Goal: Task Accomplishment & Management: Manage account settings

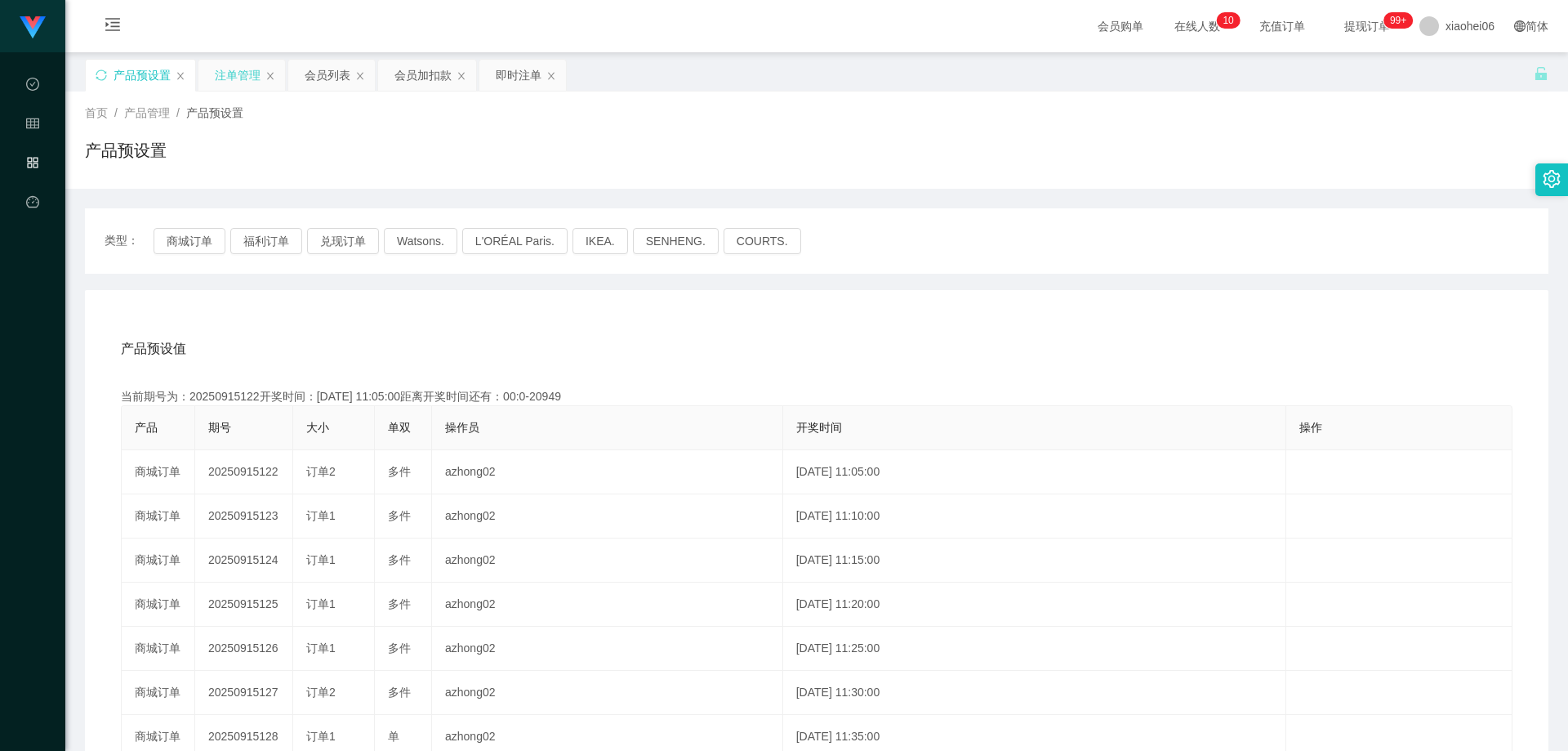
drag, startPoint x: 234, startPoint y: 83, endPoint x: 448, endPoint y: 140, distance: 221.5
click at [234, 83] on div "注单管理" at bounding box center [238, 75] width 46 height 31
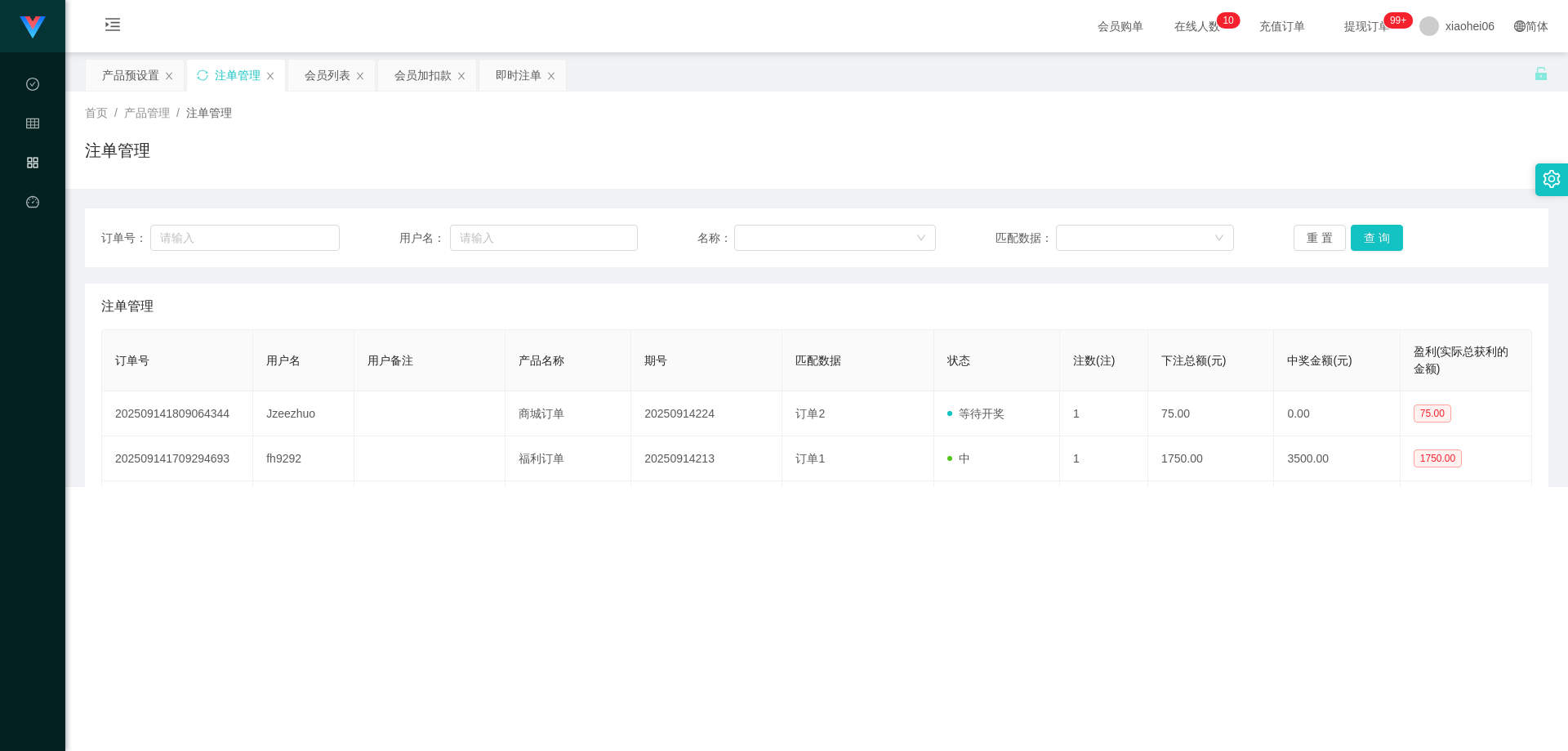
drag, startPoint x: 735, startPoint y: 151, endPoint x: 745, endPoint y: 151, distance: 10.0
click at [735, 151] on div "注单管理" at bounding box center [816, 157] width 1464 height 38
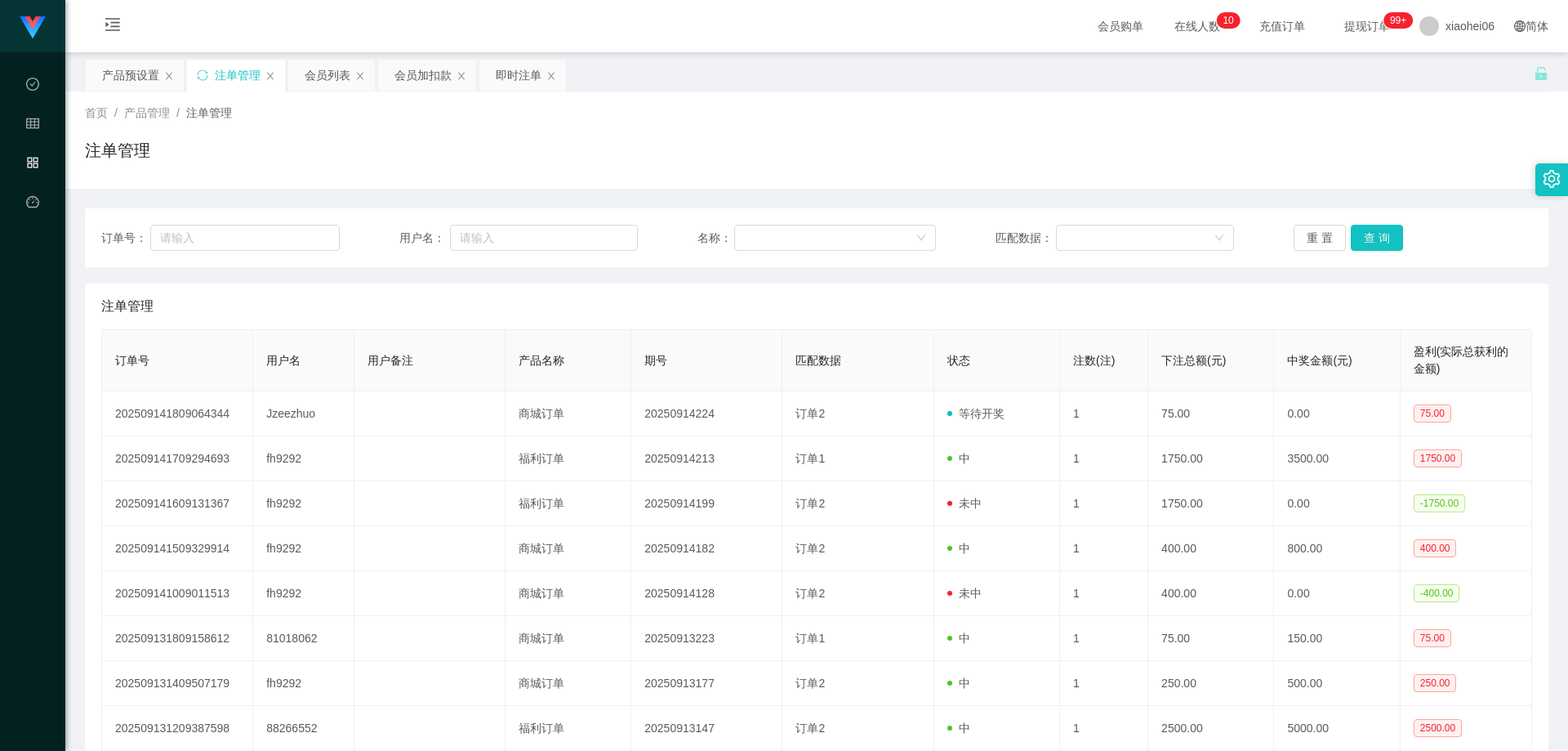
click at [1088, 300] on div "注单管理" at bounding box center [817, 307] width 1431 height 46
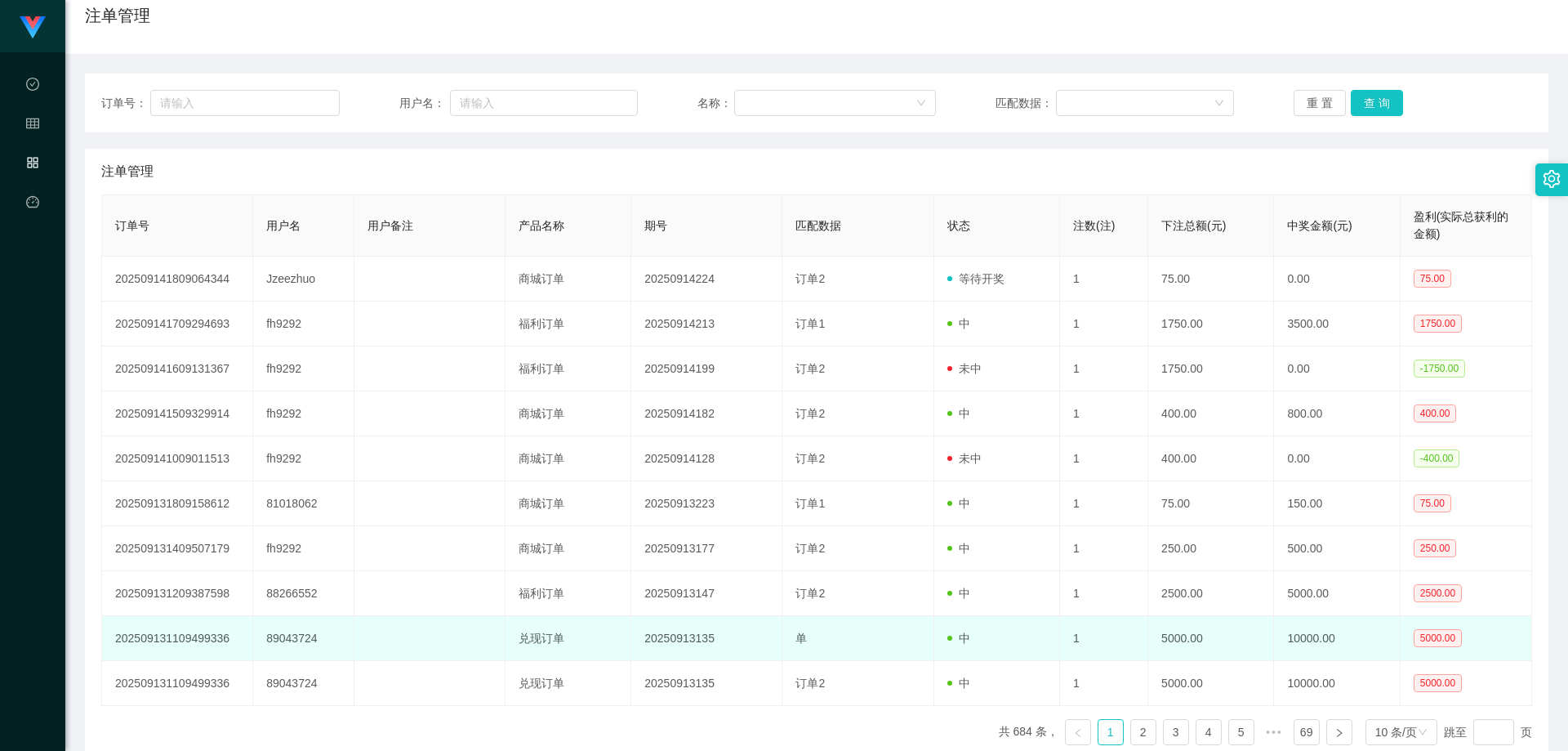
scroll to position [218, 0]
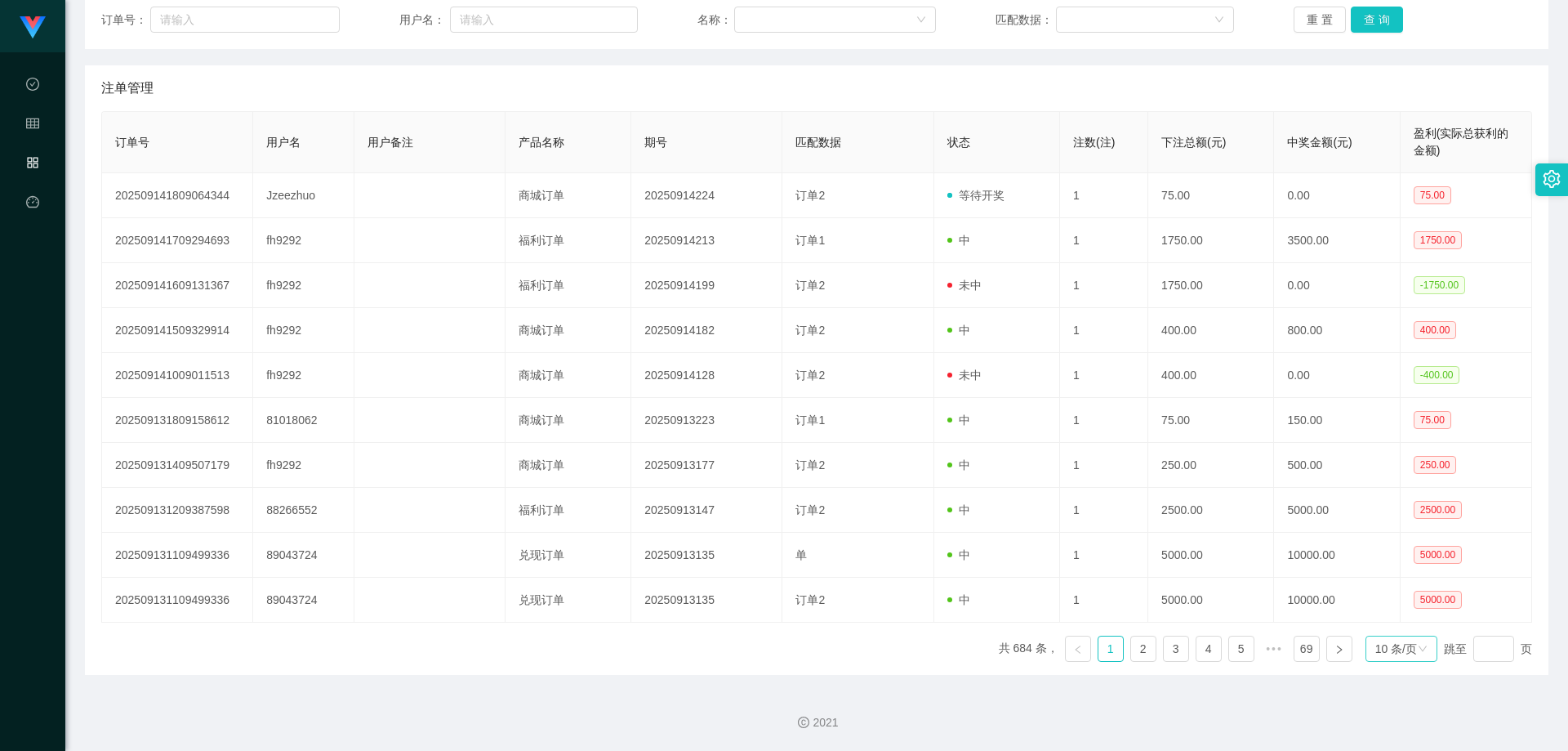
click at [1380, 651] on div "10 条/页" at bounding box center [1396, 649] width 42 height 25
click at [1389, 619] on li "100 条/页" at bounding box center [1392, 619] width 72 height 26
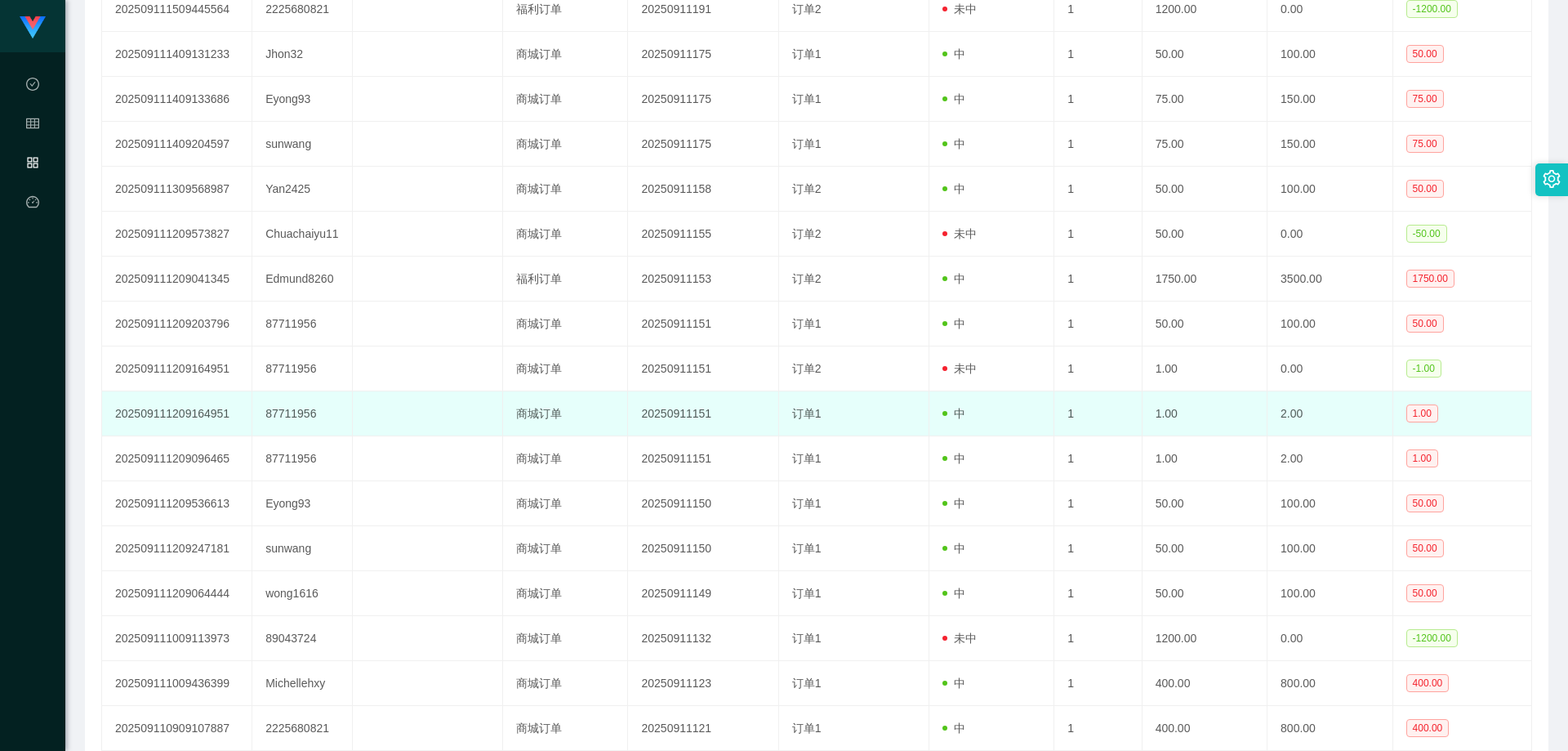
scroll to position [2248, 0]
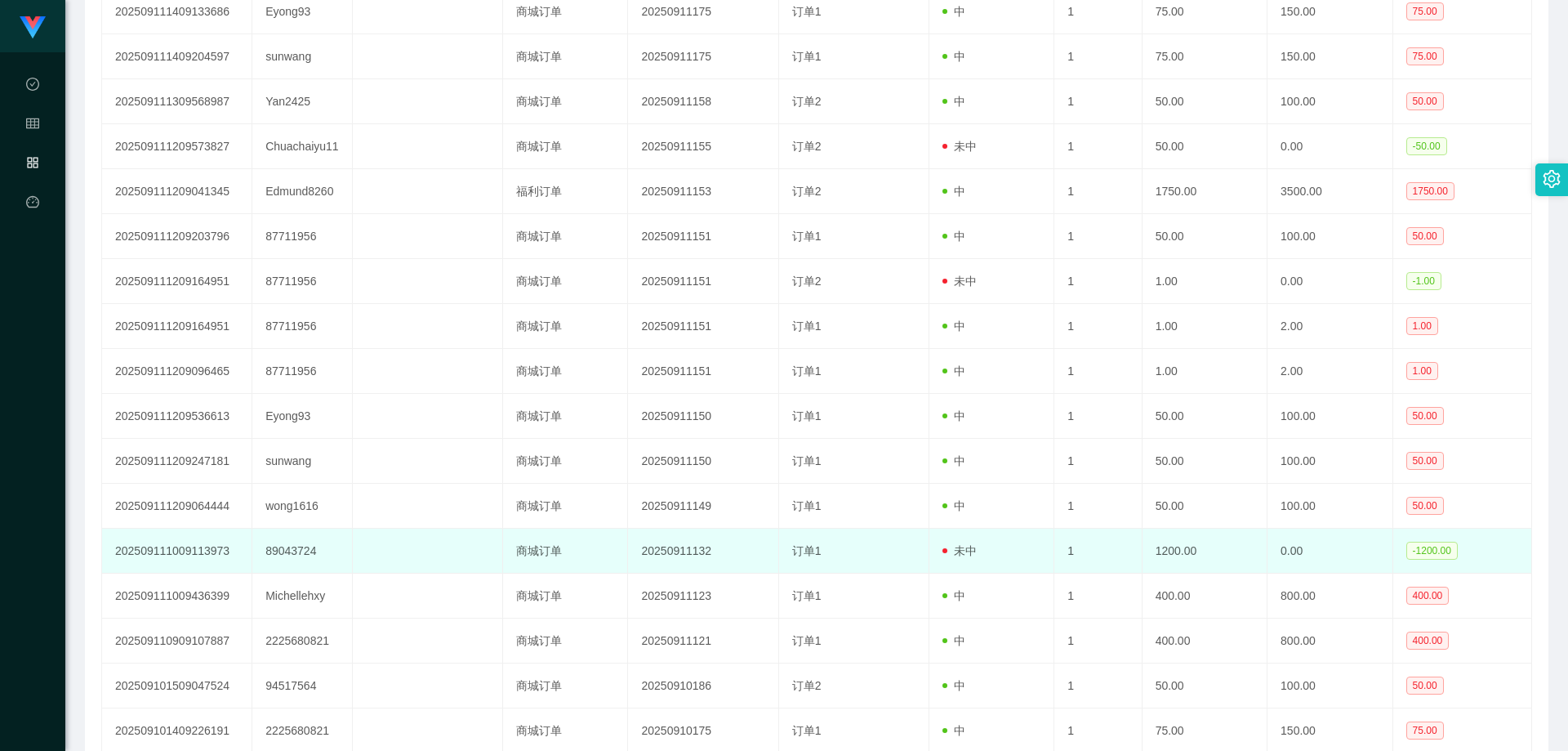
click at [398, 528] on td at bounding box center [428, 550] width 151 height 45
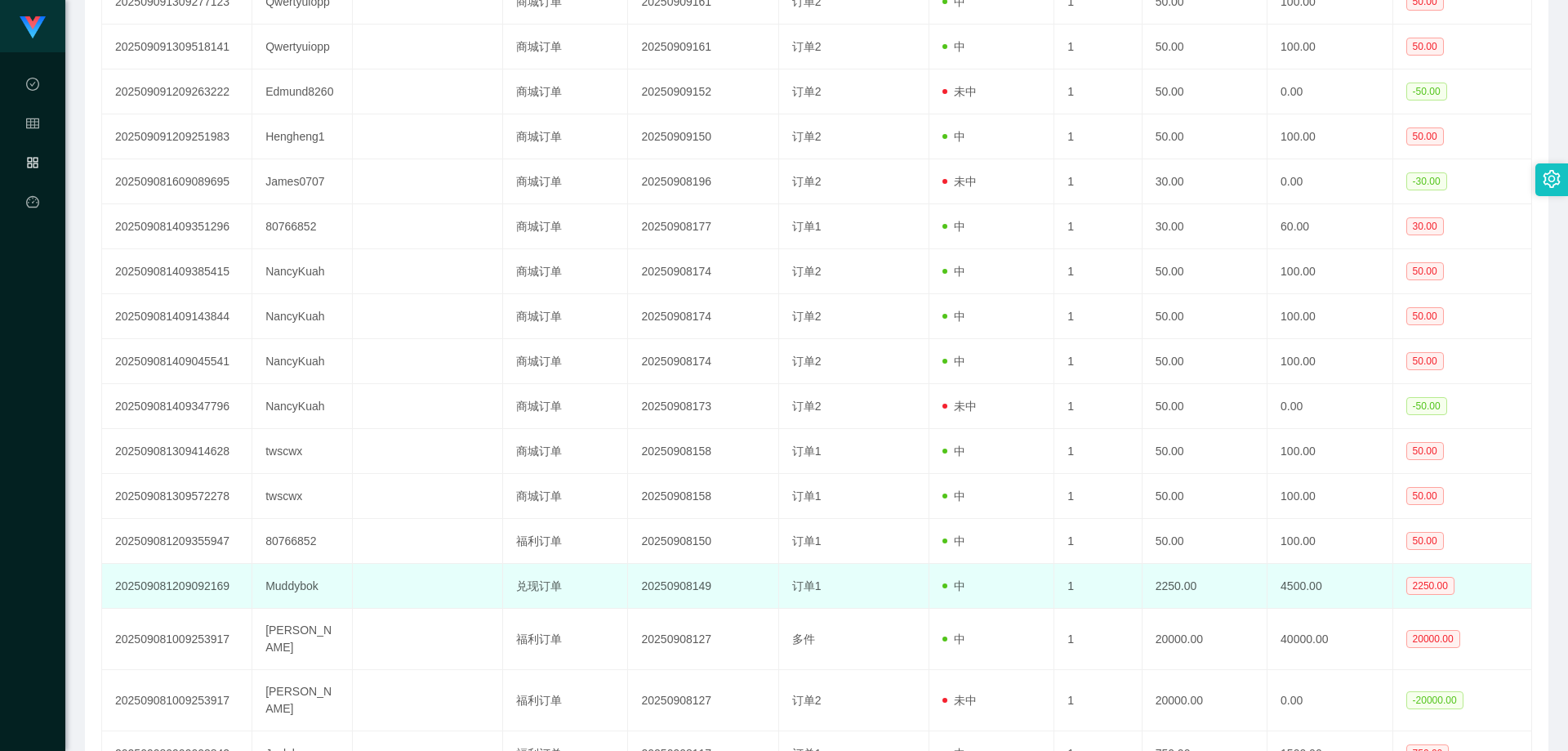
scroll to position [3718, 0]
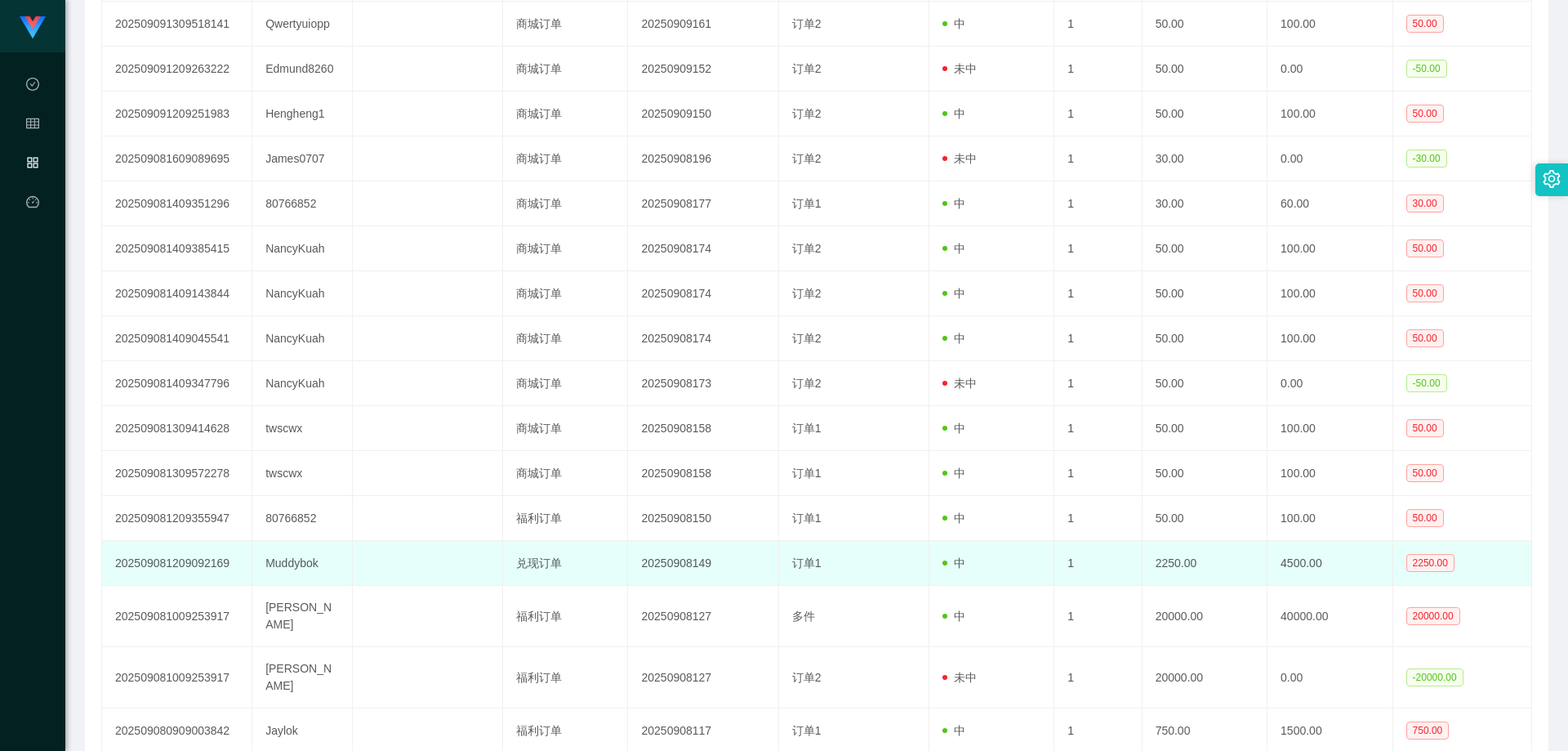
click at [299, 540] on td "Muddybok" at bounding box center [303, 563] width 100 height 45
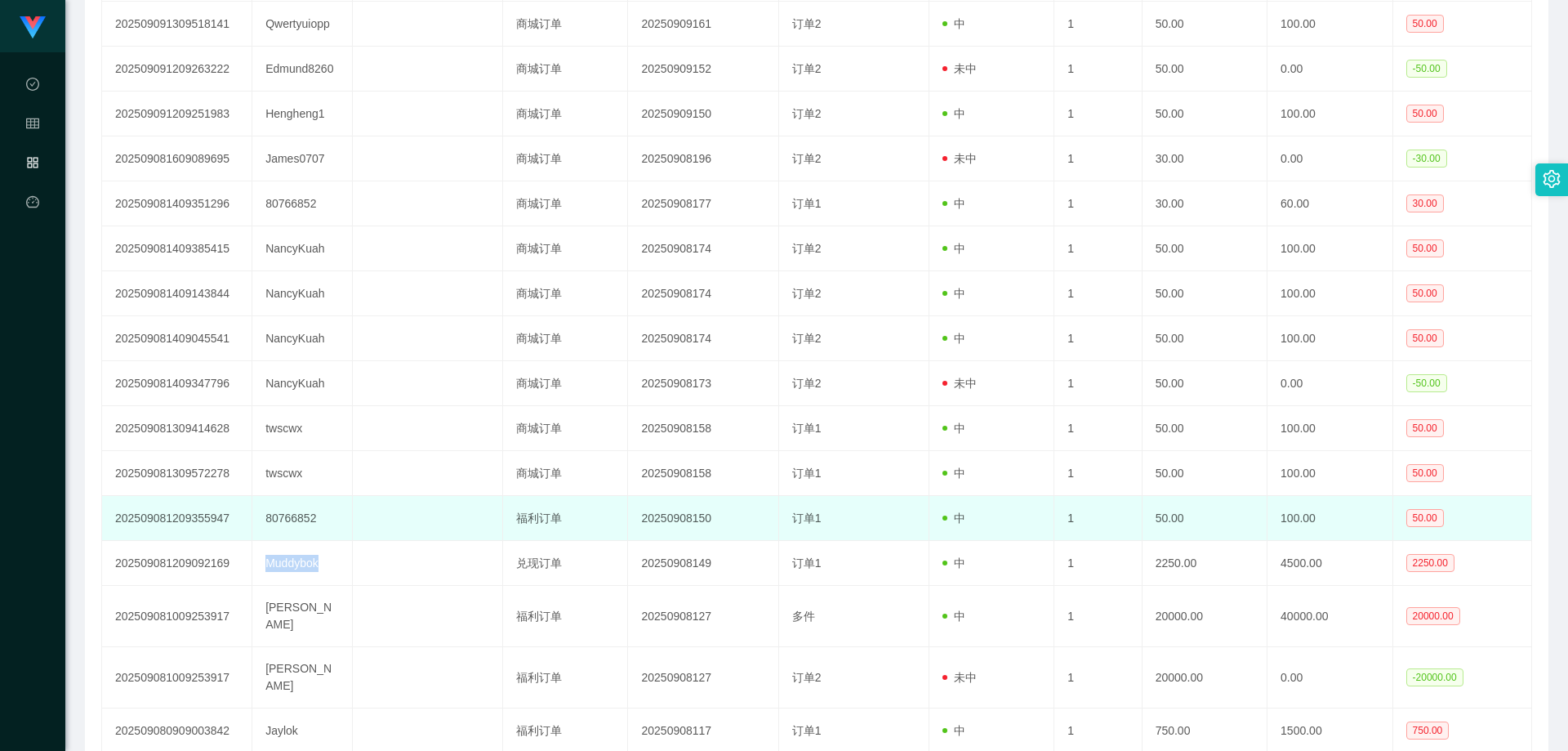
copy td "Muddybok"
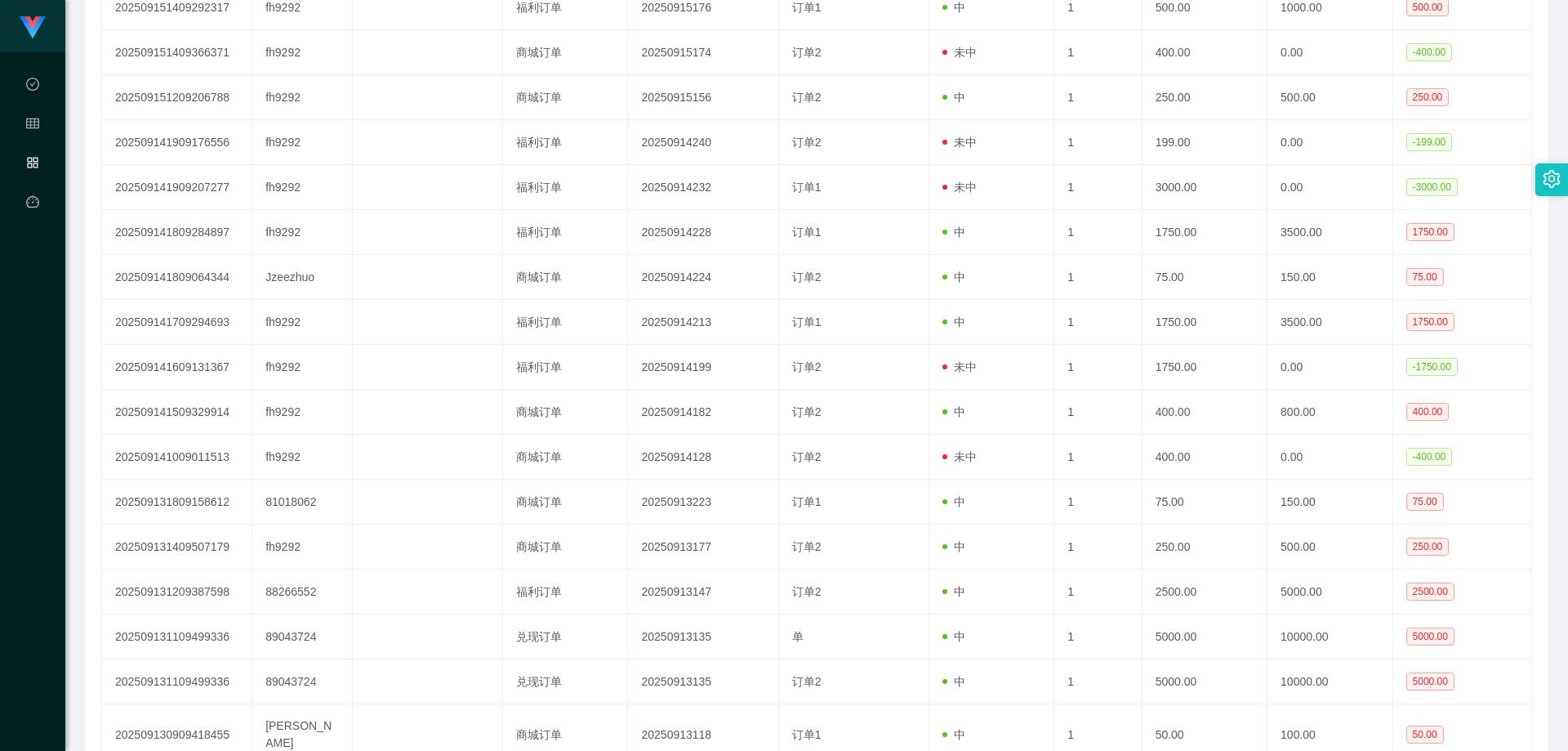
scroll to position [0, 0]
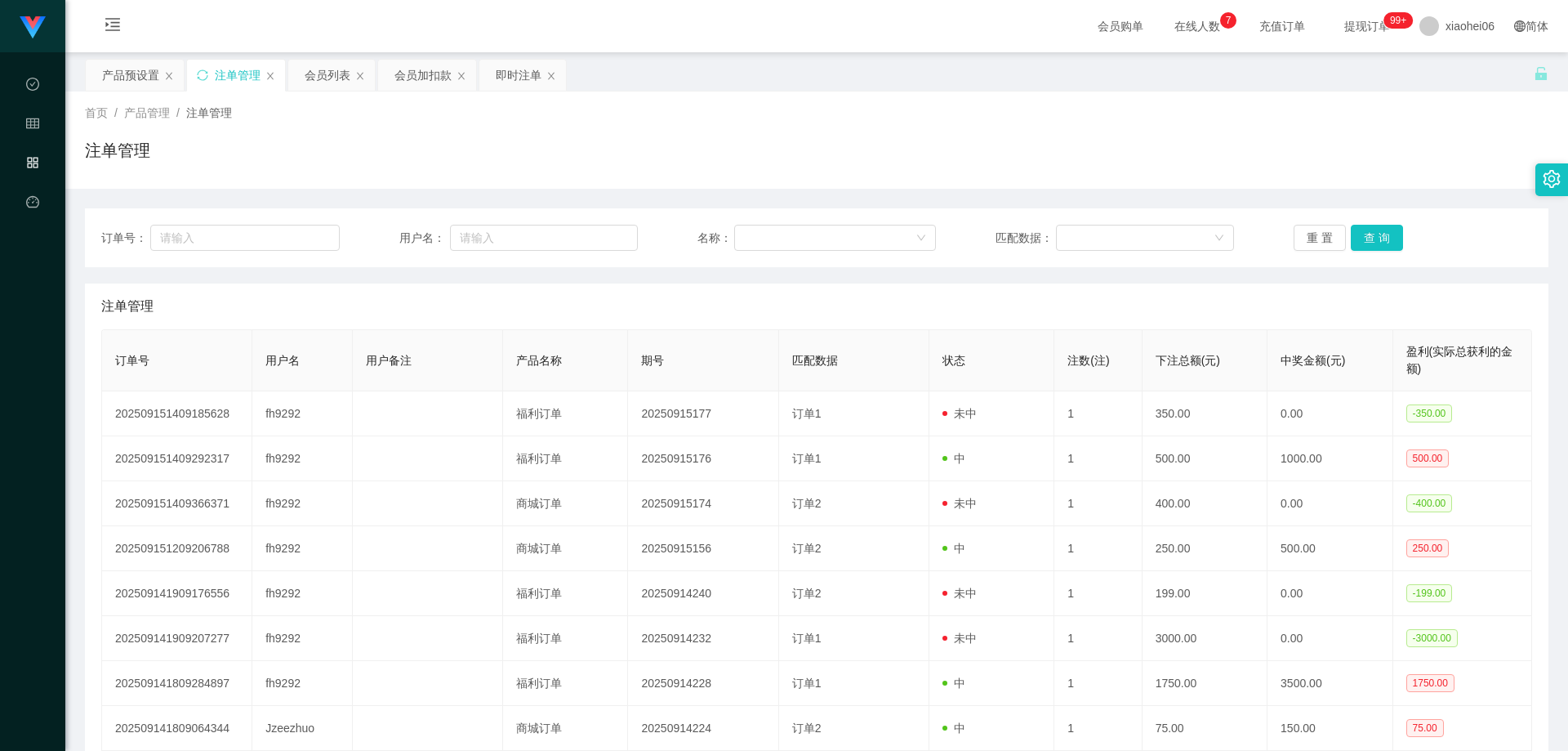
click at [590, 114] on div "首页 / 产品管理 / 注单管理 /" at bounding box center [816, 113] width 1464 height 17
click at [323, 71] on div "会员列表" at bounding box center [327, 75] width 46 height 31
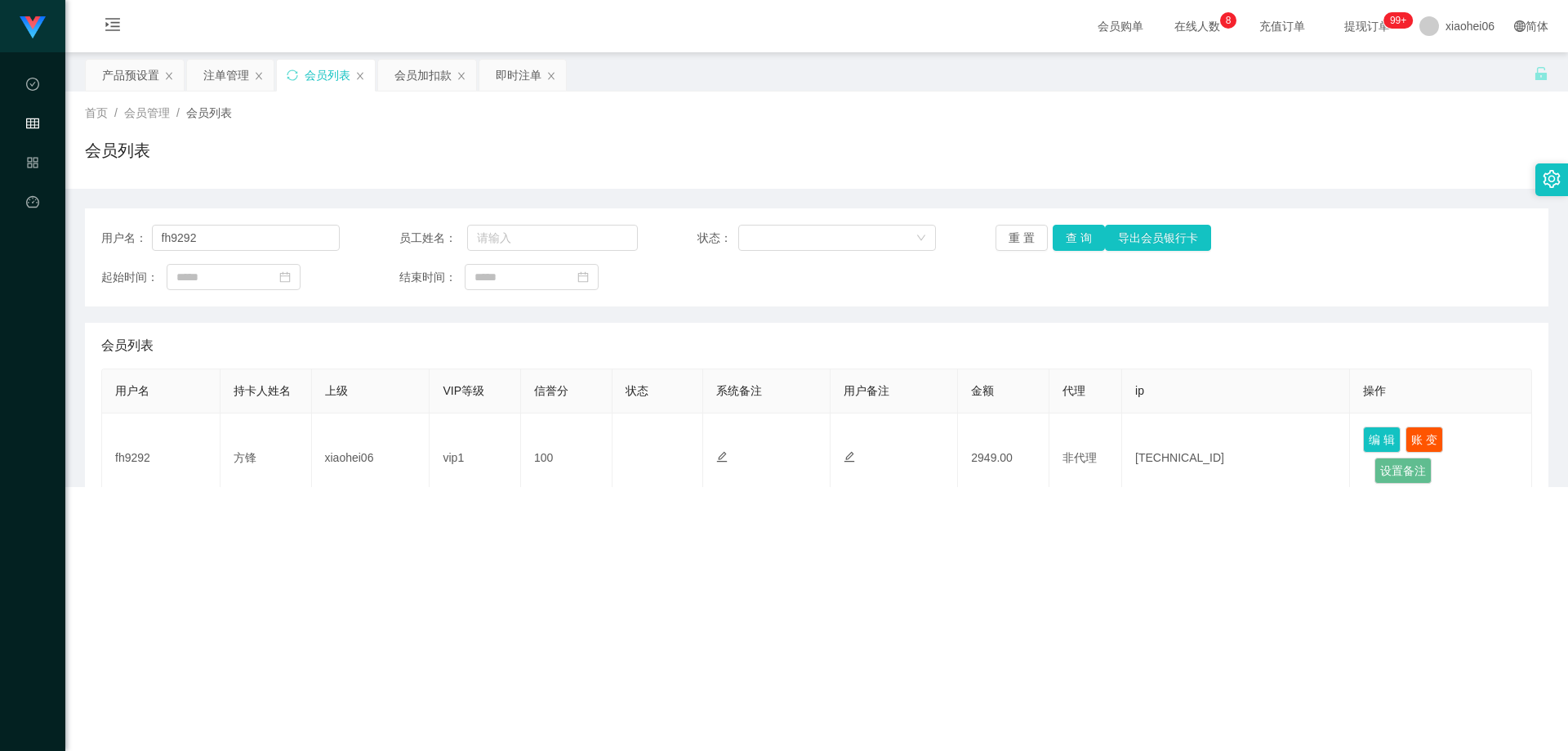
click at [389, 120] on div "首页 / 会员管理 / 会员列表 /" at bounding box center [816, 113] width 1464 height 17
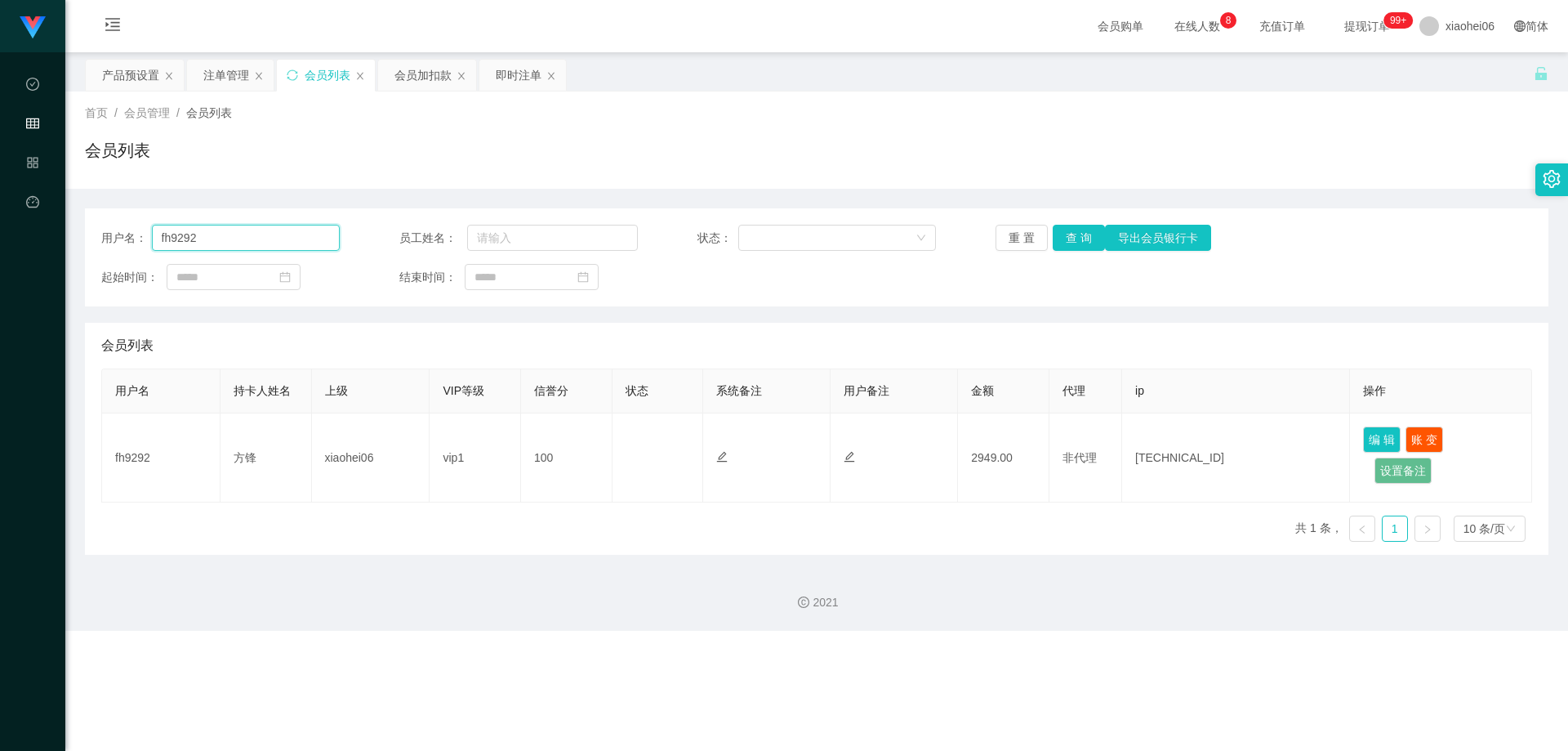
click at [285, 246] on input "fh9292" at bounding box center [246, 238] width 188 height 26
paste input "Muddybok"
type input "Muddybok"
click at [1082, 231] on button "查 询" at bounding box center [1079, 238] width 53 height 26
click at [1015, 312] on div "用户名： Muddybok 员工姓名： 状态： 重 置 查 询 导出会员银行卡 起始时间： 结束时间： 会员列表 用户名 持卡人姓名 上级 VIP等级 信誉分…" at bounding box center [816, 381] width 1464 height 346
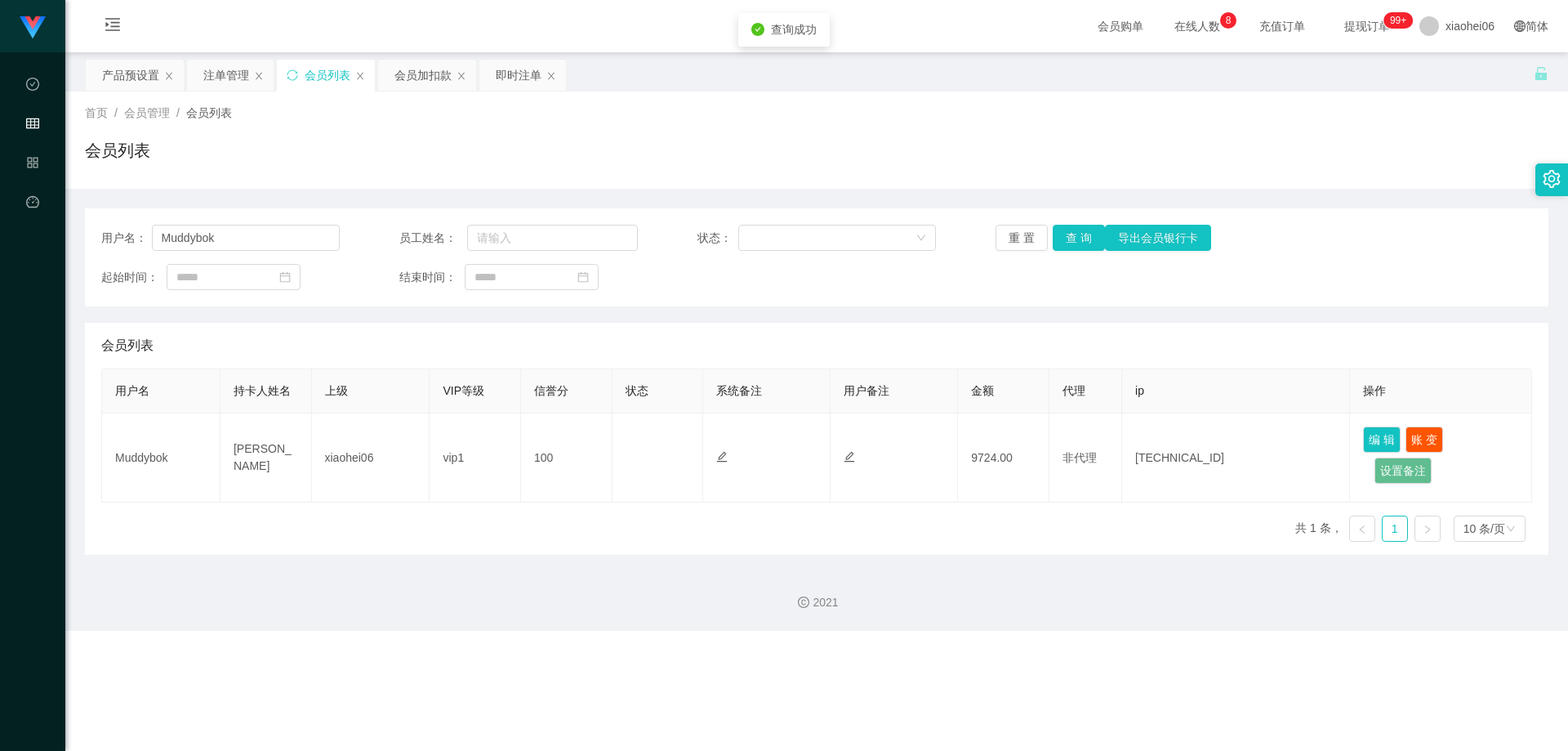
click at [998, 315] on div "用户名： Muddybok 员工姓名： 状态： 重 置 查 询 导出会员银行卡 起始时间： 结束时间： 会员列表 用户名 持卡人姓名 上级 VIP等级 信誉分…" at bounding box center [816, 381] width 1464 height 346
click at [952, 309] on div "用户名： Muddybok 员工姓名： 状态： 重 置 查 询 导出会员银行卡 起始时间： 结束时间： 会员列表 用户名 持卡人姓名 上级 VIP等级 信誉分…" at bounding box center [816, 381] width 1464 height 346
drag, startPoint x: 863, startPoint y: 182, endPoint x: 691, endPoint y: 191, distance: 172.2
click at [862, 182] on div "首页 / 会员管理 / 会员列表 / 会员列表" at bounding box center [816, 140] width 1503 height 97
click at [601, 192] on div "用户名： Muddybok 员工姓名： 状态： 重 置 查 询 导出会员银行卡 起始时间： 结束时间： 会员列表 用户名 持卡人姓名 上级 VIP等级 信誉分…" at bounding box center [816, 371] width 1464 height 366
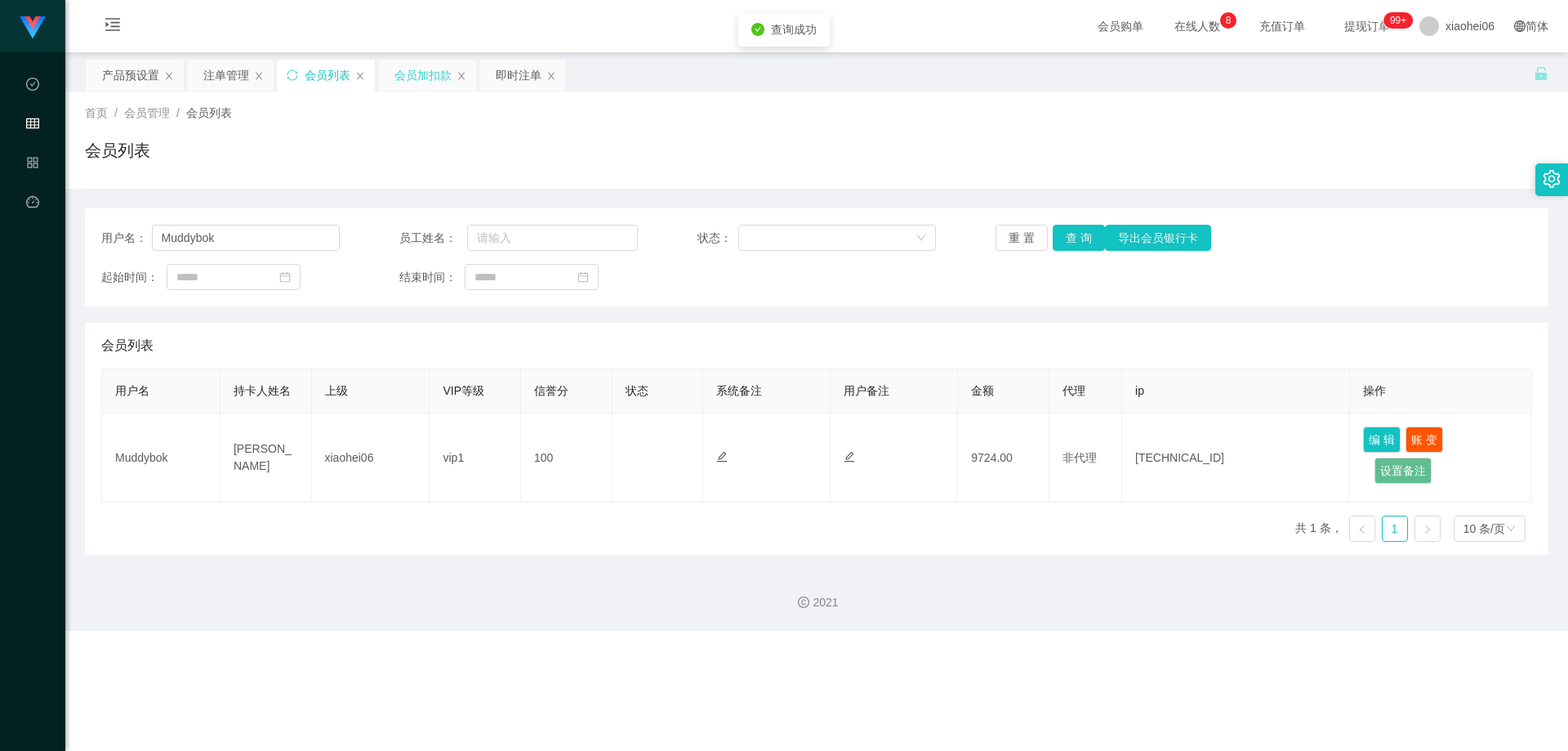
click at [421, 68] on div "会员加扣款" at bounding box center [424, 75] width 58 height 31
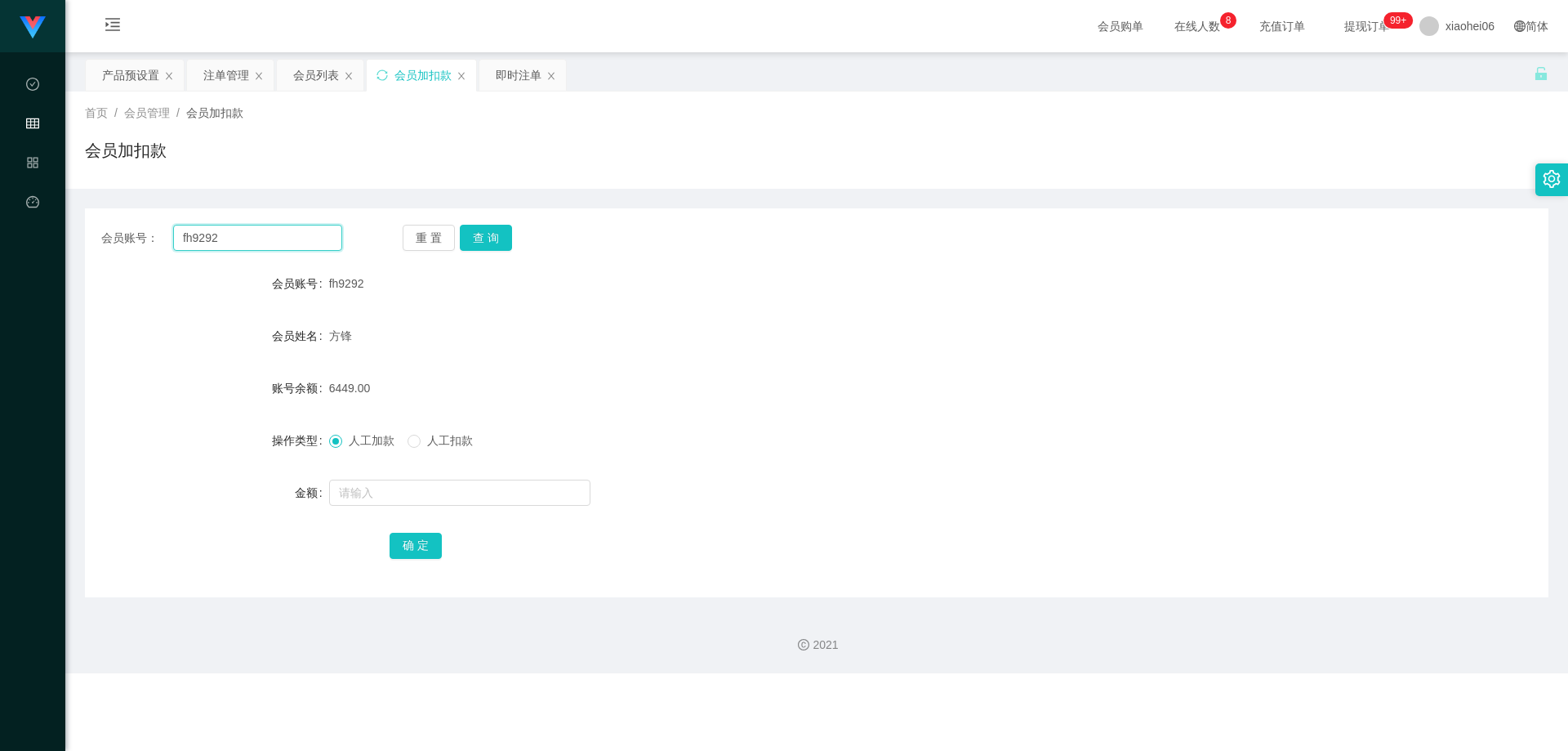
click at [276, 241] on input "fh9292" at bounding box center [258, 238] width 169 height 26
paste input "Muddybok"
type input "Muddybok"
click at [471, 230] on button "查 询" at bounding box center [486, 238] width 53 height 26
drag, startPoint x: 496, startPoint y: 280, endPoint x: 483, endPoint y: 351, distance: 72.2
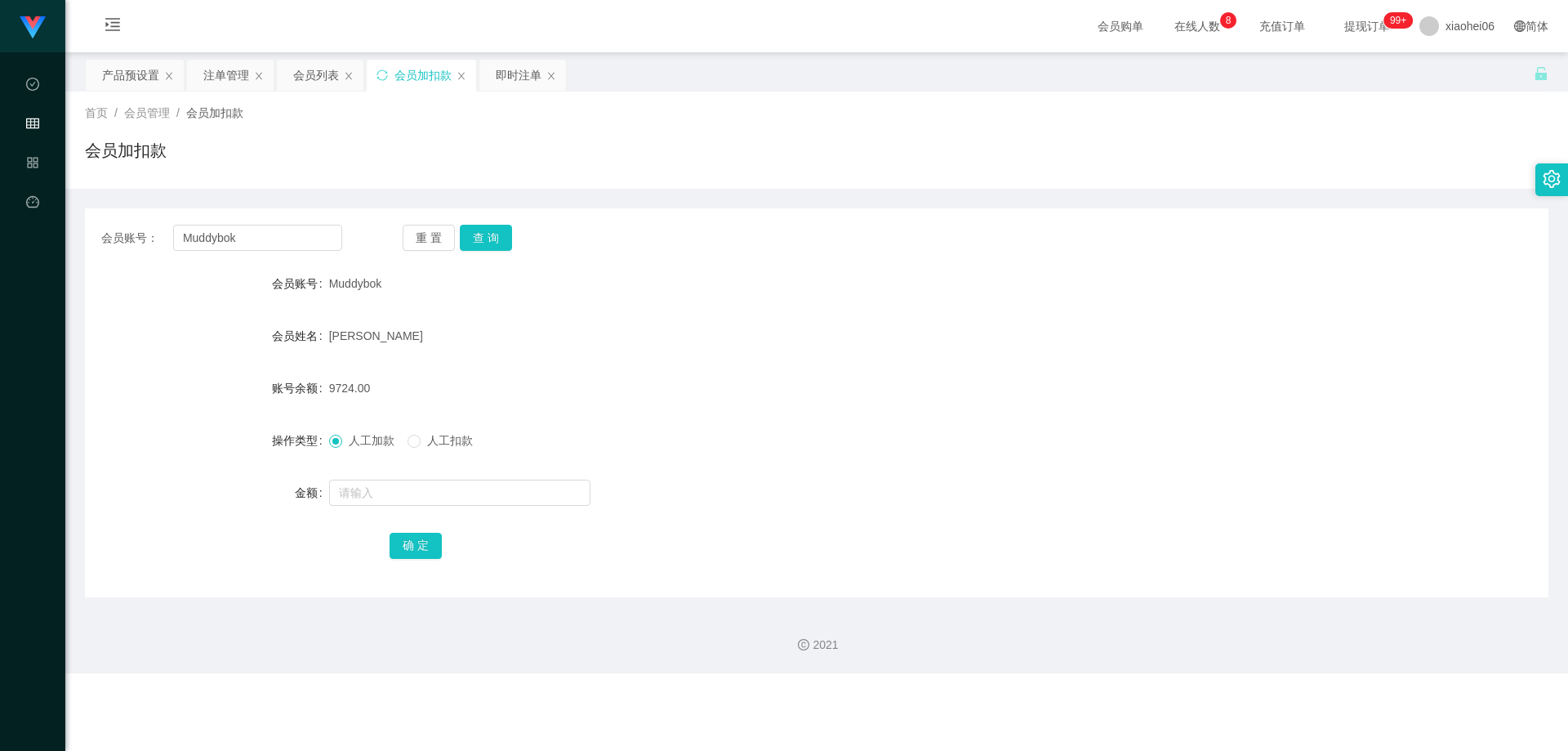
click at [497, 280] on div "Muddybok" at bounding box center [756, 284] width 854 height 33
click at [443, 487] on input "text" at bounding box center [460, 493] width 262 height 26
type input "15000"
click at [1020, 391] on div "9724.00" at bounding box center [756, 388] width 854 height 33
click at [509, 560] on div "确 定" at bounding box center [817, 545] width 854 height 33
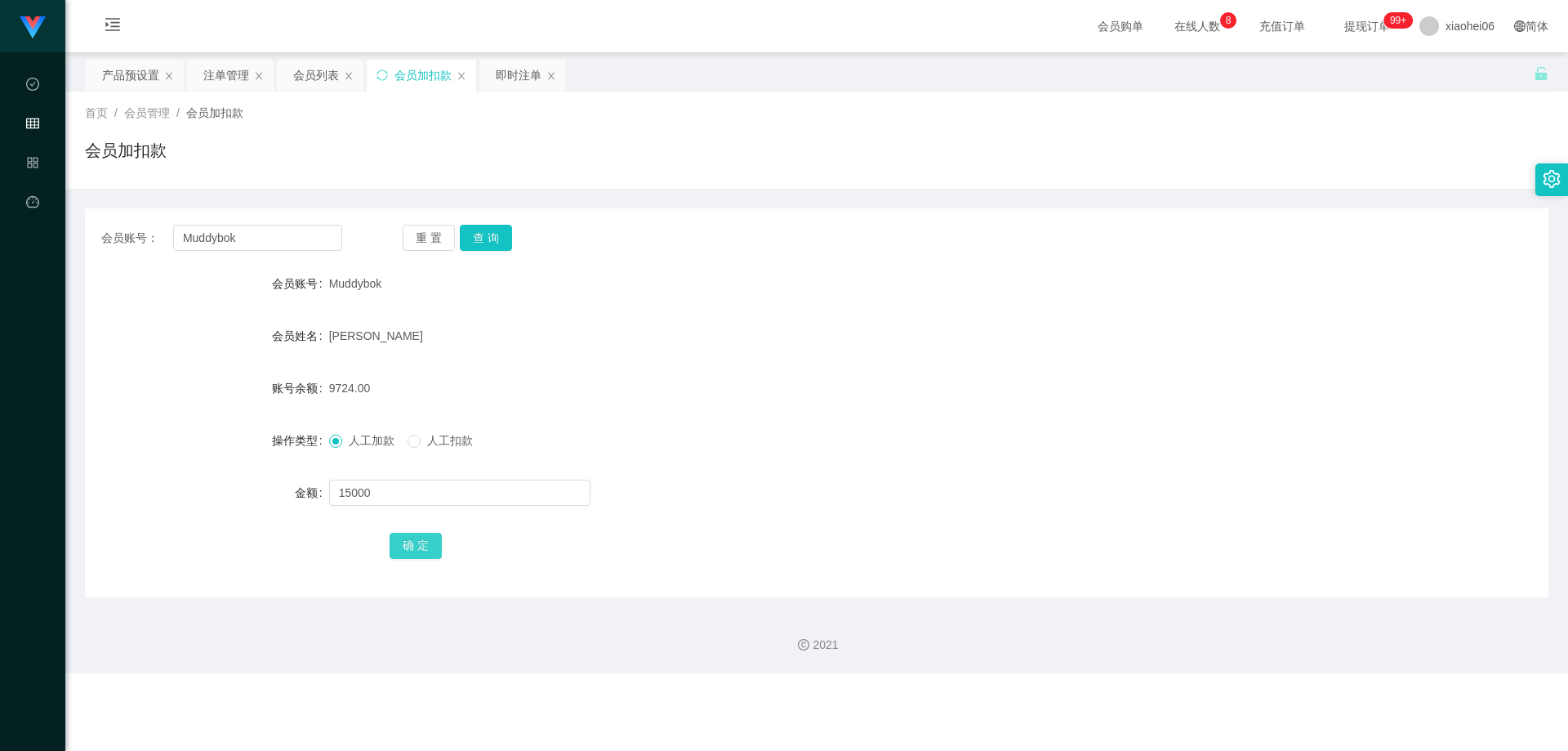
click at [410, 545] on button "确 定" at bounding box center [416, 545] width 53 height 26
click at [564, 371] on form "会员账号 Muddybok 会员姓名 [PERSON_NAME] 账号余额 24724.00 操作类型 人工加款 人工扣款 金额 确 定" at bounding box center [816, 414] width 1464 height 294
click at [620, 337] on div "[PERSON_NAME]" at bounding box center [756, 336] width 854 height 33
drag, startPoint x: 129, startPoint y: 71, endPoint x: 383, endPoint y: 154, distance: 267.2
click at [129, 71] on div "产品预设置" at bounding box center [131, 75] width 58 height 31
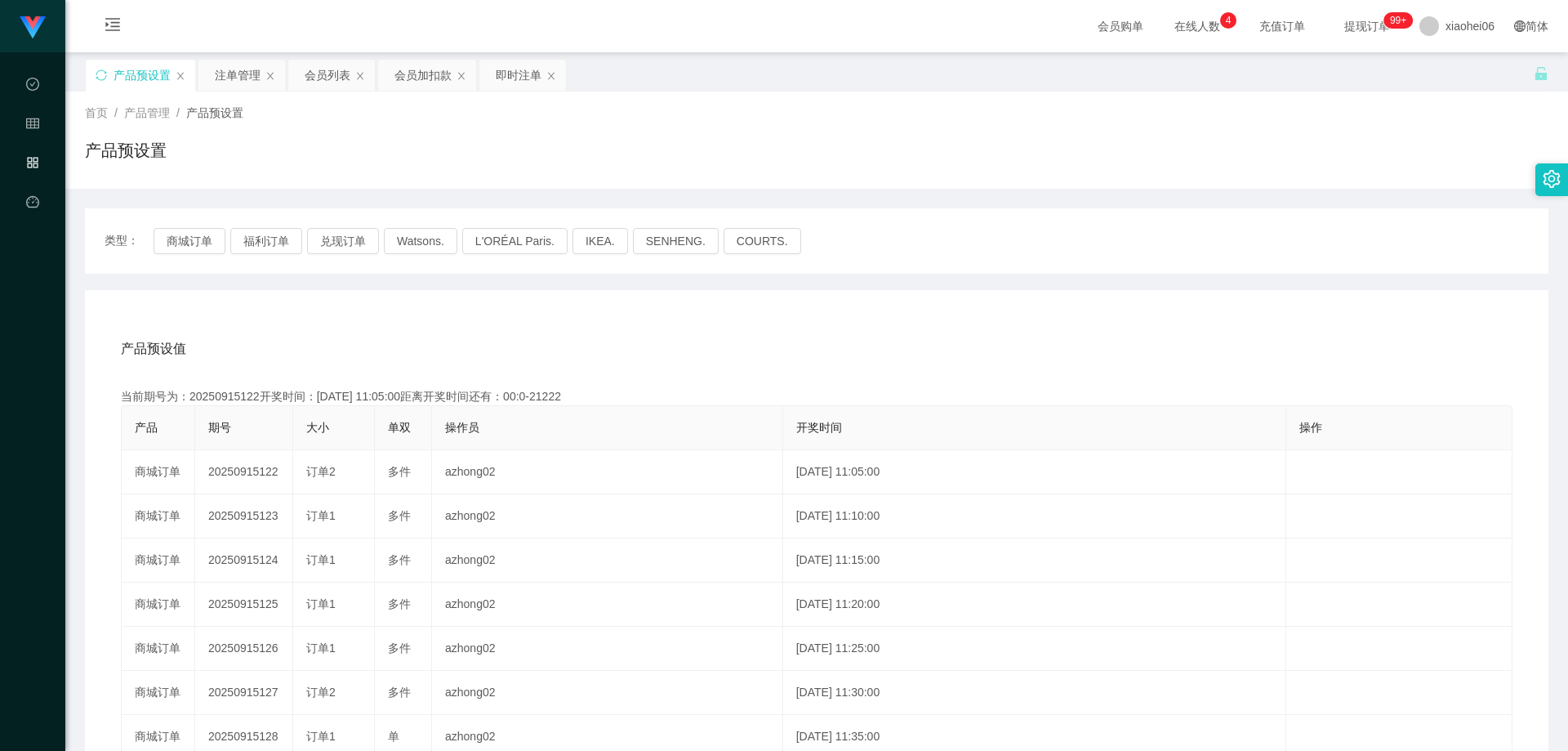
drag, startPoint x: 905, startPoint y: 323, endPoint x: 895, endPoint y: 327, distance: 10.8
click at [905, 324] on div "产品预设值 添加期号 当前期号为：20250915122开奖时间：[DATE] 11:05:00距离开奖时间还有：00:0-21222 产品 期号 大小 单双…" at bounding box center [816, 627] width 1464 height 673
click at [876, 336] on div "产品预设值 添加期号" at bounding box center [817, 349] width 1392 height 46
click at [335, 248] on button "兑现订单" at bounding box center [342, 241] width 72 height 26
drag, startPoint x: 395, startPoint y: 290, endPoint x: 441, endPoint y: 306, distance: 48.7
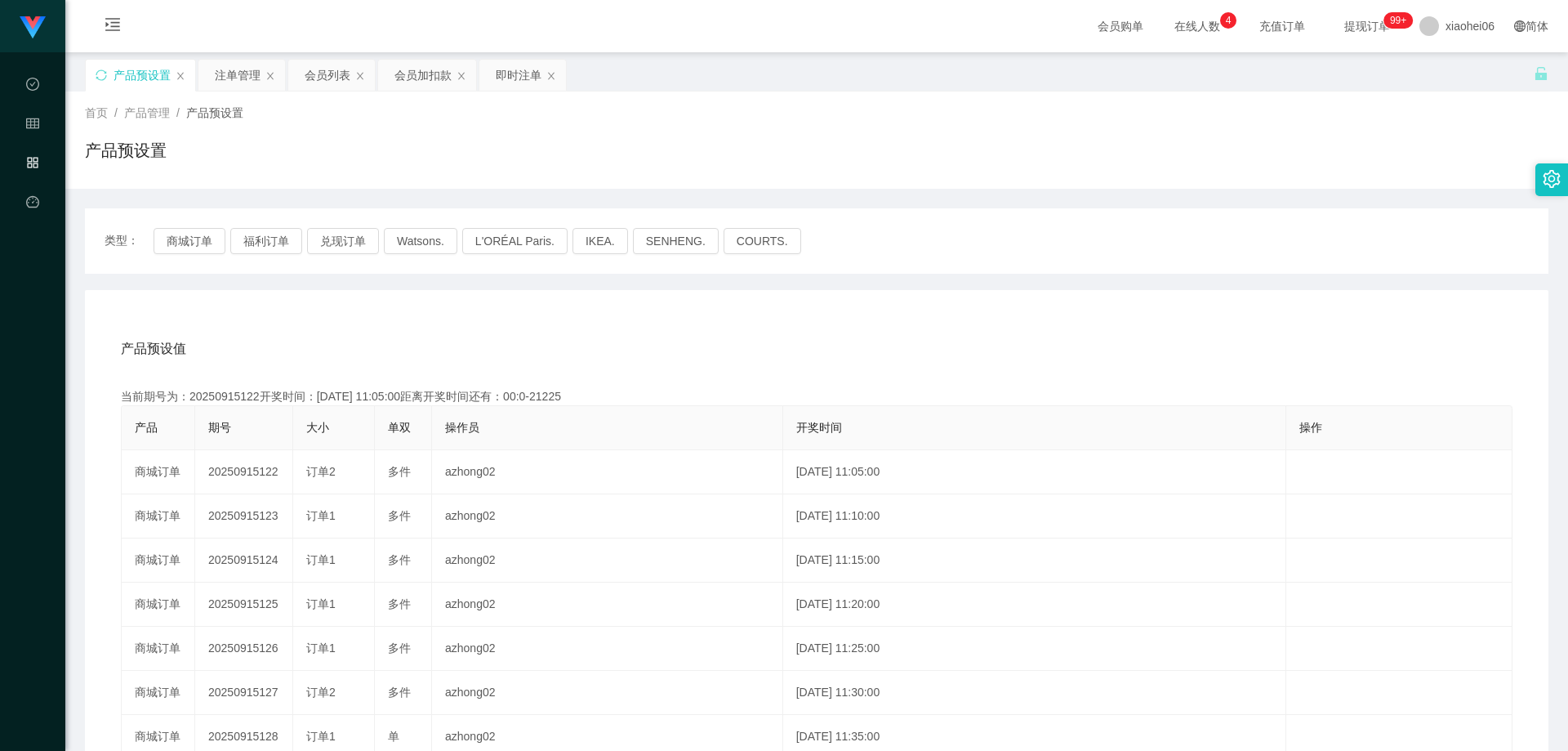
click at [395, 290] on div "产品预设值 添加期号 当前期号为：20250915122开奖时间：[DATE] 11:05:00距离开奖时间还有：00:0-21225 产品 期号 大小 单双…" at bounding box center [816, 627] width 1464 height 673
click at [738, 373] on div "产品预设值 添加期号 当前期号为：20250915122开奖时间：[DATE] 11:05:00距离开奖时间还有： 产品 期号 大小 单双 操作员 开奖时间 …" at bounding box center [817, 634] width 1425 height 618
click at [1060, 292] on div "产品预设值 添加期号 当前期号为：20250915193开奖时间：[DATE] 17:00:00距离开奖时间还有： 产品 期号 大小 单双 操作员 开奖时间 …" at bounding box center [816, 627] width 1464 height 673
click at [1065, 290] on div "类型： 商城订单 福利订单 兑现订单 Watsons. L'ORÉAL Paris. IKEA. [GEOGRAPHIC_DATA]. COURTS. 产品预…" at bounding box center [816, 585] width 1464 height 754
click at [1069, 284] on div "类型： 商城订单 福利订单 兑现订单 Watsons. L'ORÉAL Paris. IKEA. [GEOGRAPHIC_DATA]. COURTS. 产品预…" at bounding box center [816, 585] width 1464 height 754
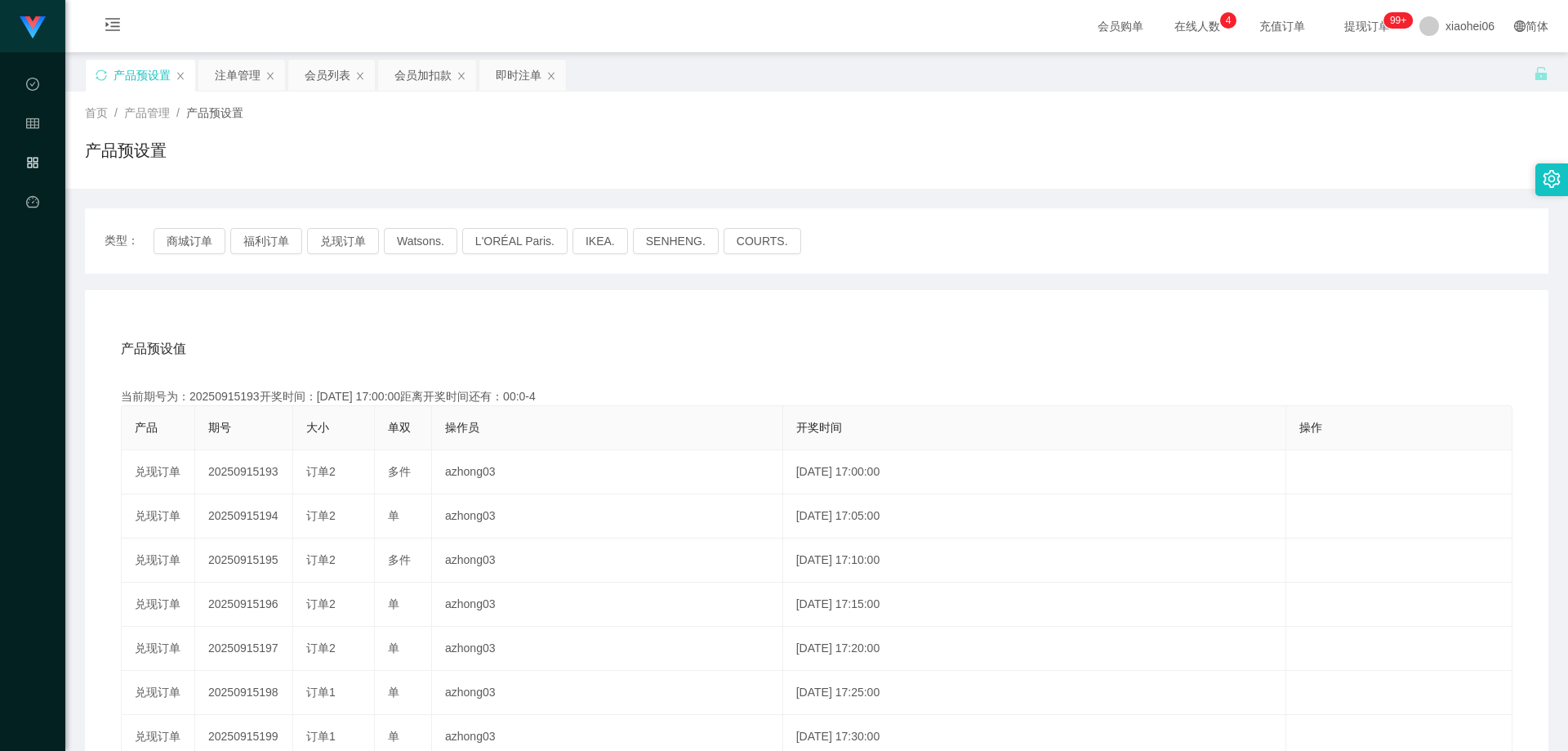
click at [437, 304] on div "产品预设值 添加期号 当前期号为：20250915193开奖时间：[DATE] 17:00:00距离开奖时间还有：00:0-4 产品 期号 大小 单双 操作员…" at bounding box center [816, 627] width 1464 height 673
click at [341, 240] on button "兑现订单" at bounding box center [342, 241] width 72 height 26
click at [377, 313] on div "产品预设值 添加期号 当前期号为：20250915193开奖时间：[DATE] 17:00:00距离开奖时间还有：00:0-5 产品 期号 大小 单双 操作员…" at bounding box center [816, 627] width 1464 height 673
click at [378, 313] on div "产品预设值 添加期号 当前期号为：20250915193开奖时间：[DATE] 17:00:00距离开奖时间还有： 产品 期号 大小 单双 操作员 开奖时间 …" at bounding box center [816, 627] width 1464 height 673
click at [379, 312] on div "产品预设值 添加期号 当前期号为：20250915193开奖时间：[DATE] 17:00:00距离开奖时间还有： 产品 期号 大小 单双 操作员 开奖时间 …" at bounding box center [816, 627] width 1464 height 673
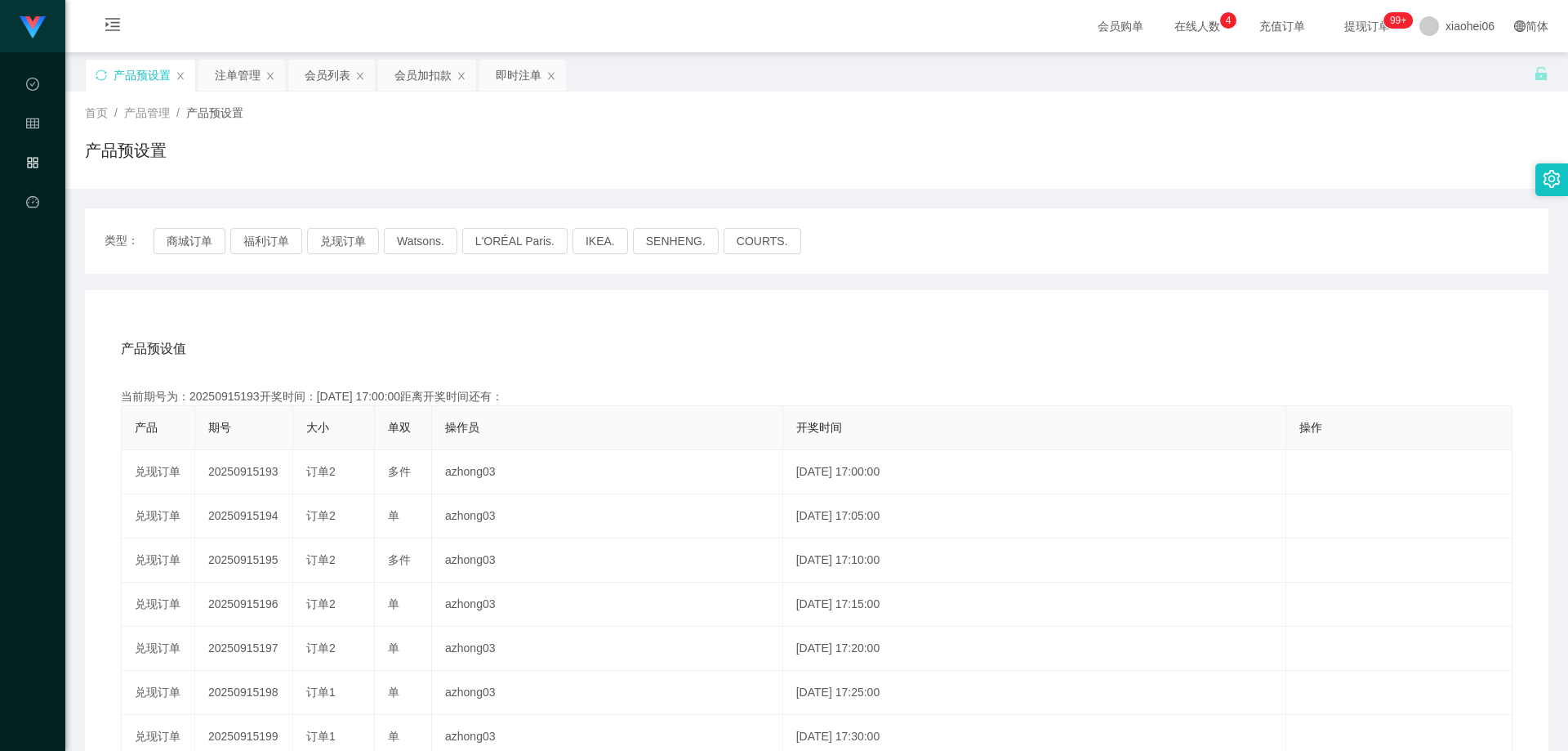
click at [346, 330] on div "产品预设值 添加期号" at bounding box center [817, 349] width 1392 height 46
click at [244, 395] on div "当前期号为：20250915193开奖时间：[DATE] 17:00:00距离开奖时间还有：00:0-7" at bounding box center [817, 396] width 1392 height 17
click at [327, 241] on button "兑现订单" at bounding box center [342, 241] width 72 height 26
click at [335, 306] on div "产品预设值 添加期号 当前期号为：20250915194开奖时间：[DATE] 17:05:00距离开奖时间还有：04:47 产品 期号 大小 单双 操作员 …" at bounding box center [816, 627] width 1464 height 673
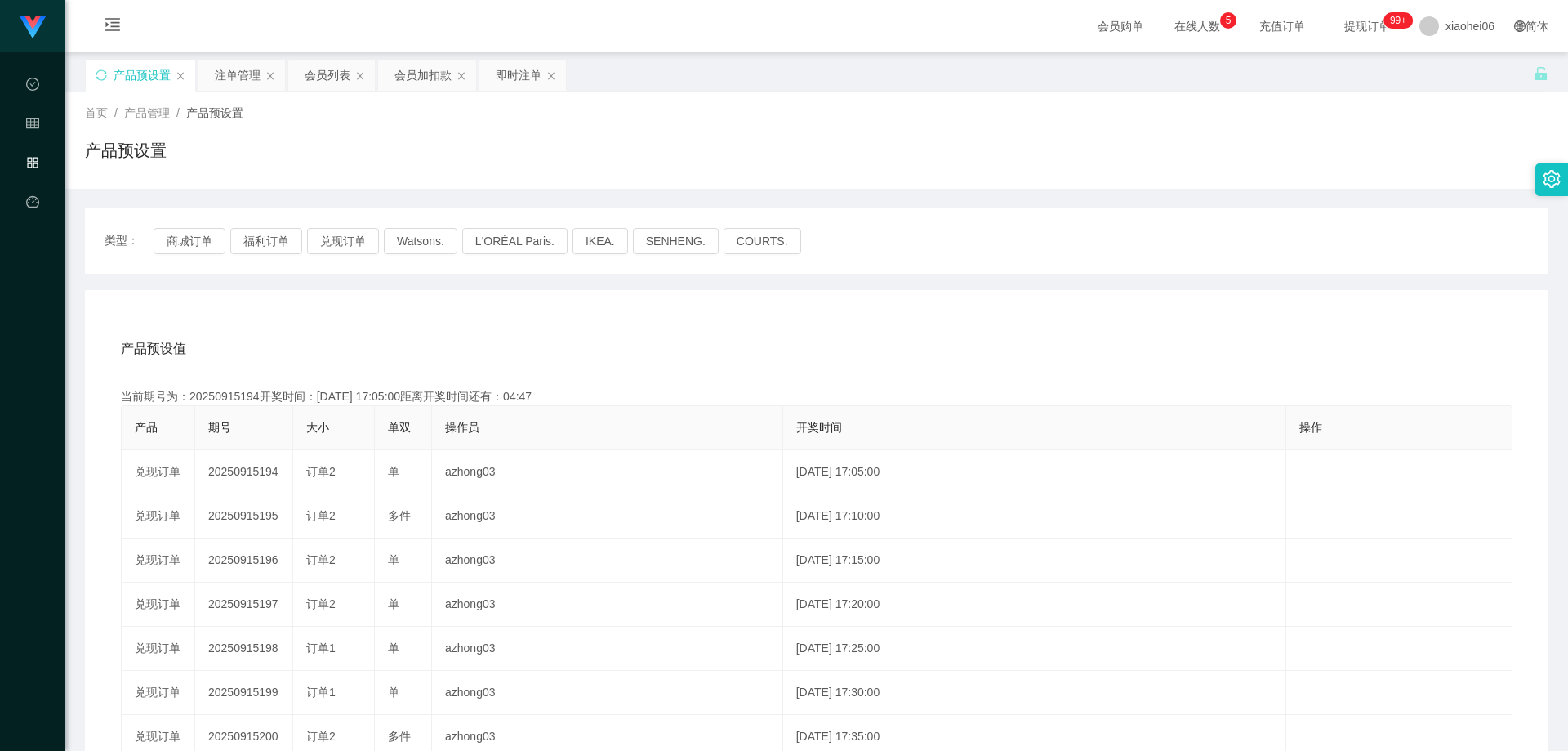
click at [236, 397] on div "当前期号为：20250915194开奖时间：[DATE] 17:05:00距离开奖时间还有：04:47" at bounding box center [817, 396] width 1392 height 17
drag, startPoint x: 236, startPoint y: 397, endPoint x: 327, endPoint y: 386, distance: 91.7
click at [236, 397] on div "当前期号为：20250915194开奖时间：[DATE] 17:05:00距离开奖时间还有：04:46" at bounding box center [817, 396] width 1392 height 17
copy div "20250915194"
click at [746, 350] on div "产品预设值 添加期号" at bounding box center [817, 349] width 1392 height 46
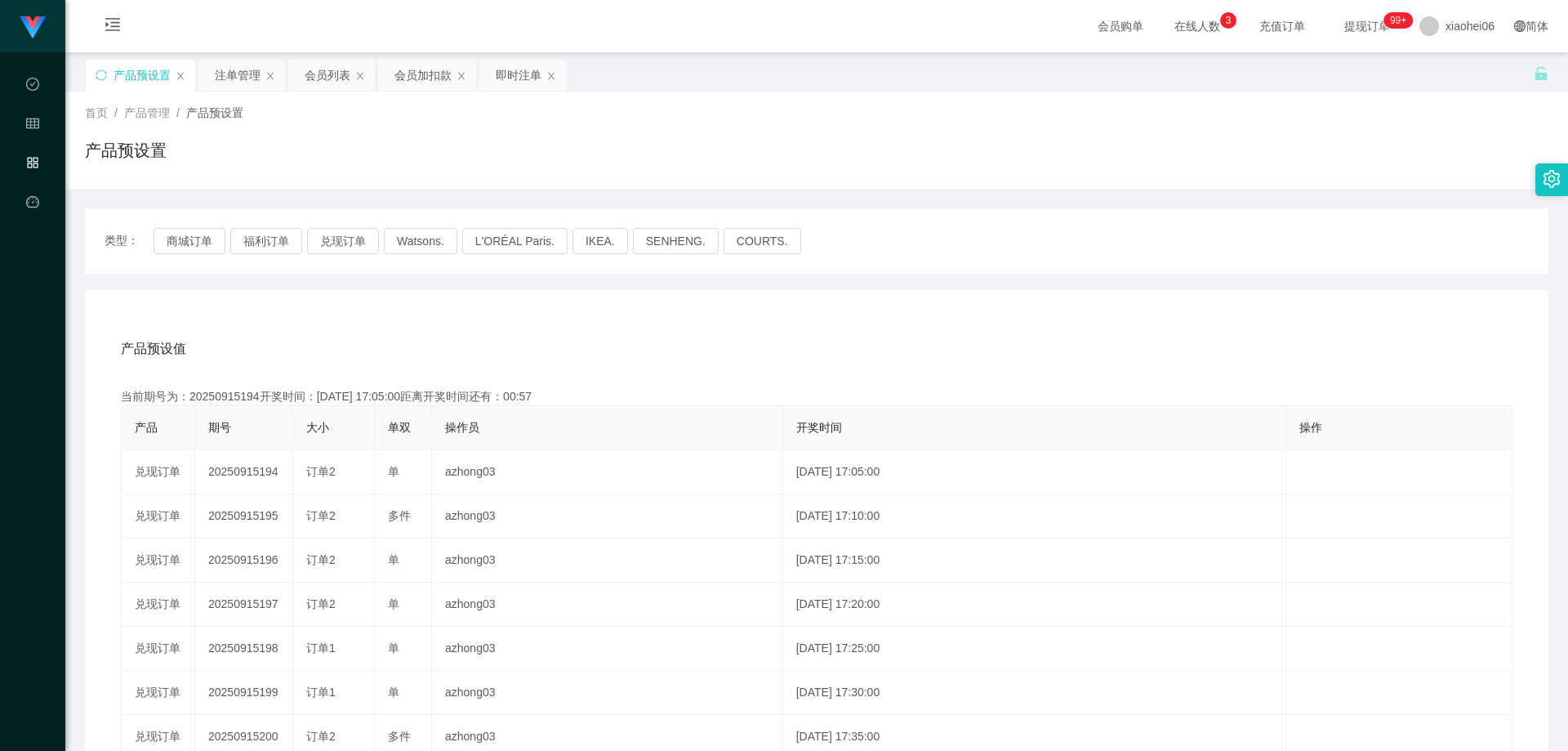
drag, startPoint x: 370, startPoint y: 327, endPoint x: 316, endPoint y: 297, distance: 61.8
click at [371, 327] on div "产品预设值 添加期号" at bounding box center [817, 349] width 1392 height 46
click at [319, 243] on button "兑现订单" at bounding box center [342, 241] width 72 height 26
click at [304, 290] on div "产品预设值 添加期号 当前期号为：20250915194开奖时间：[DATE] 17:05:00距离开奖时间还有： 产品 期号 大小 单双 操作员 开奖时间 …" at bounding box center [816, 627] width 1464 height 673
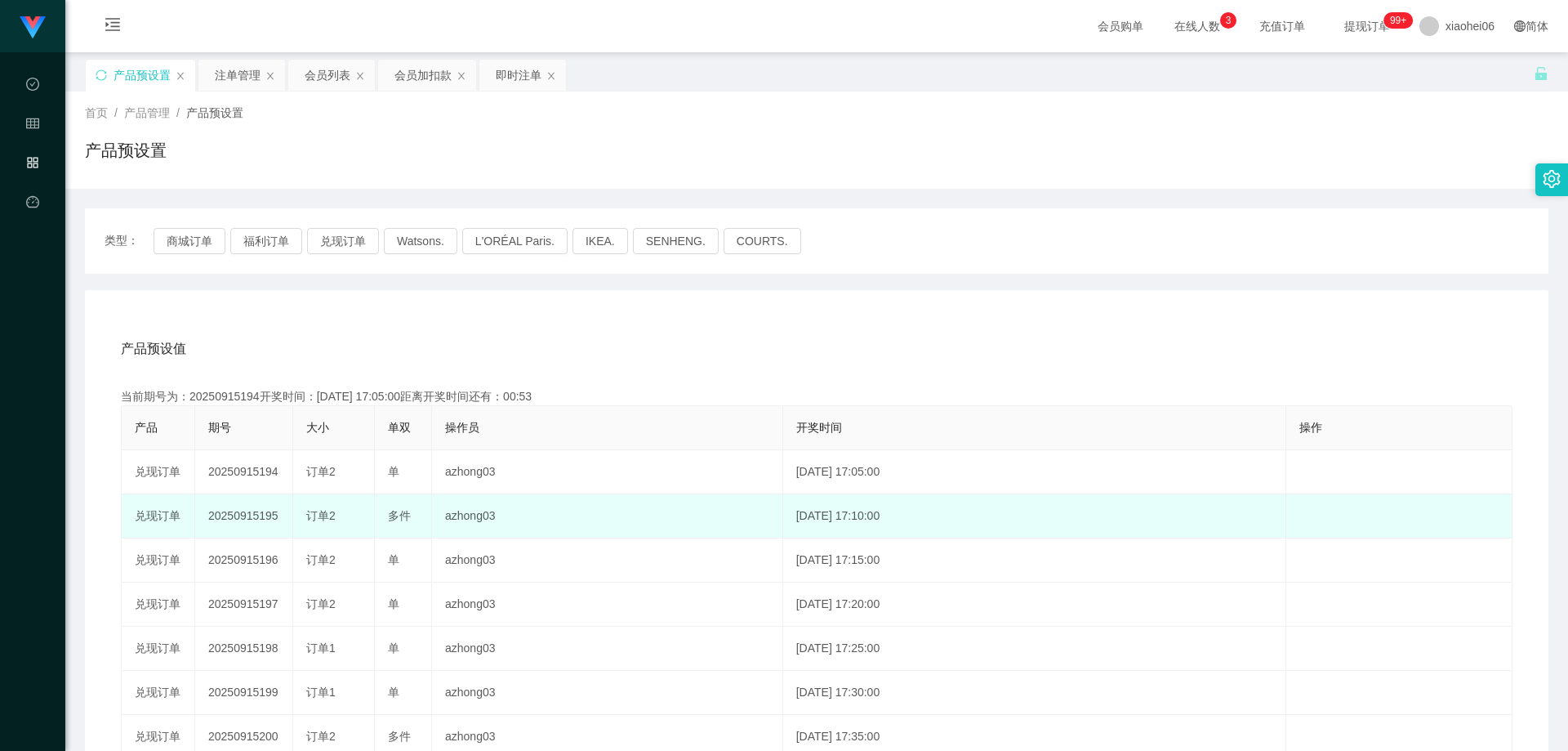
click at [254, 516] on td "20250915195" at bounding box center [244, 517] width 98 height 44
click at [253, 516] on td "20250915195" at bounding box center [244, 517] width 98 height 44
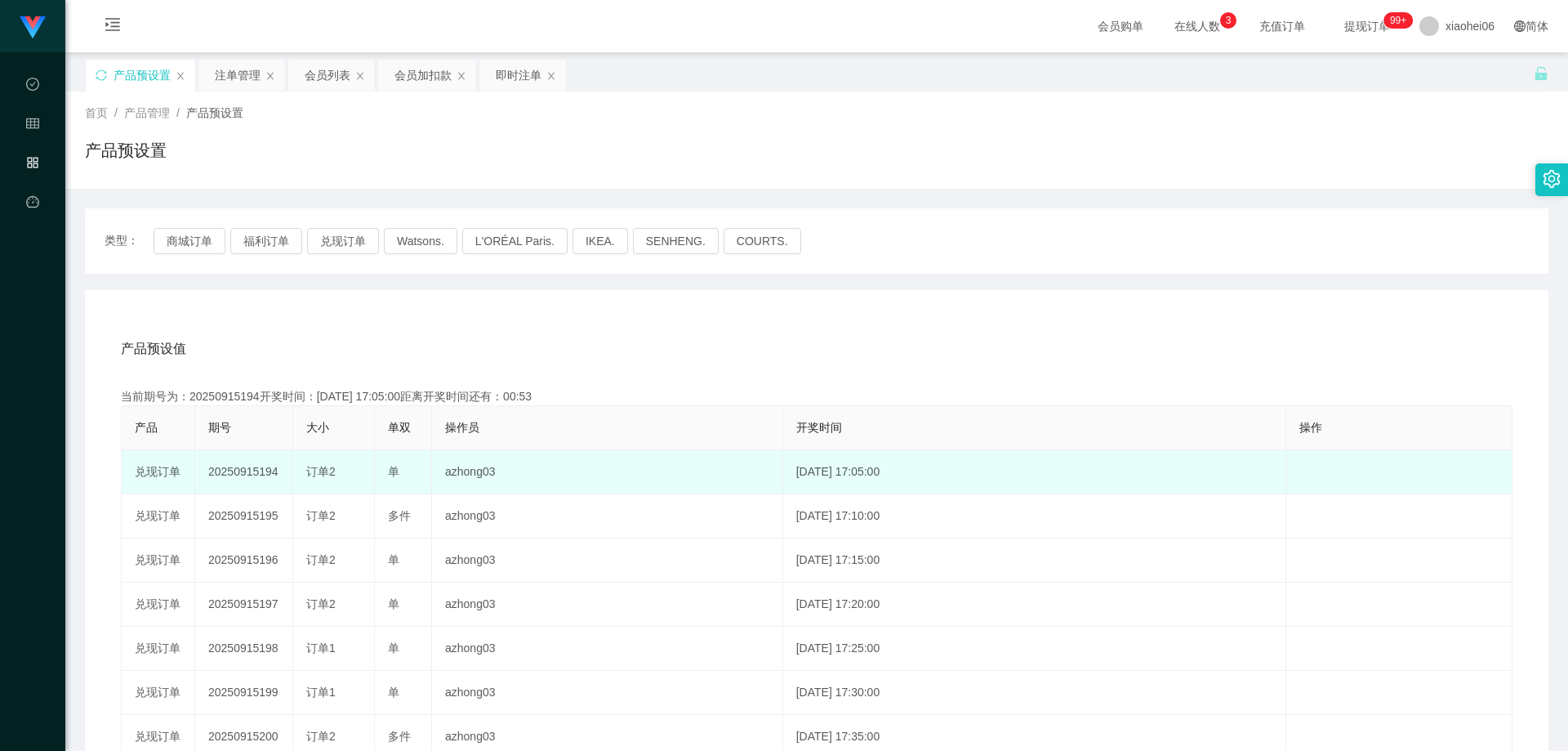
copy td "20250915195"
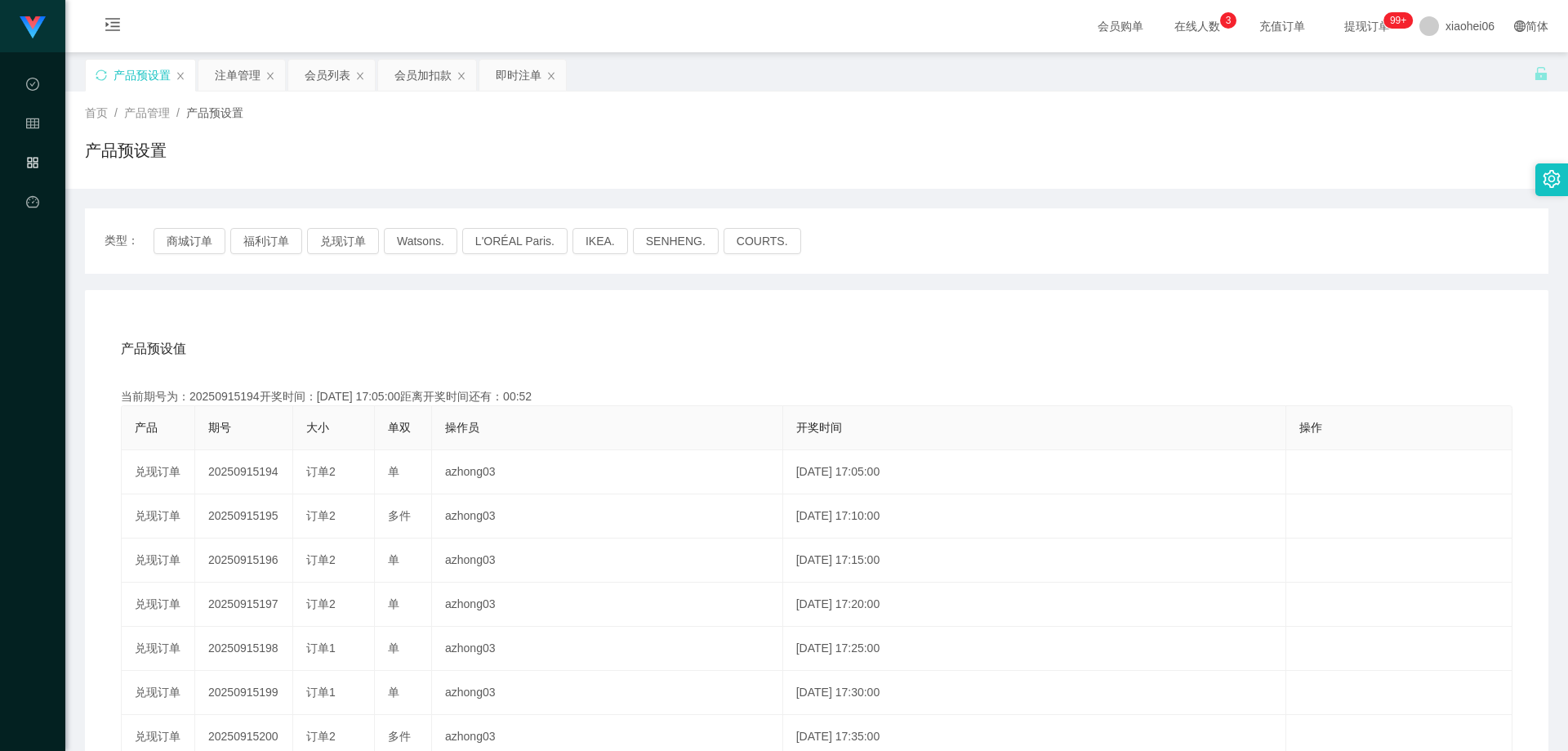
click at [686, 342] on div "产品预设值 添加期号" at bounding box center [817, 349] width 1392 height 46
drag, startPoint x: 320, startPoint y: 225, endPoint x: 332, endPoint y: 203, distance: 25.1
click at [321, 224] on div "类型： 商城订单 福利订单 兑现订单 Watsons. L'ORÉAL Paris. IKEA. [GEOGRAPHIC_DATA]. COURTS." at bounding box center [816, 240] width 1464 height 65
click at [304, 80] on div "会员列表" at bounding box center [332, 75] width 86 height 31
click at [433, 74] on div "会员加扣款" at bounding box center [424, 75] width 58 height 31
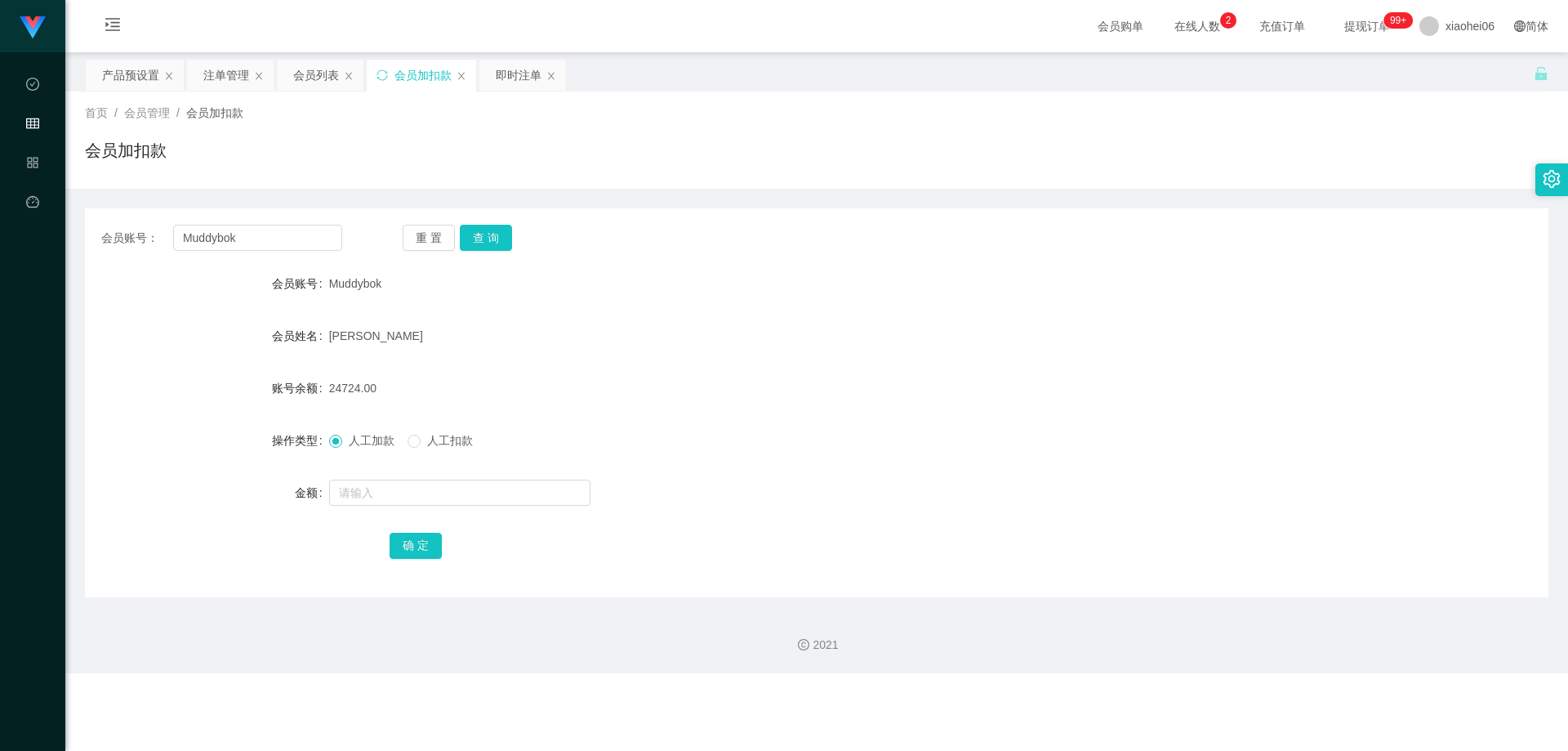
click at [465, 143] on div "会员加扣款" at bounding box center [816, 157] width 1464 height 38
click at [273, 238] on input "Muddybok" at bounding box center [258, 238] width 169 height 26
click at [828, 154] on div "会员加扣款" at bounding box center [816, 157] width 1464 height 38
click at [511, 229] on div "重 置 查 询" at bounding box center [523, 238] width 241 height 26
click at [499, 237] on button "查 询" at bounding box center [486, 238] width 53 height 26
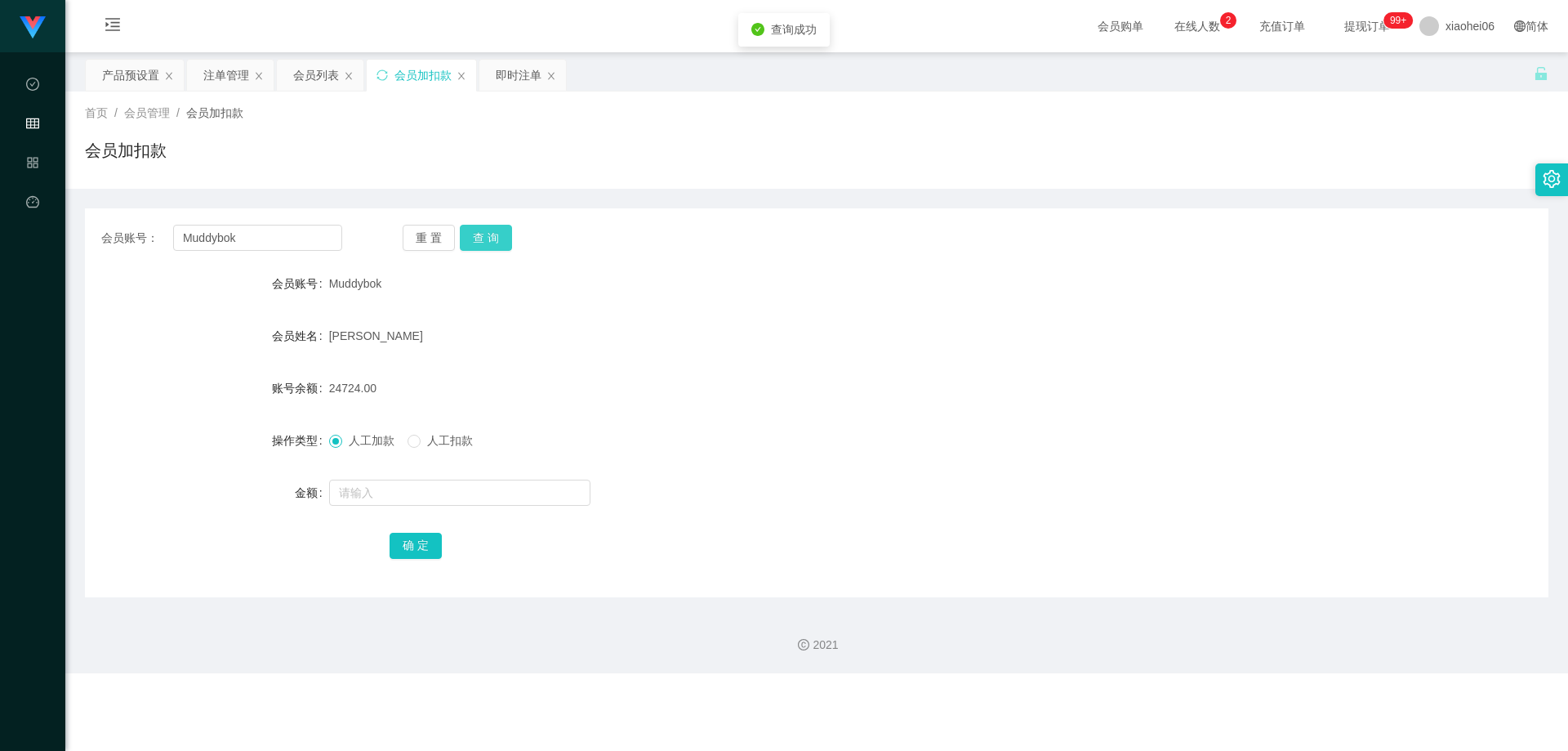
click at [504, 239] on button "查 询" at bounding box center [486, 238] width 53 height 26
drag, startPoint x: 924, startPoint y: 273, endPoint x: 937, endPoint y: 274, distance: 13.0
click at [936, 274] on div "Muddybok" at bounding box center [756, 284] width 854 height 33
click at [580, 258] on div "会员账号： Muddybok 重 置 查 询 会员账号 Muddybok 会员姓名 [PERSON_NAME] 账号余额 24724.00 操作类型 人工加款…" at bounding box center [816, 402] width 1464 height 389
click at [492, 220] on div "会员账号： Muddybok 重 置 查 询 会员账号 Muddybok 会员姓名 [PERSON_NAME] 账号余额 24724.00 操作类型 人工加款…" at bounding box center [816, 402] width 1464 height 389
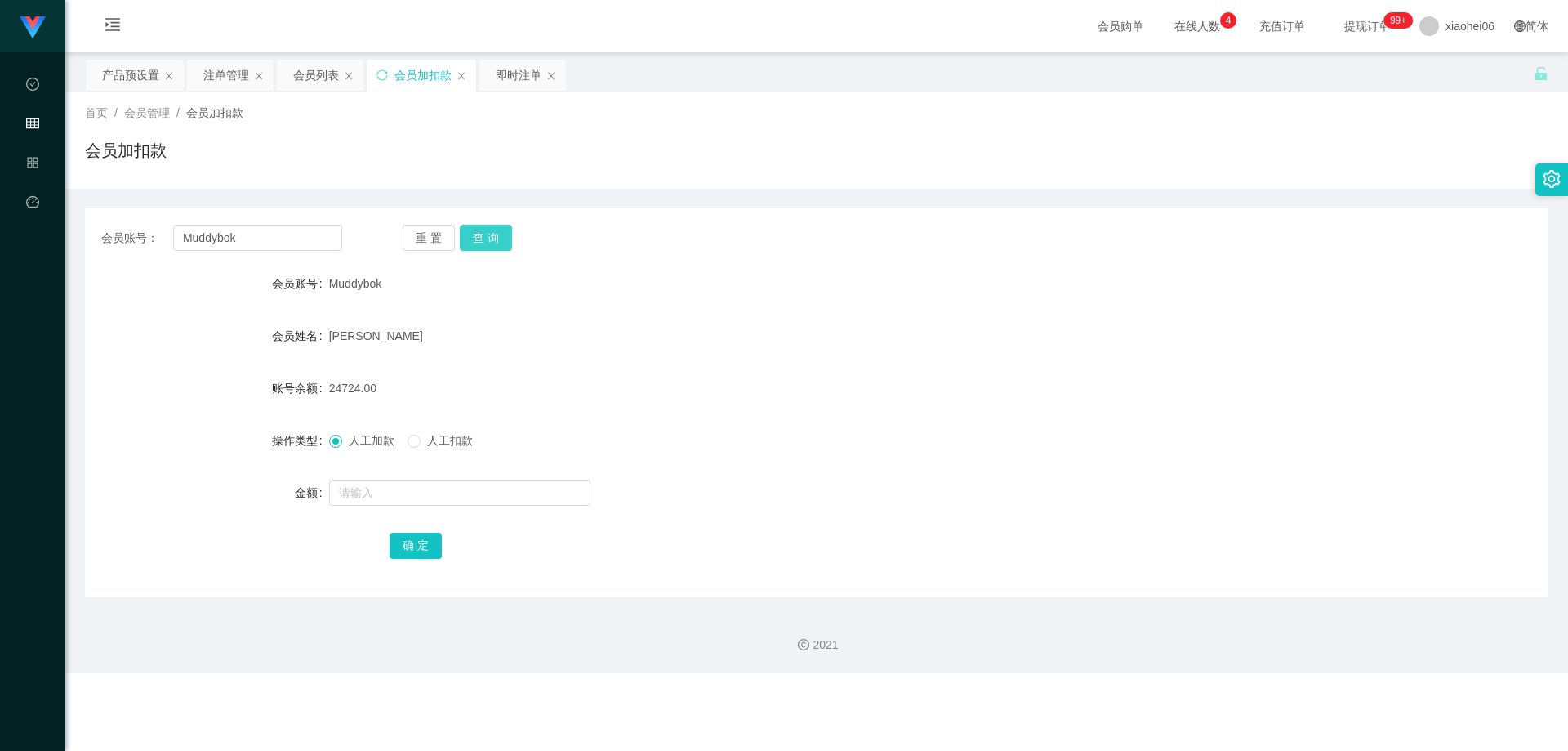
click at [489, 236] on button "查 询" at bounding box center [486, 238] width 53 height 26
click at [591, 205] on div "会员账号： Muddybok 重 置 查 询 会员账号 Muddybok 会员姓名 [PERSON_NAME] 账号余额 24724.00 操作类型 人工加款…" at bounding box center [816, 392] width 1464 height 408
click at [239, 73] on div "注单管理" at bounding box center [226, 75] width 46 height 31
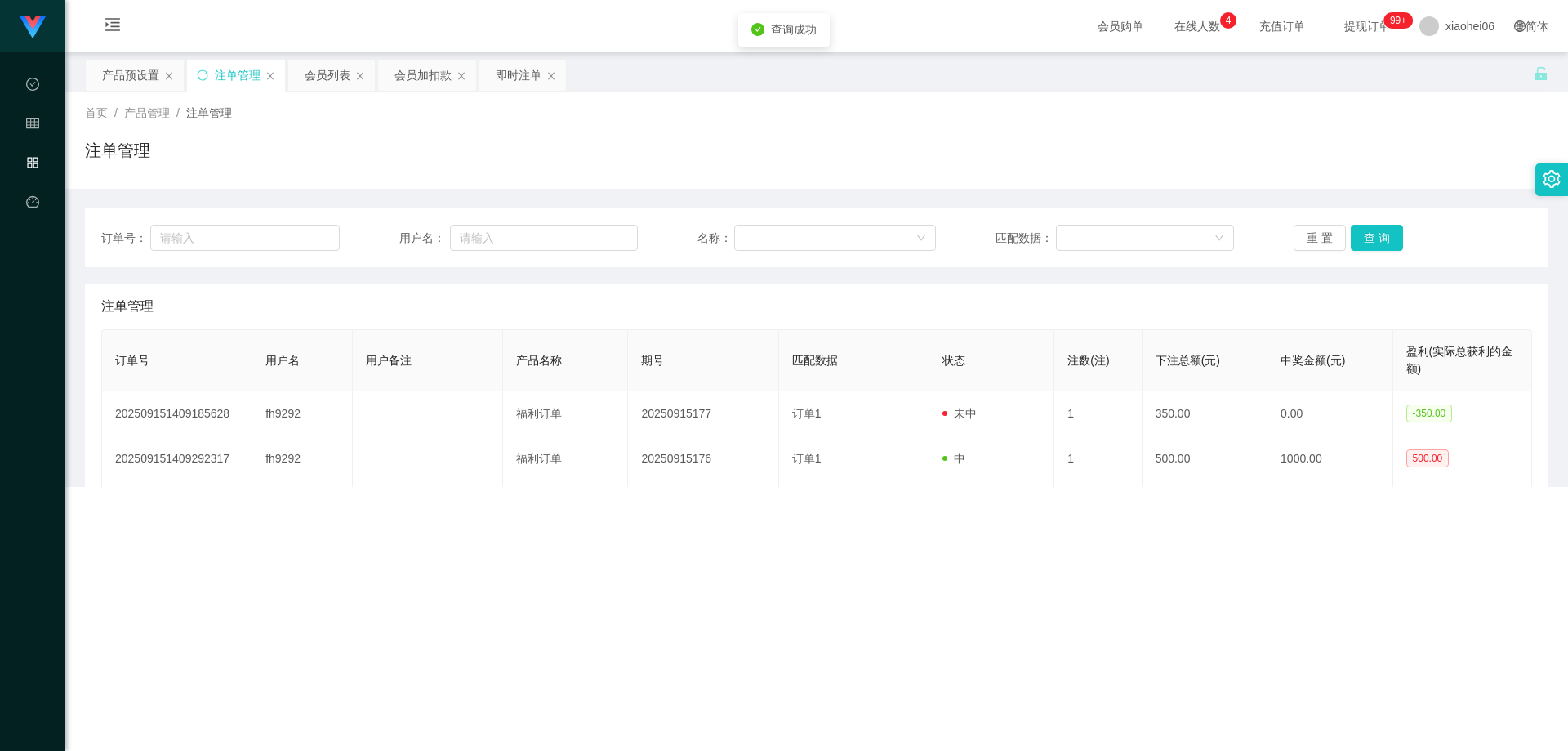
click at [1115, 186] on div "首页 / 产品管理 / 注单管理 / 注单管理" at bounding box center [816, 140] width 1503 height 97
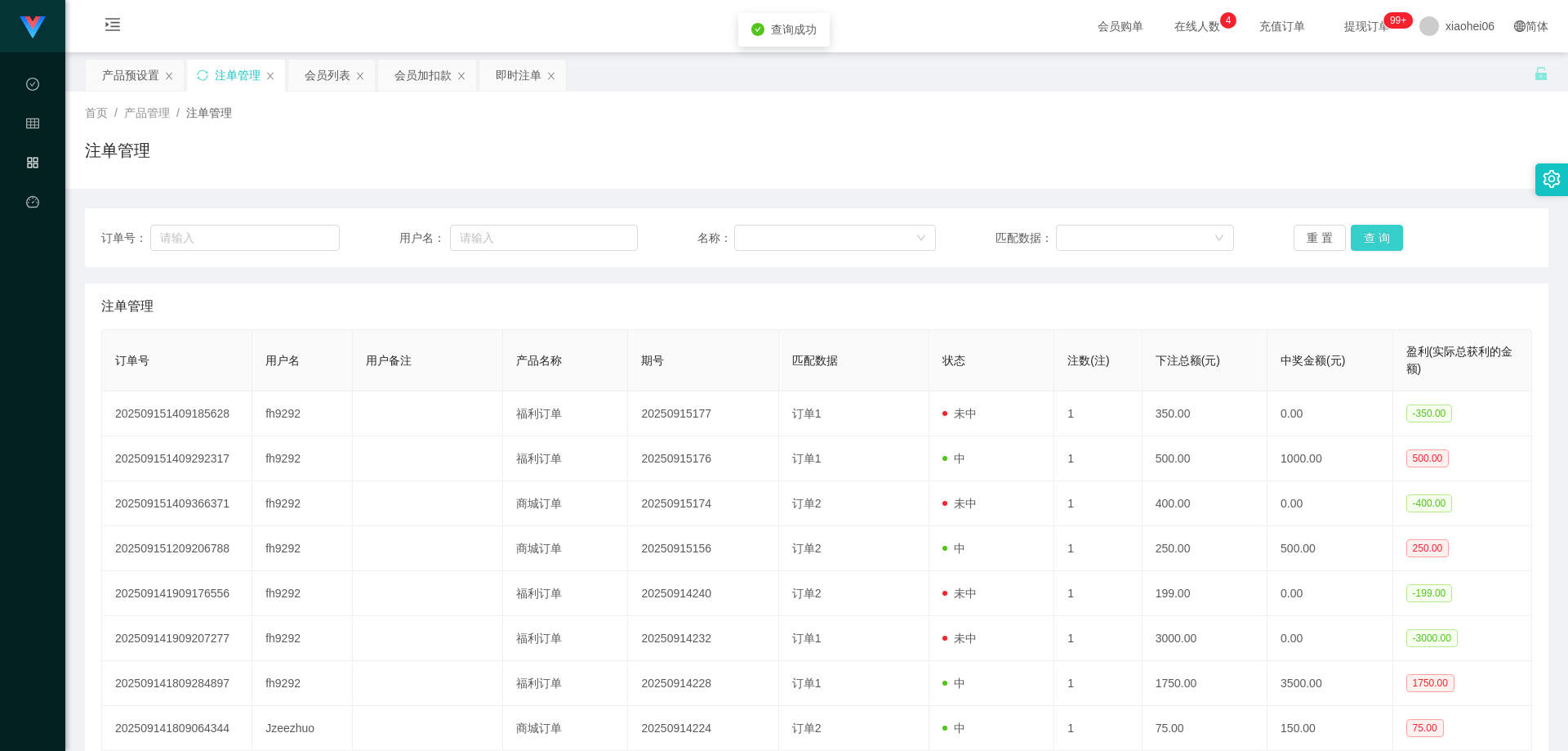
click at [1371, 239] on button "查 询" at bounding box center [1377, 238] width 53 height 26
click at [1157, 318] on div "注单管理" at bounding box center [817, 307] width 1431 height 46
click at [1061, 170] on div "注单管理" at bounding box center [816, 157] width 1464 height 38
click at [909, 301] on div "注单管理" at bounding box center [817, 307] width 1431 height 46
click at [946, 318] on div "注单管理" at bounding box center [817, 307] width 1431 height 46
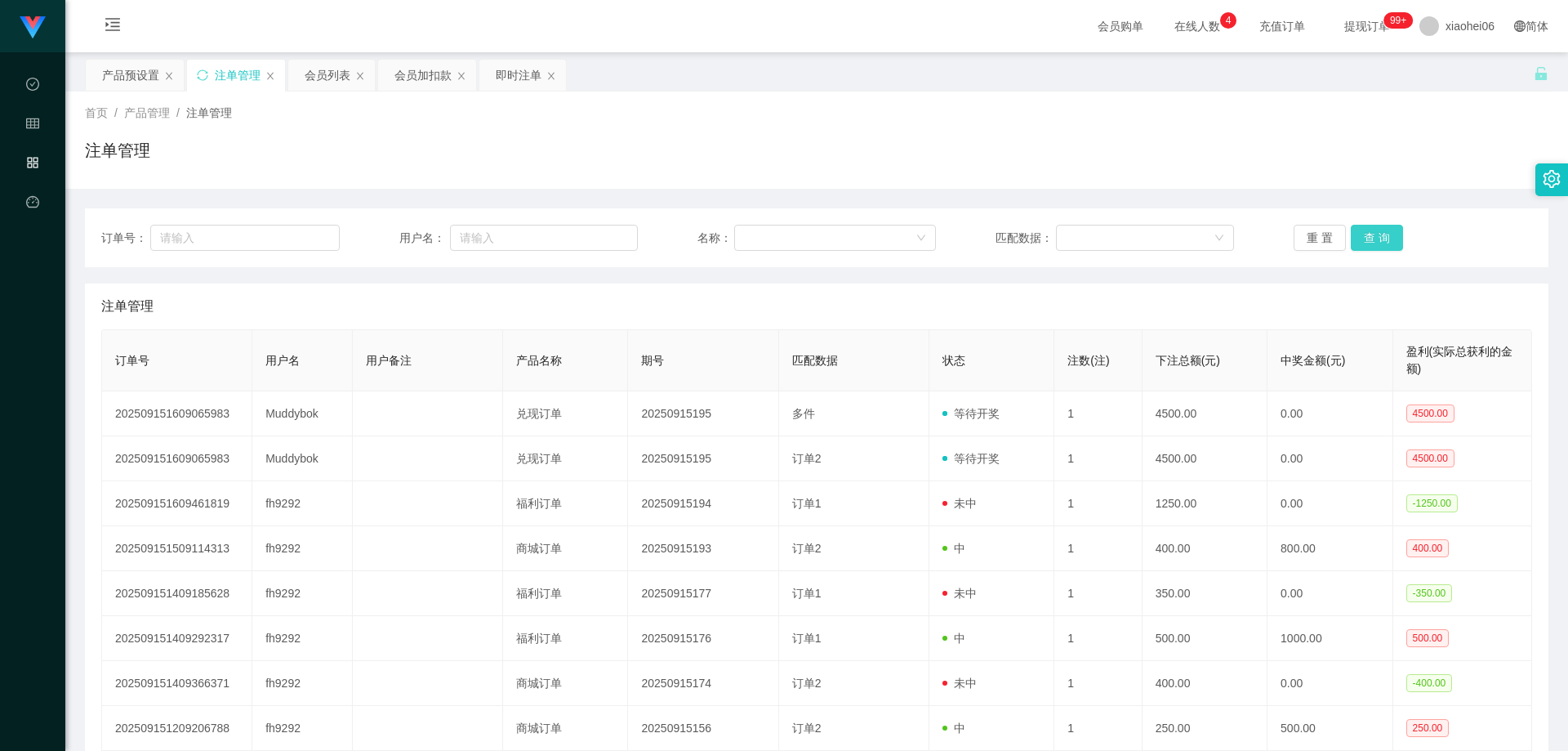
click at [1380, 229] on button "查 询" at bounding box center [1377, 238] width 53 height 26
click at [1375, 236] on button "查 询" at bounding box center [1377, 238] width 53 height 26
click at [949, 105] on div "首页 / 产品管理 / 注单管理 /" at bounding box center [816, 113] width 1464 height 17
click at [1315, 238] on button "重 置" at bounding box center [1320, 238] width 53 height 26
click at [1222, 163] on div "注单管理" at bounding box center [816, 157] width 1464 height 38
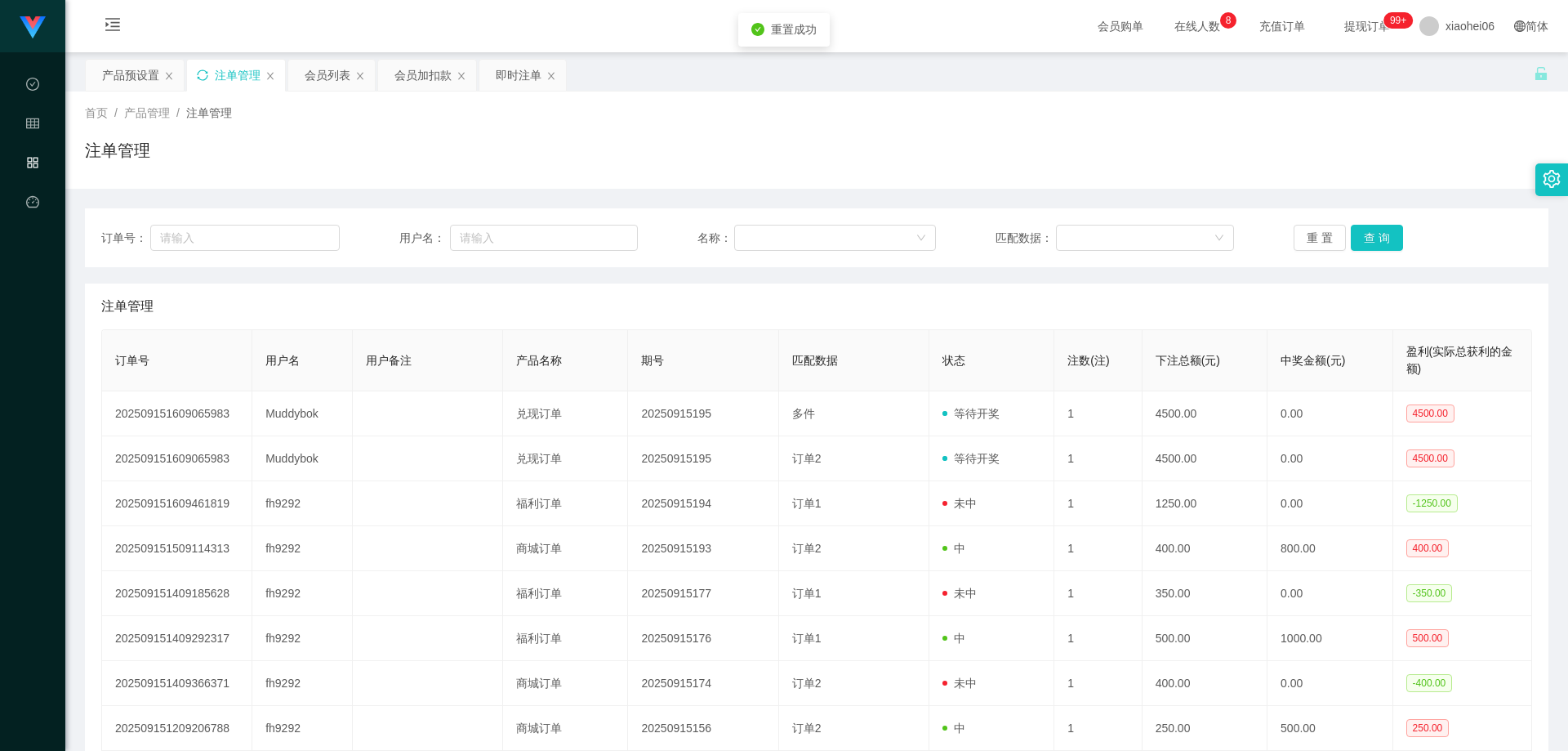
click at [206, 72] on icon "图标: sync" at bounding box center [202, 74] width 11 height 11
click at [820, 159] on div "注单管理" at bounding box center [816, 157] width 1464 height 38
click at [411, 179] on div "首页 / 产品管理 / 注单管理 / 注单管理" at bounding box center [816, 140] width 1503 height 97
click at [946, 299] on div "注单管理" at bounding box center [817, 307] width 1431 height 46
click at [998, 160] on div "注单管理" at bounding box center [816, 157] width 1464 height 38
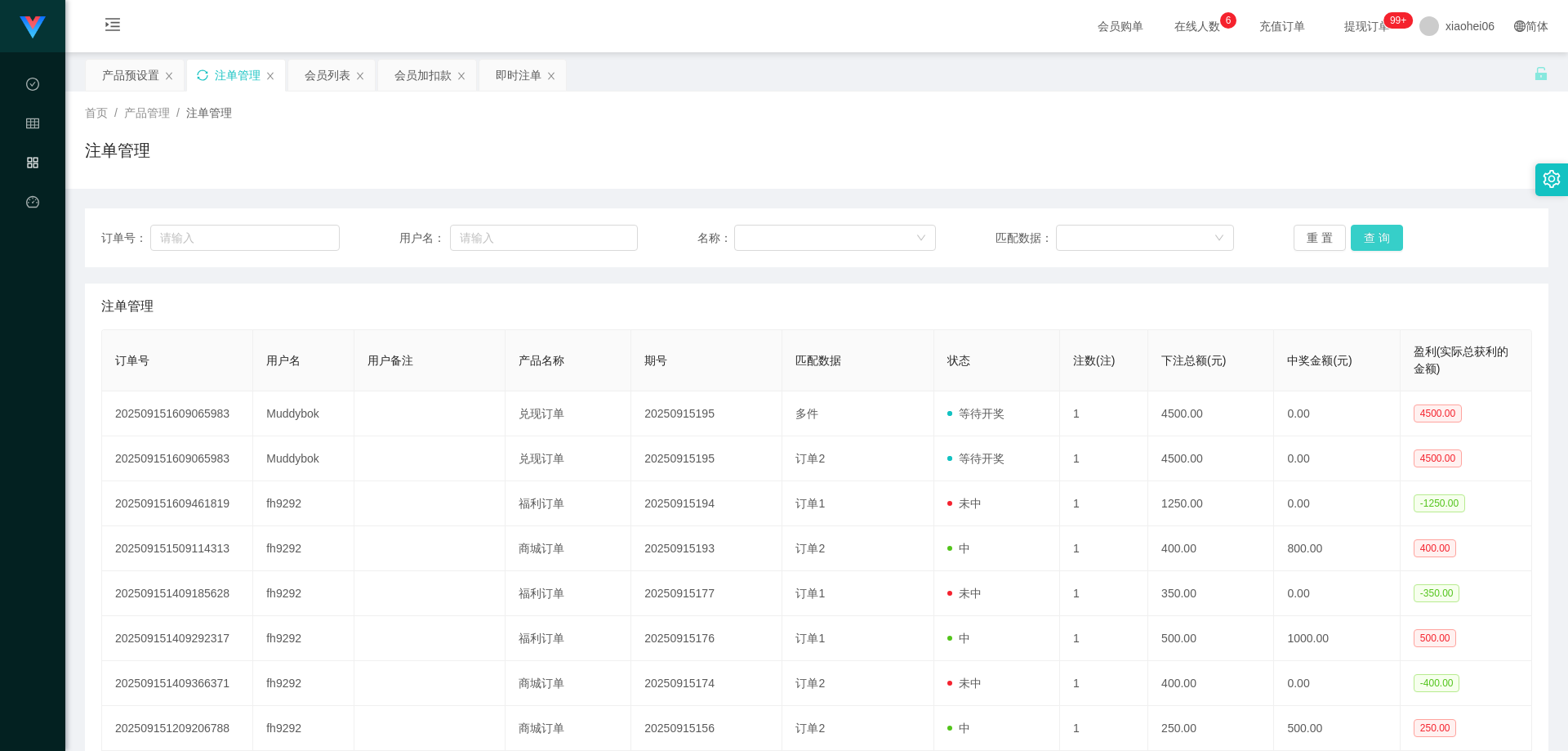
click at [1373, 239] on button "查 询" at bounding box center [1377, 238] width 53 height 26
click at [944, 133] on div "首页 / 产品管理 / 注单管理 / 注单管理" at bounding box center [816, 140] width 1464 height 71
click at [958, 290] on div "注单管理" at bounding box center [817, 307] width 1431 height 46
click at [772, 311] on div "注单管理" at bounding box center [817, 307] width 1431 height 46
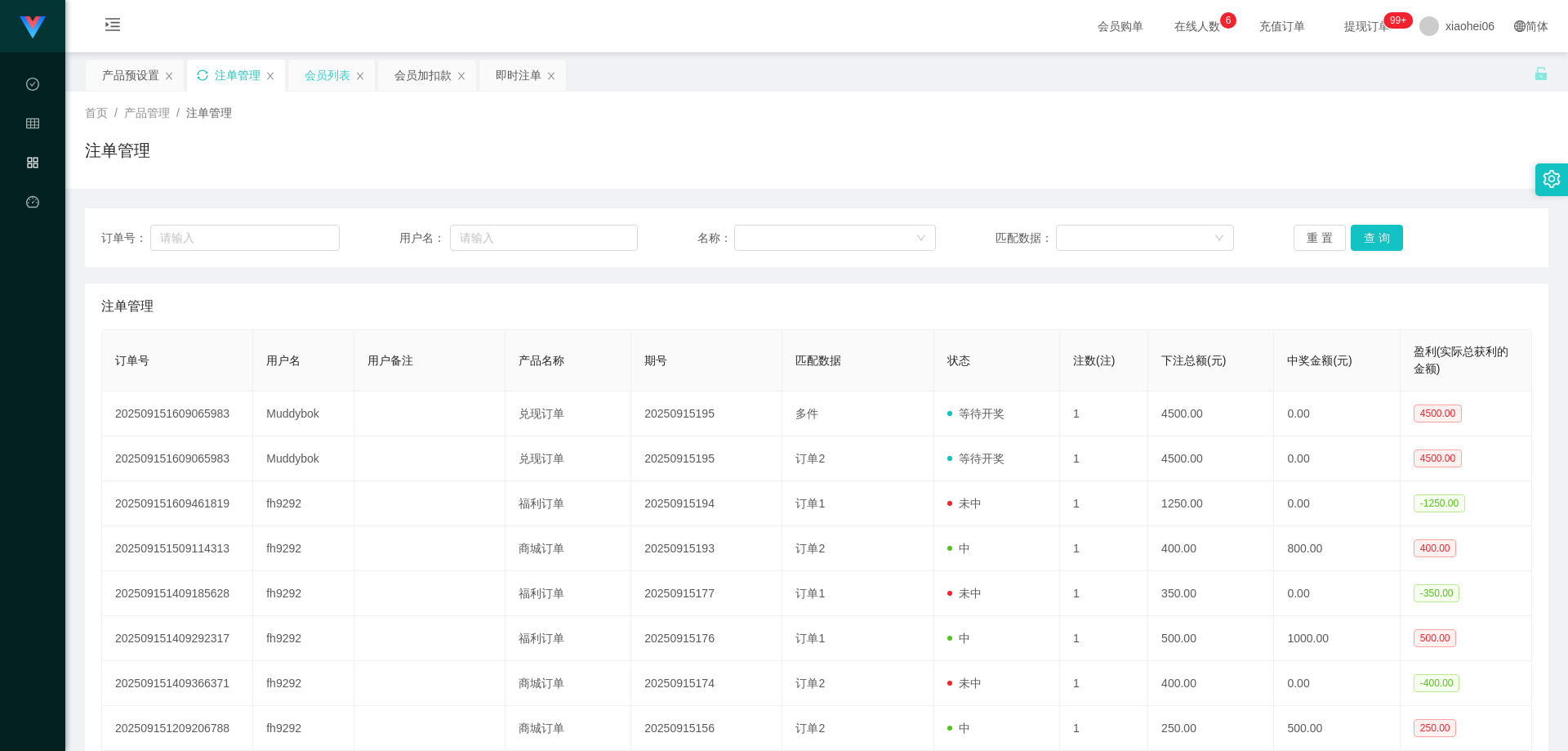
click at [331, 76] on div "会员列表" at bounding box center [327, 75] width 46 height 31
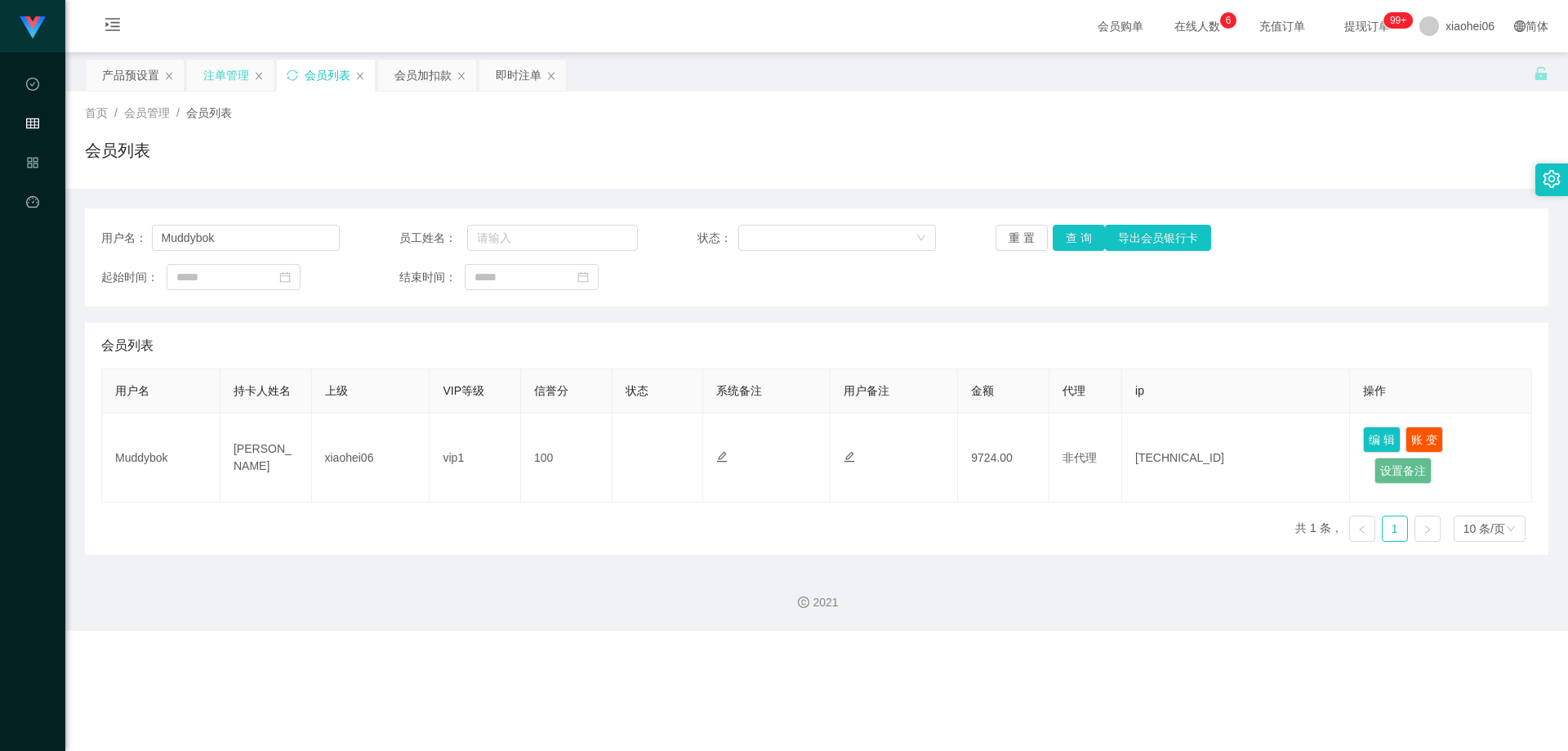
click at [225, 76] on div "注单管理" at bounding box center [226, 75] width 46 height 31
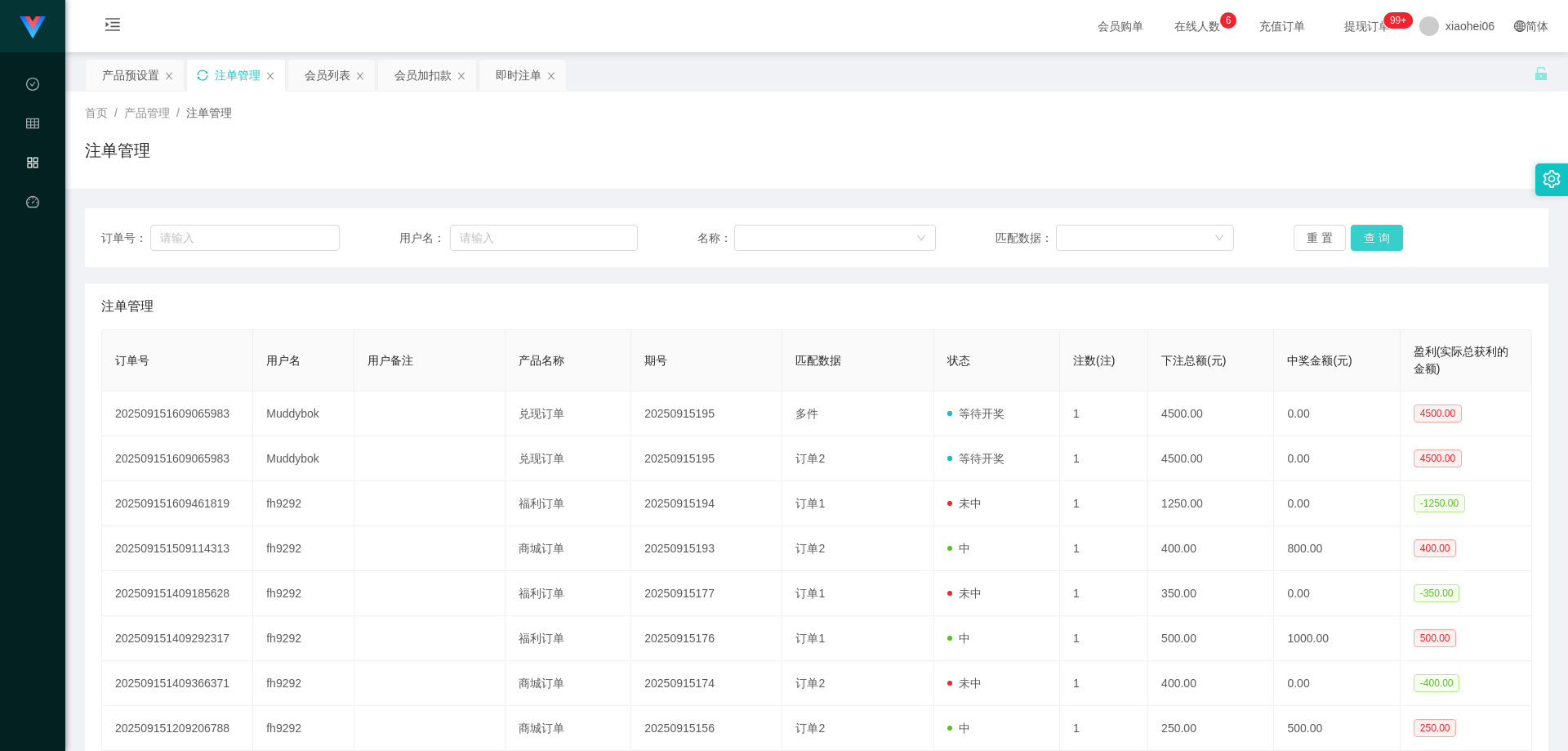
click at [1364, 233] on button "查 询" at bounding box center [1377, 238] width 53 height 26
click at [1362, 234] on button "查 询" at bounding box center [1377, 238] width 53 height 26
click at [1362, 234] on div "重 置 查 询" at bounding box center [1413, 238] width 239 height 26
click at [1362, 234] on button "查 询" at bounding box center [1377, 238] width 53 height 26
click at [583, 116] on div "首页 / 产品管理 / 注单管理 /" at bounding box center [816, 113] width 1464 height 17
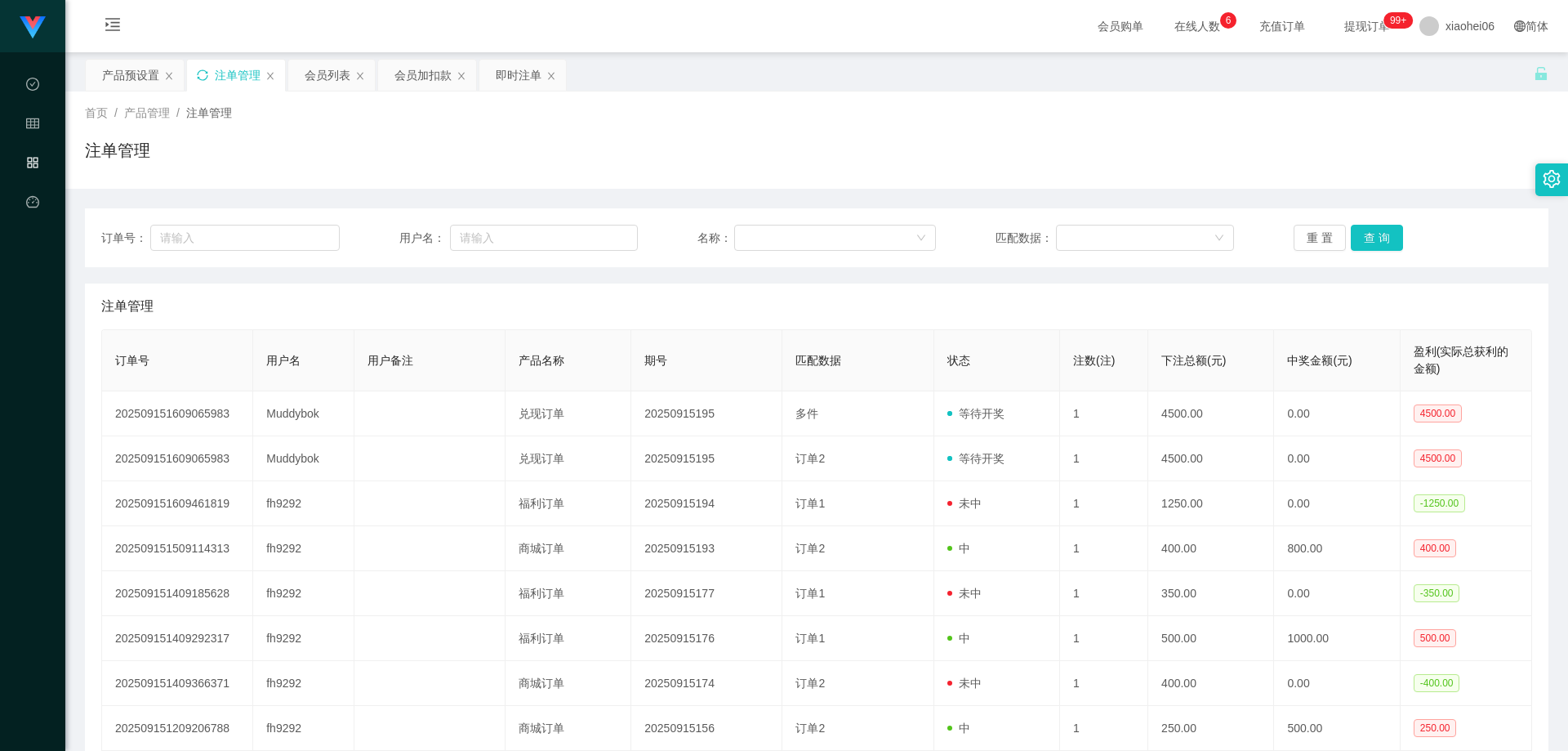
click at [933, 162] on div "注单管理" at bounding box center [816, 157] width 1464 height 38
click at [996, 153] on div "注单管理" at bounding box center [816, 157] width 1464 height 38
click at [694, 389] on th "期号" at bounding box center [707, 360] width 151 height 61
click at [874, 345] on th "匹配数据" at bounding box center [858, 360] width 151 height 61
click at [1075, 281] on div "订单号： 用户名： 名称： 匹配数据： 重 置 查 询 注单管理 订单号 用户名 用户备注 产品名称 期号 匹配数据 状态 注数(注) 下注总额(元) 中奖金…" at bounding box center [816, 550] width 1464 height 684
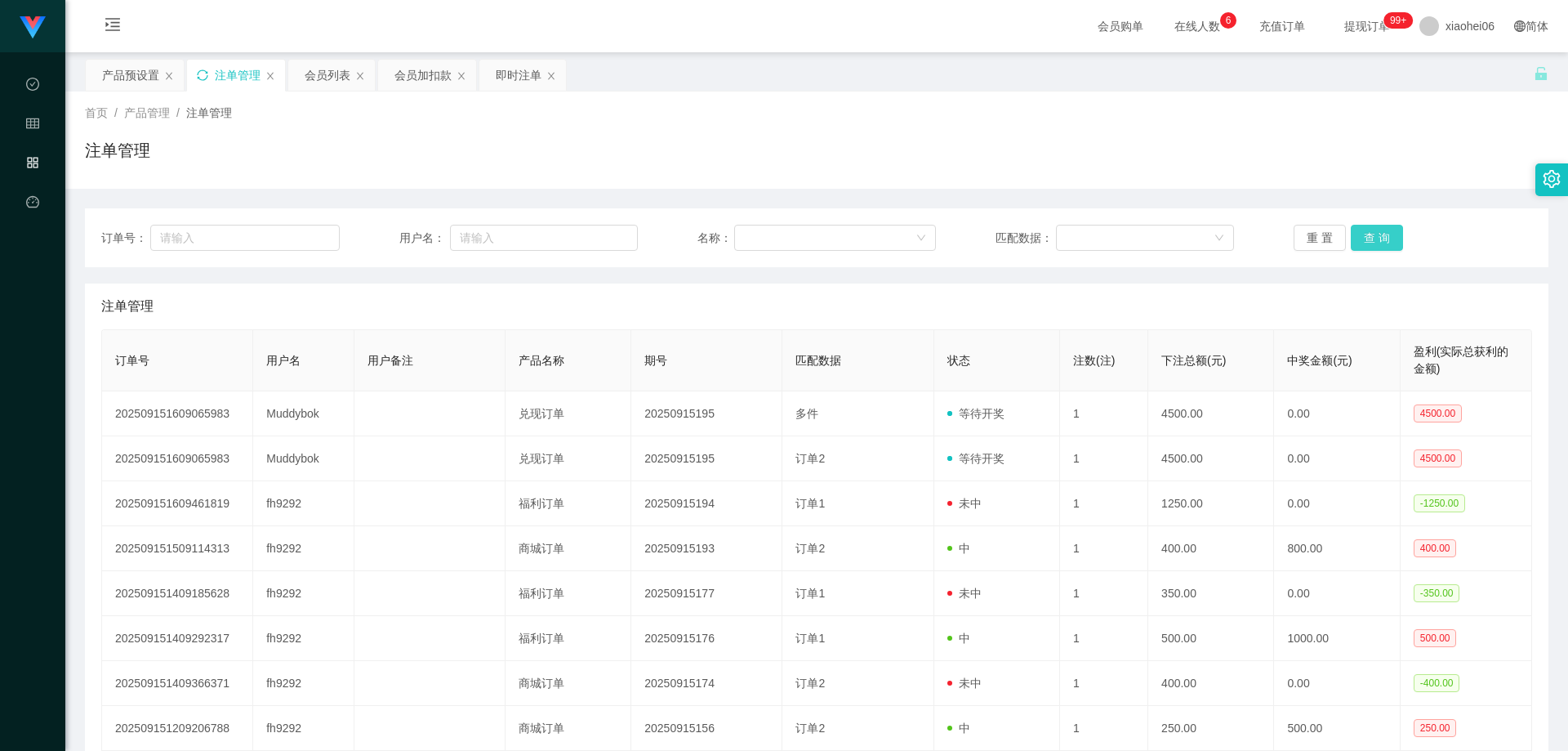
click at [1373, 236] on button "查 询" at bounding box center [1377, 238] width 53 height 26
click at [1260, 280] on div "订单号： 用户名： 名称： 匹配数据： 重 置 查 询 注单管理 订单号 用户名 用户备注 产品名称 期号 匹配数据 状态 注数(注) 下注总额(元) 中奖金…" at bounding box center [816, 550] width 1464 height 684
click at [1189, 281] on div "订单号： 用户名： 名称： 匹配数据： 重 置 查 询 注单管理 订单号 用户名 用户备注 产品名称 期号 匹配数据 状态 注数(注) 下注总额(元) 中奖金…" at bounding box center [816, 550] width 1464 height 684
click at [748, 120] on div "首页 / 产品管理 / 注单管理 /" at bounding box center [816, 113] width 1464 height 17
click at [1049, 127] on div "首页 / 产品管理 / 注单管理 / 注单管理" at bounding box center [816, 140] width 1464 height 71
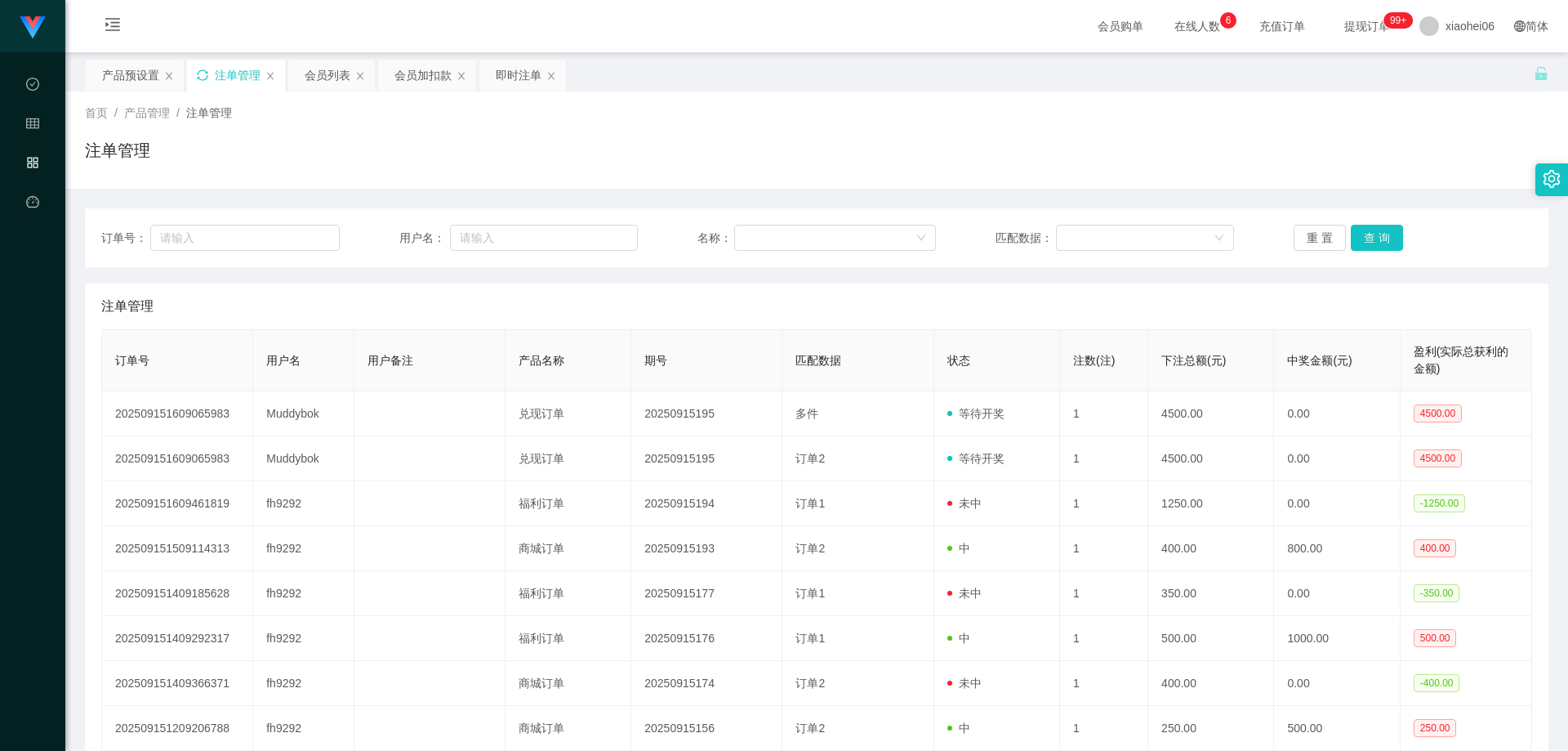
click at [871, 339] on th "匹配数据" at bounding box center [858, 360] width 151 height 61
click at [1378, 250] on button "查 询" at bounding box center [1377, 238] width 53 height 26
click at [1378, 236] on div "重 置 查 询" at bounding box center [1413, 238] width 239 height 26
click at [1232, 169] on div "注单管理" at bounding box center [816, 157] width 1464 height 38
click at [123, 88] on div "产品预设置" at bounding box center [131, 75] width 58 height 31
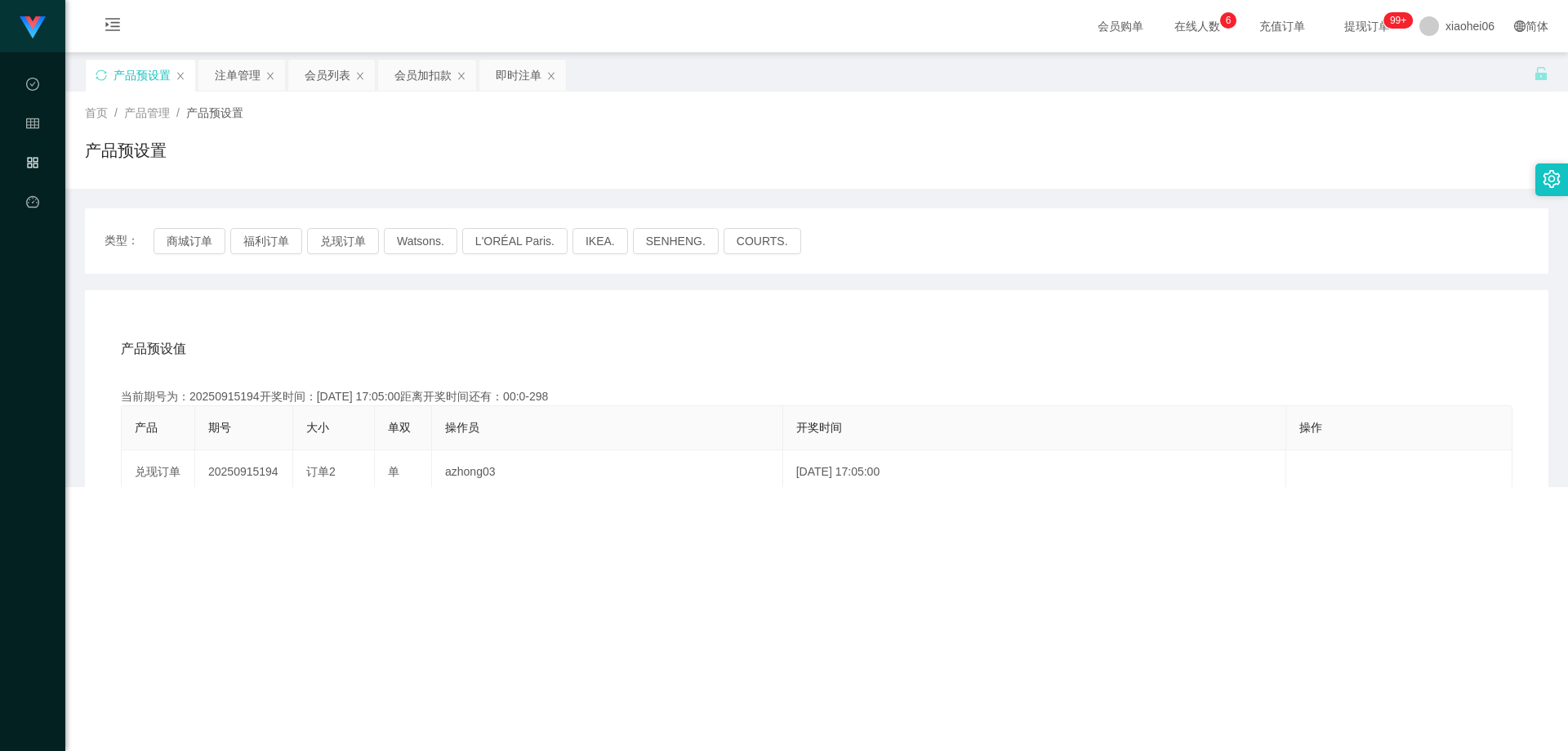
click at [922, 152] on div "产品预设置" at bounding box center [816, 157] width 1464 height 38
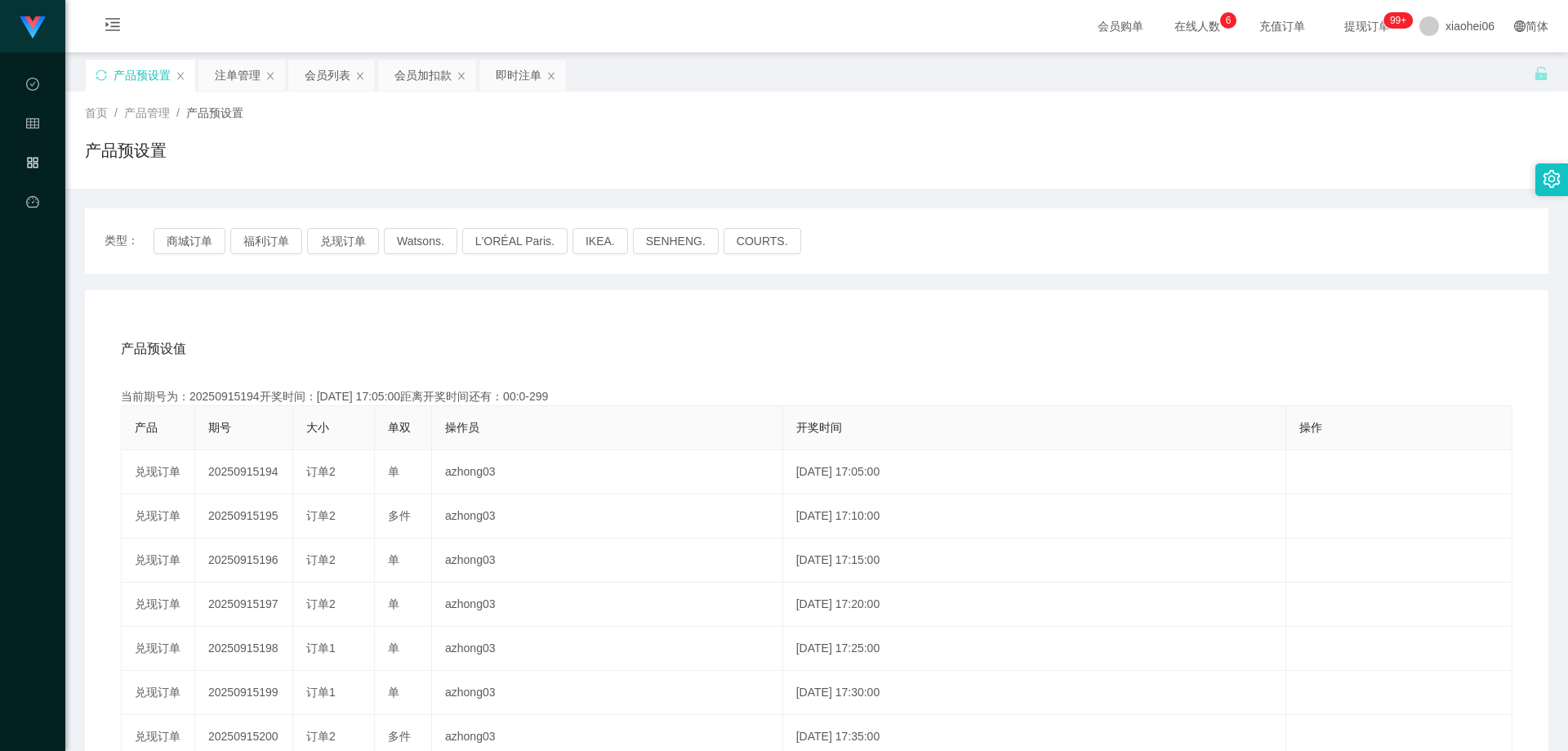
click at [896, 314] on div "产品预设值 添加期号 当前期号为：20250915194开奖时间：[DATE] 17:05:00距离开奖时间还有：00:0-299 产品 期号 大小 单双 操…" at bounding box center [816, 627] width 1464 height 673
click at [341, 236] on button "兑现订单" at bounding box center [342, 241] width 72 height 26
click at [486, 323] on div "产品预设值 添加期号 当前期号为：20250915194开奖时间：[DATE] 17:05:00距离开奖时间还有： 产品 期号 大小 单双 操作员 开奖时间 …" at bounding box center [816, 627] width 1464 height 673
click at [834, 334] on div "产品预设值 添加期号" at bounding box center [817, 349] width 1392 height 46
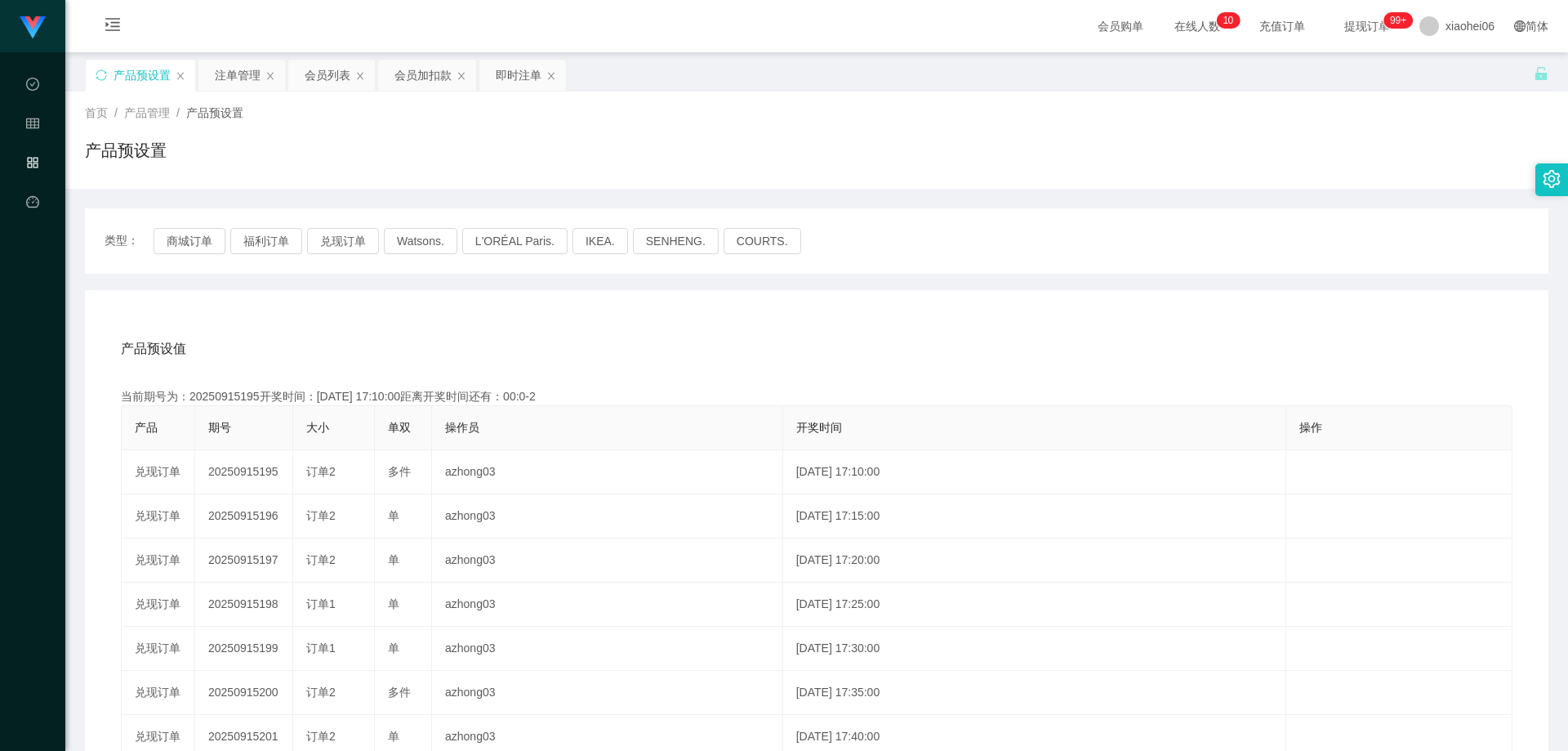
click at [834, 334] on div "产品预设值 添加期号" at bounding box center [817, 349] width 1392 height 46
drag, startPoint x: 834, startPoint y: 334, endPoint x: 800, endPoint y: 335, distance: 34.0
click at [834, 334] on div "产品预设值 添加期号" at bounding box center [817, 349] width 1392 height 46
click at [348, 235] on button "兑现订单" at bounding box center [342, 241] width 72 height 26
click at [460, 317] on div "产品预设值 添加期号 当前期号为：20250915195开奖时间：[DATE] 17:10:00距离开奖时间还有：00:0-3 产品 期号 大小 单双 操作员…" at bounding box center [816, 627] width 1464 height 673
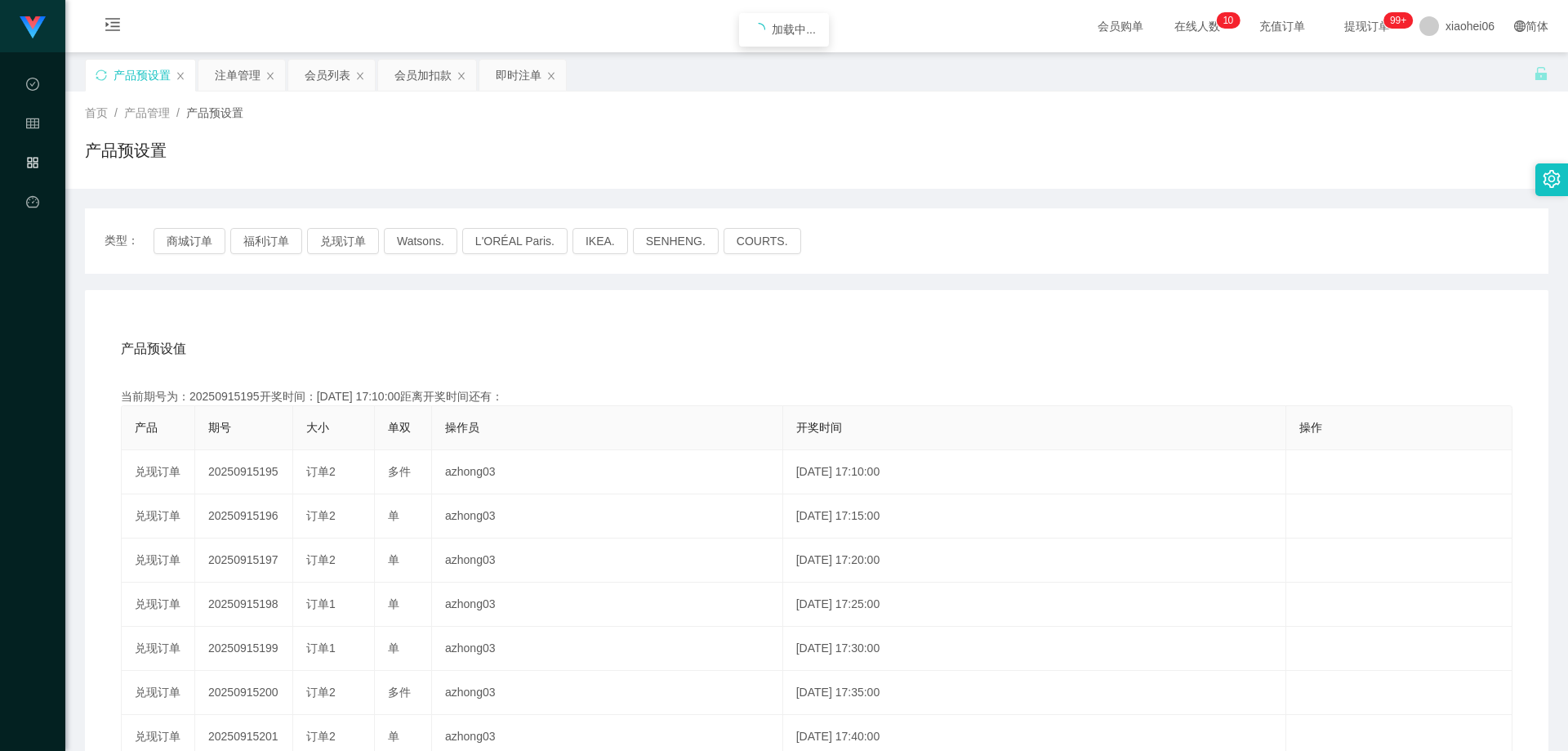
click at [460, 318] on div "产品预设值 添加期号 当前期号为：20250915195开奖时间：[DATE] 17:10:00距离开奖时间还有： 产品 期号 大小 单双 操作员 开奖时间 …" at bounding box center [816, 627] width 1464 height 673
click at [414, 143] on div "产品预设置" at bounding box center [816, 157] width 1464 height 38
click at [383, 128] on div "首页 / 产品管理 / 产品预设置 / 产品预设置" at bounding box center [816, 140] width 1464 height 71
click at [335, 148] on div "产品预设置" at bounding box center [816, 157] width 1464 height 38
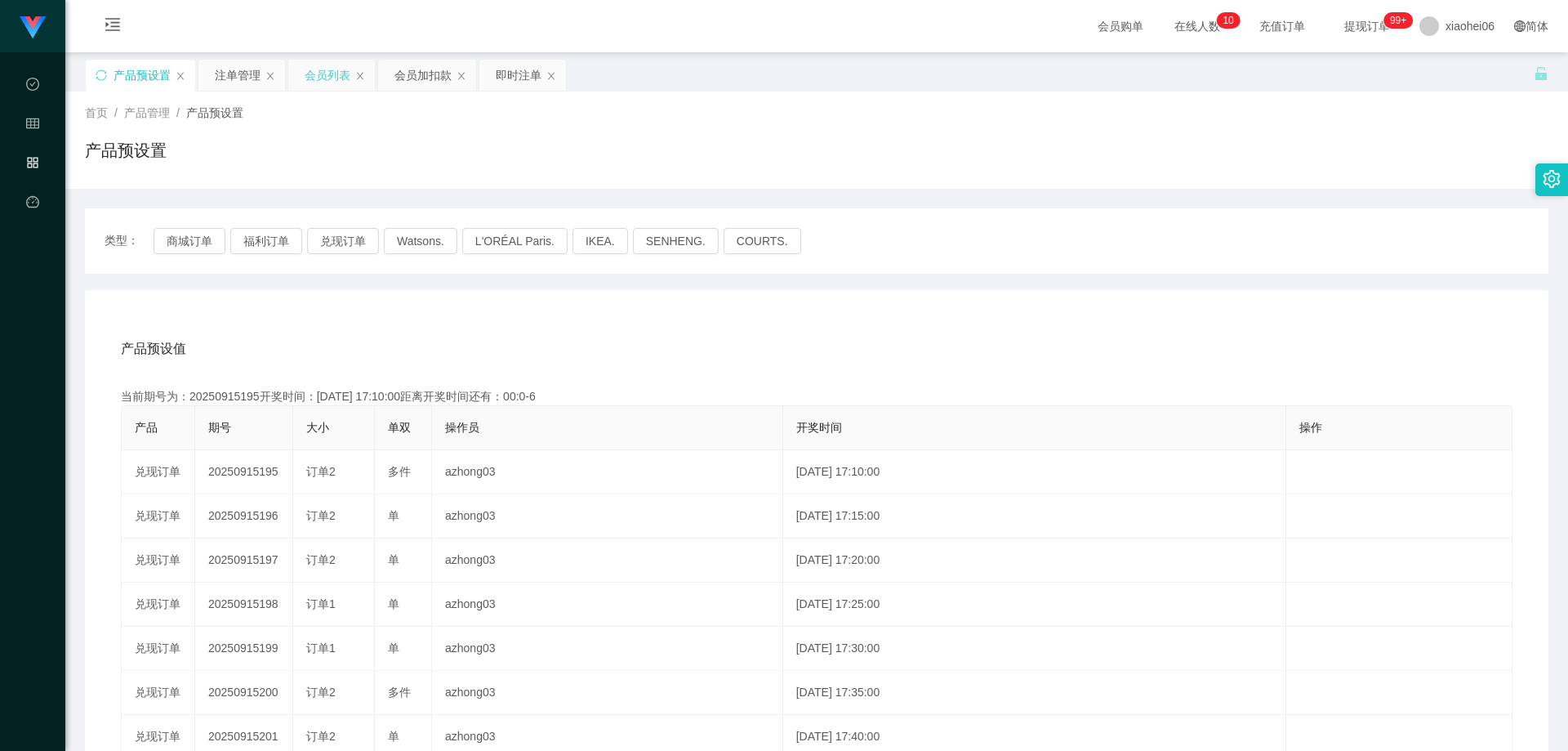
click at [332, 86] on div "会员列表" at bounding box center [327, 75] width 46 height 31
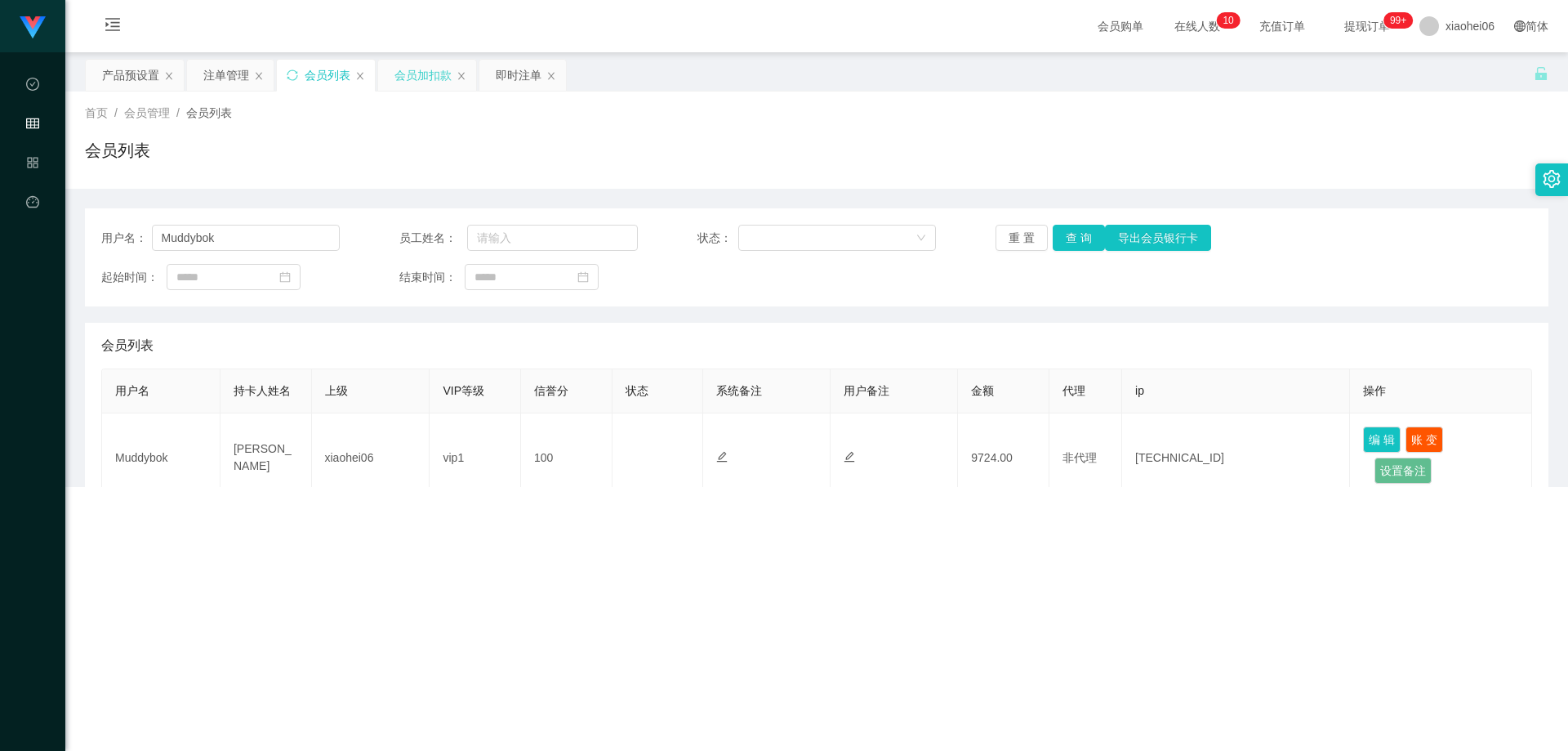
click at [435, 74] on div "会员加扣款" at bounding box center [424, 75] width 58 height 31
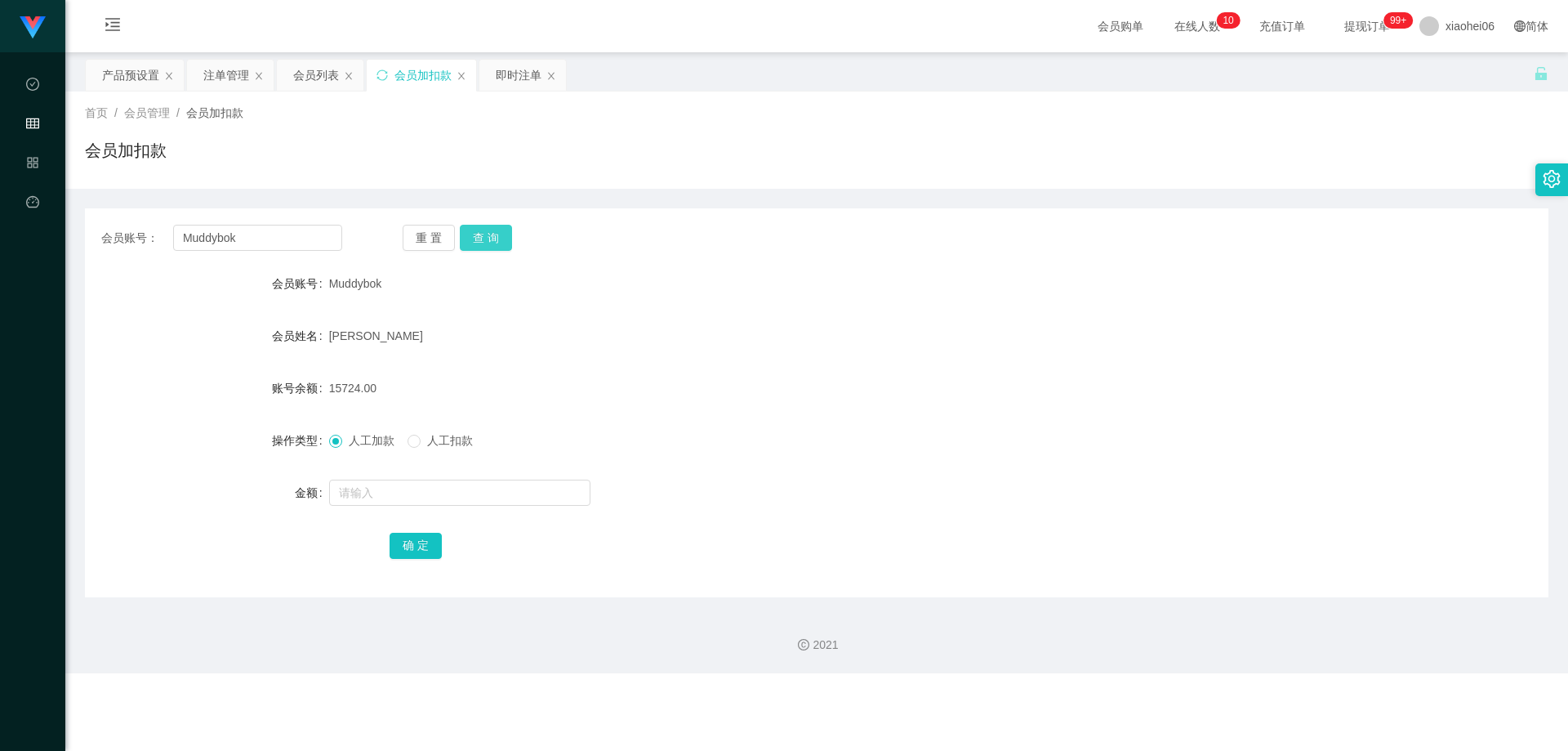
click at [493, 232] on button "查 询" at bounding box center [486, 238] width 53 height 26
click at [493, 232] on div "重 置 查 询" at bounding box center [523, 238] width 241 height 26
click at [493, 232] on button "查 询" at bounding box center [486, 238] width 53 height 26
click at [489, 242] on button "查 询" at bounding box center [486, 238] width 53 height 26
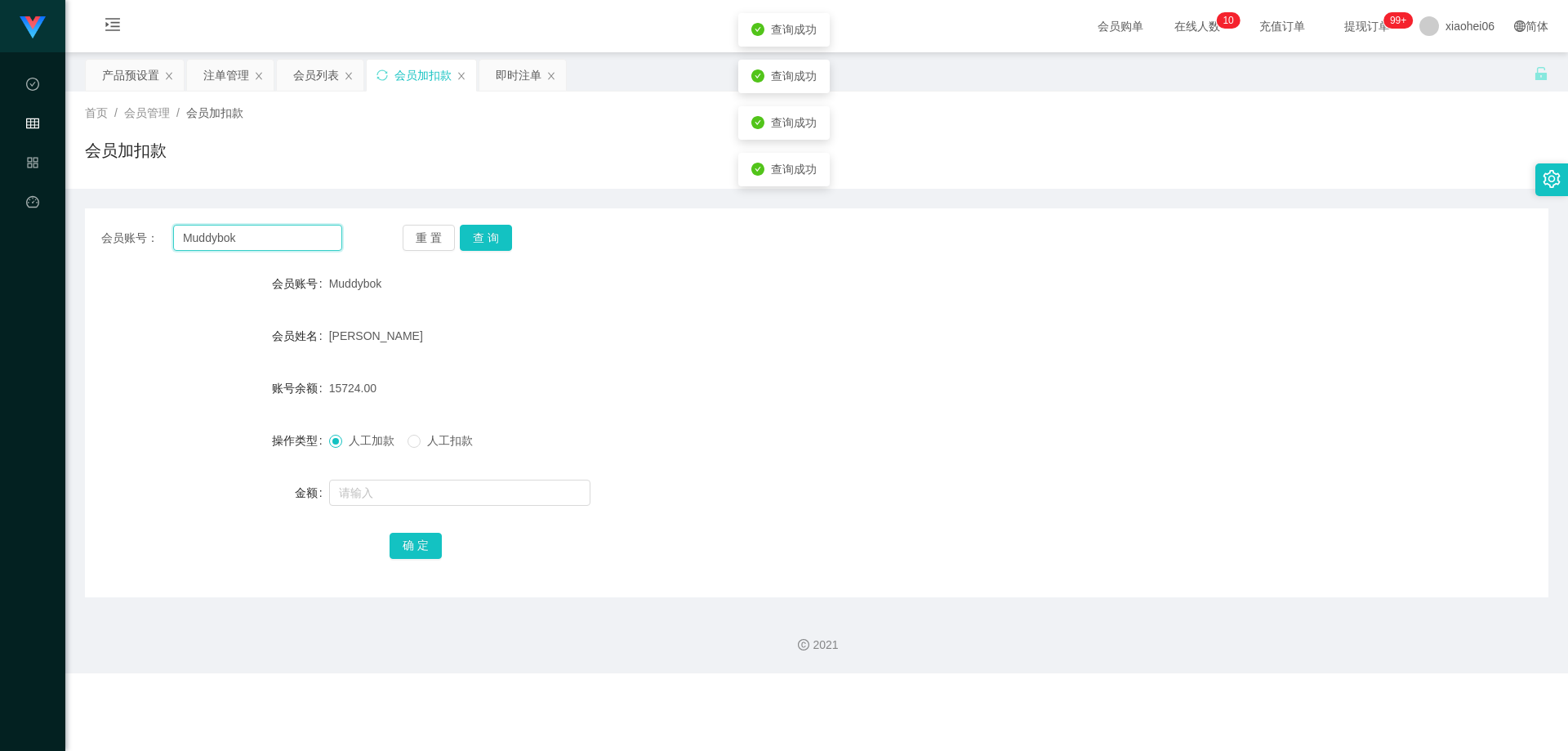
click at [322, 235] on input "Muddybok" at bounding box center [258, 238] width 169 height 26
click at [470, 252] on div "会员账号： Muddybok 重 置 查 询 会员账号 Muddybok 会员姓名 [PERSON_NAME] 账号余额 15724.00 操作类型 人工加款…" at bounding box center [816, 402] width 1464 height 389
click at [476, 237] on button "查 询" at bounding box center [486, 238] width 53 height 26
click at [476, 235] on button "查 询" at bounding box center [486, 238] width 53 height 26
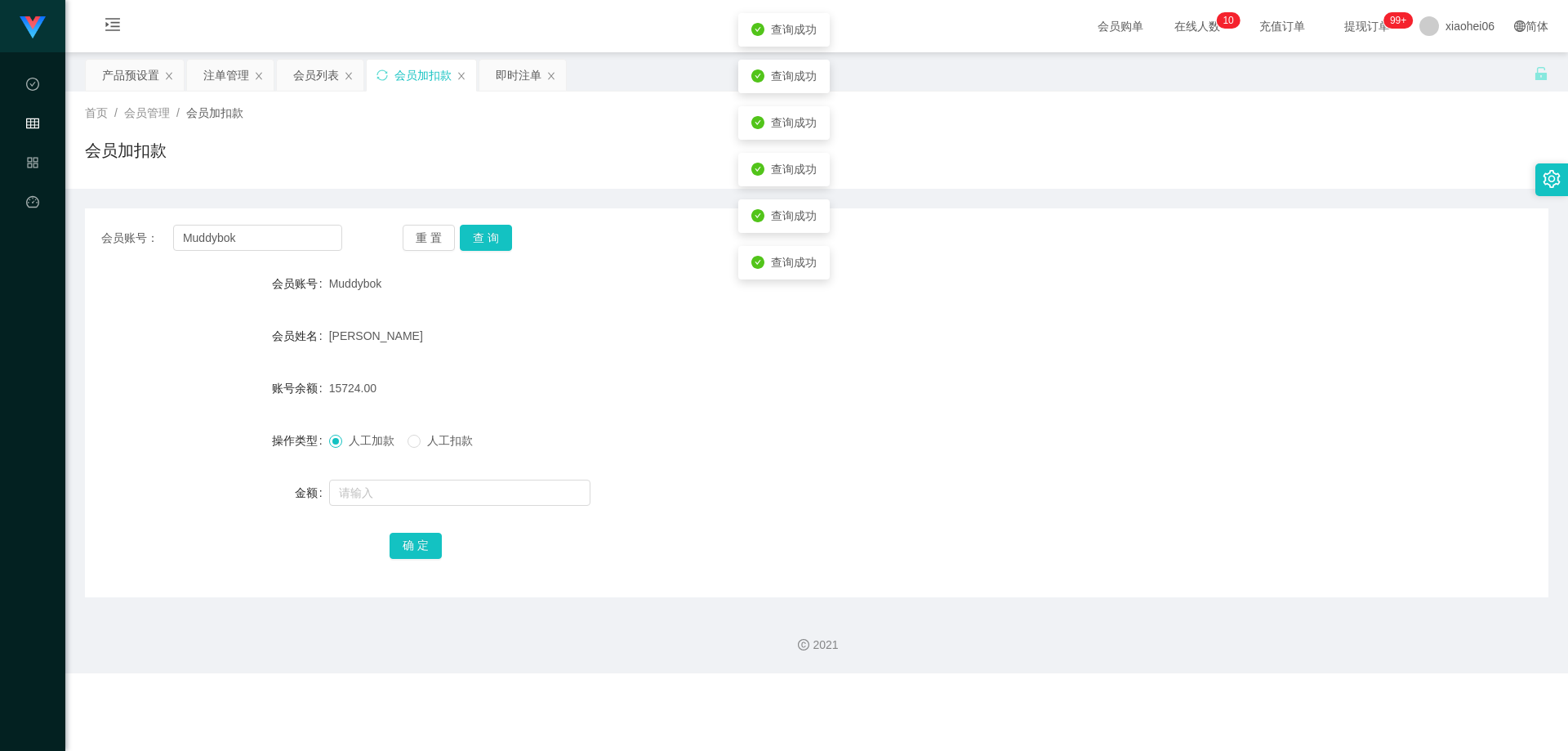
click at [503, 297] on div "Muddybok" at bounding box center [756, 284] width 854 height 33
click at [503, 179] on div "首页 / 会员管理 / 会员加扣款 / 会员加扣款" at bounding box center [816, 140] width 1503 height 97
drag, startPoint x: 239, startPoint y: 76, endPoint x: 257, endPoint y: 87, distance: 21.1
click at [238, 76] on div "注单管理" at bounding box center [226, 75] width 46 height 31
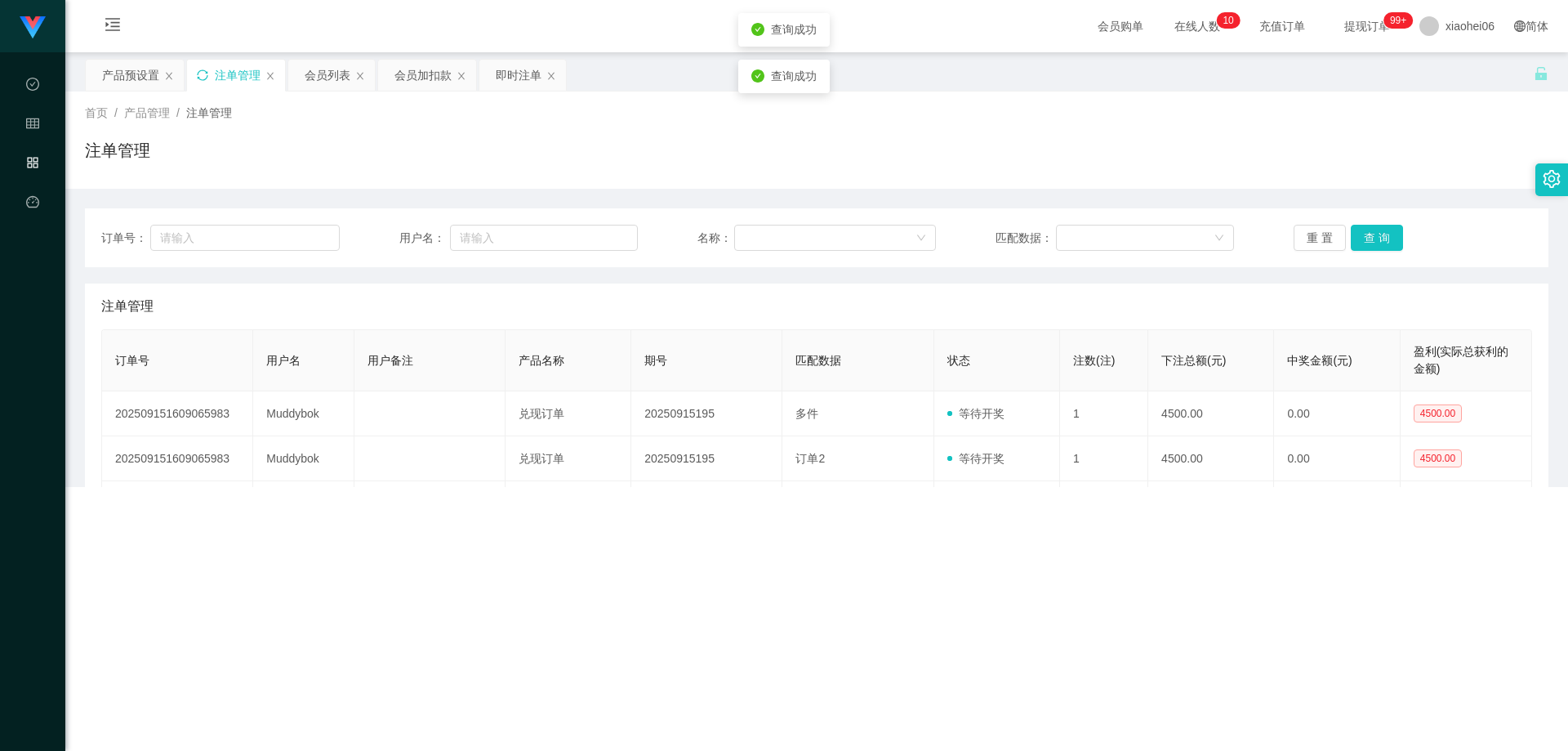
drag, startPoint x: 1141, startPoint y: 186, endPoint x: 1283, endPoint y: 213, distance: 144.5
click at [1142, 186] on div "首页 / 产品管理 / 注单管理 / 注单管理" at bounding box center [816, 140] width 1503 height 97
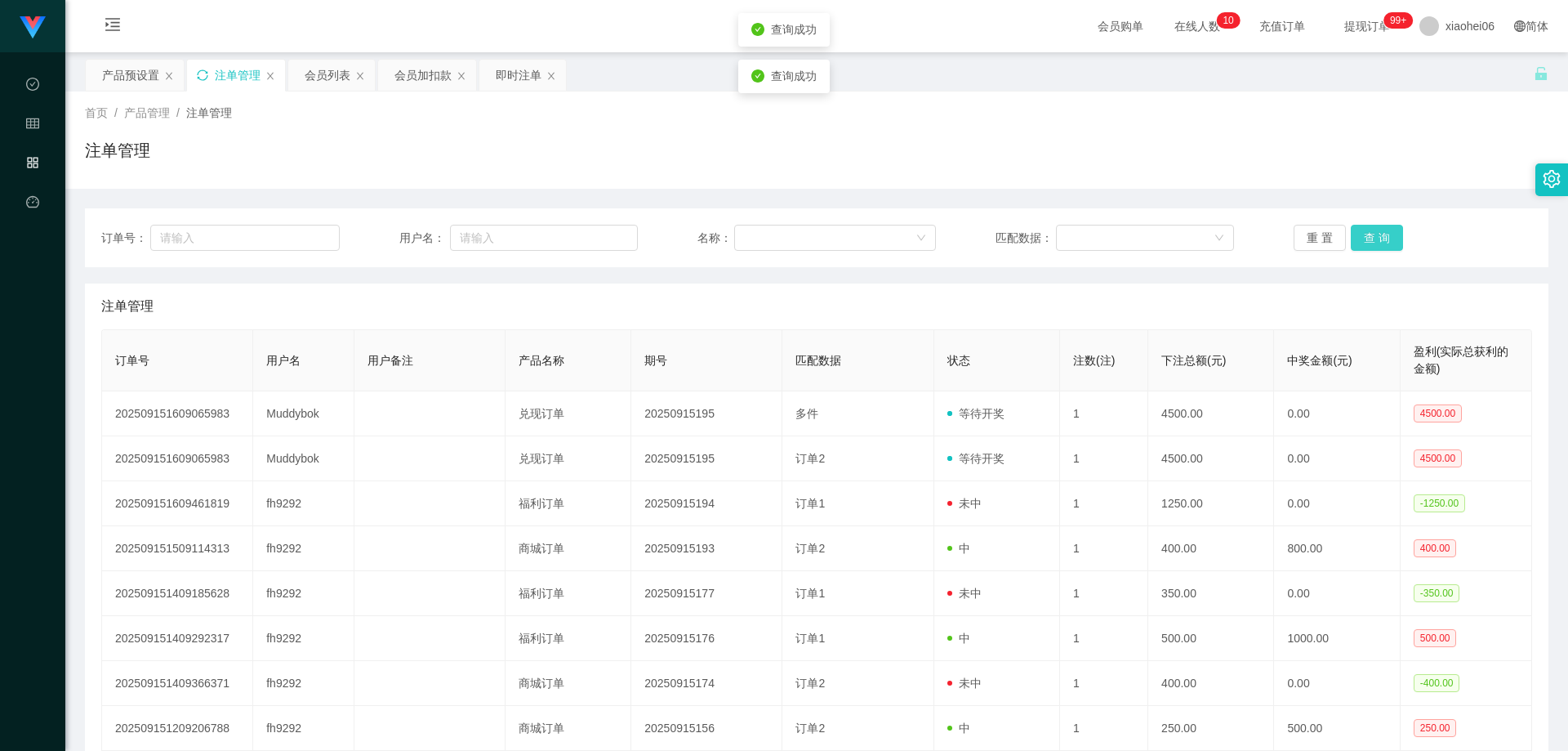
click at [1375, 239] on button "查 询" at bounding box center [1377, 238] width 53 height 26
click at [1156, 170] on div "注单管理" at bounding box center [816, 157] width 1464 height 38
click at [415, 76] on div "会员加扣款" at bounding box center [424, 75] width 58 height 31
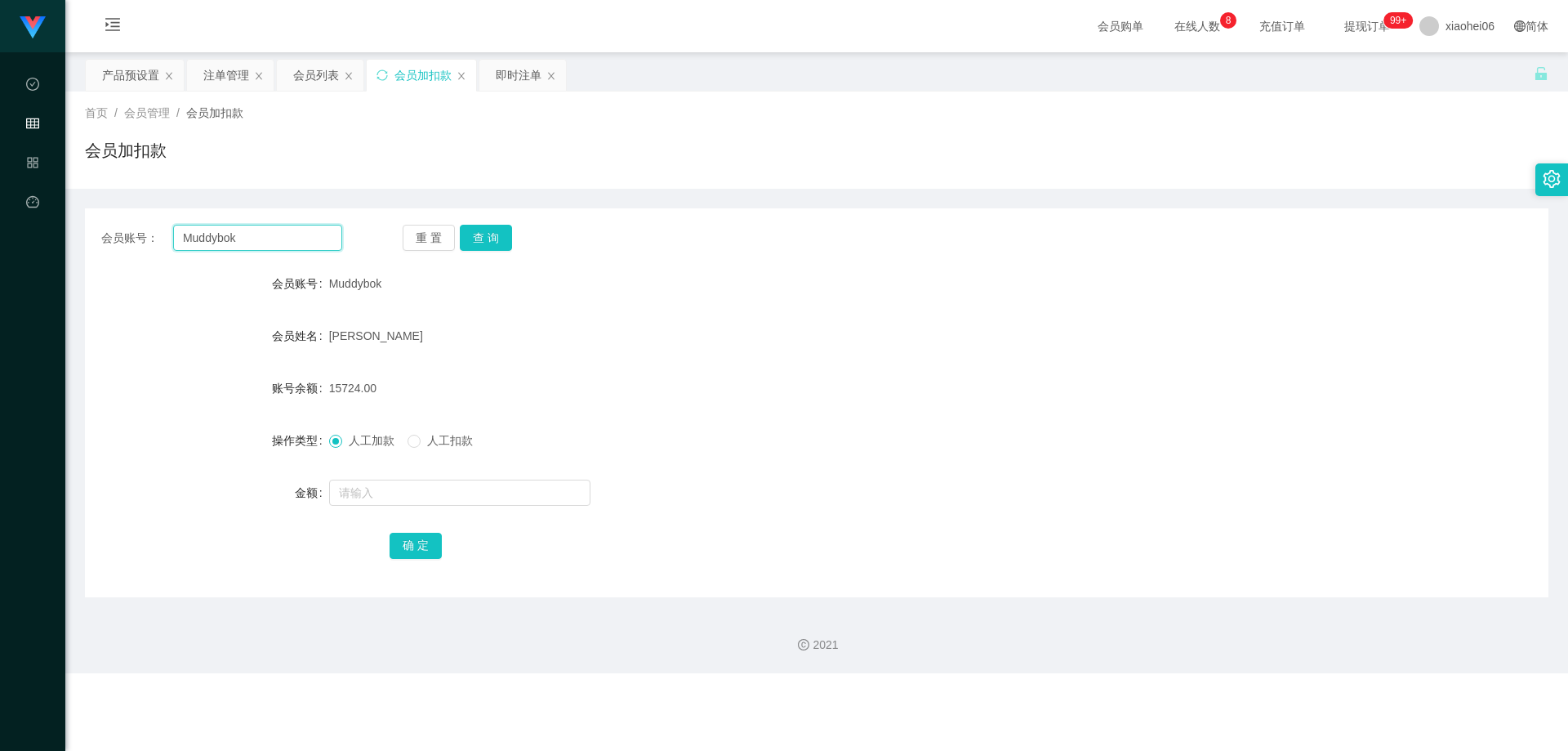
click at [273, 237] on input "Muddybok" at bounding box center [258, 238] width 169 height 26
click at [471, 230] on button "查 询" at bounding box center [486, 238] width 53 height 26
click at [498, 300] on form "会员账号 Muddybok 会员姓名 [PERSON_NAME] 账号余额 33724.00 操作类型 人工加款 人工扣款 金额 确 定" at bounding box center [816, 414] width 1464 height 294
click at [736, 253] on div "会员账号： Muddybok 重 置 查 询 会员账号 Muddybok 会员姓名 [PERSON_NAME] 账号余额 33724.00 操作类型 人工加款…" at bounding box center [816, 402] width 1464 height 389
drag, startPoint x: 885, startPoint y: 241, endPoint x: 875, endPoint y: 236, distance: 11.2
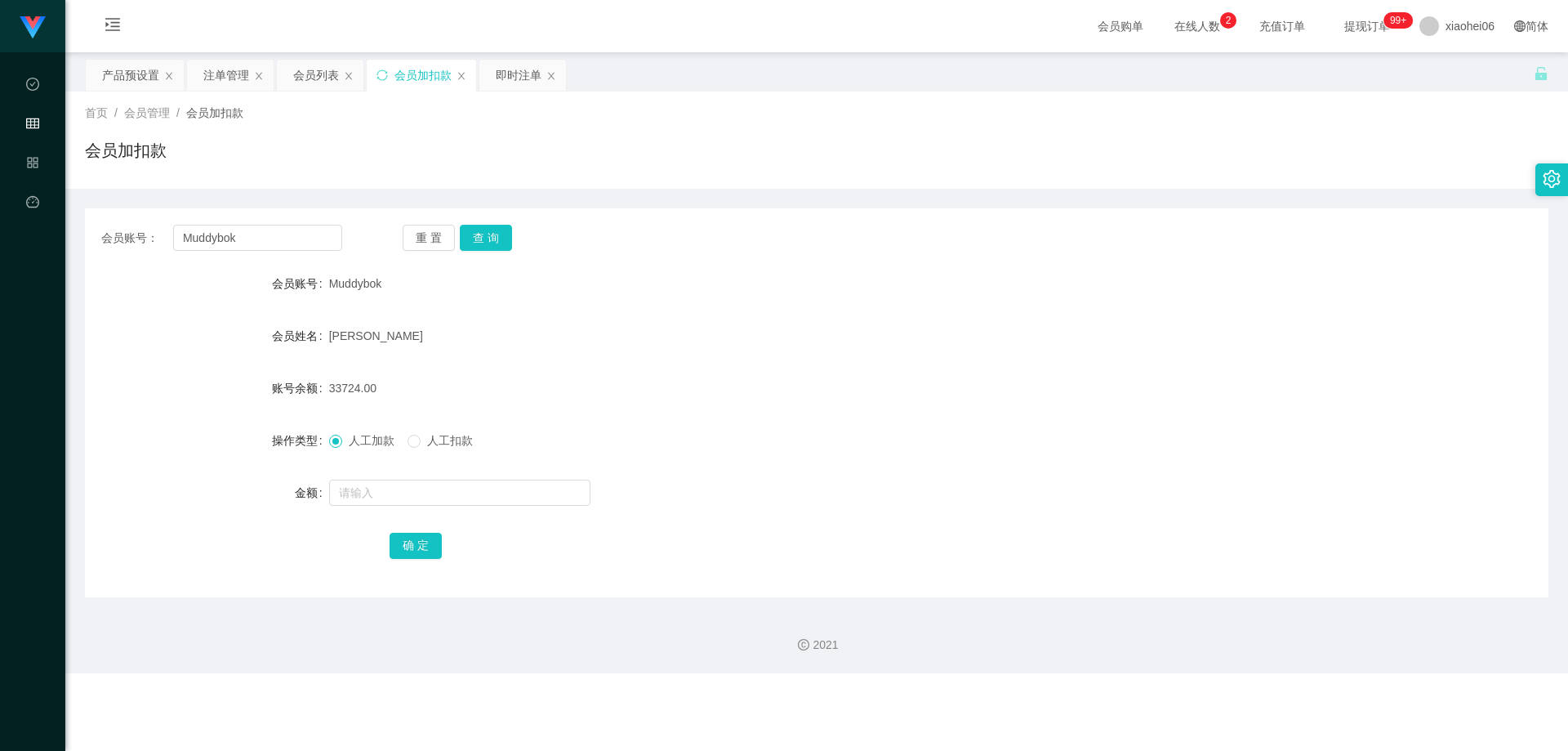
click at [877, 239] on div "会员账号： Muddybok 重 置 查 询" at bounding box center [816, 238] width 1464 height 26
click at [343, 389] on span "33724.00" at bounding box center [353, 388] width 48 height 13
copy span "33724.00"
click at [644, 320] on div "[PERSON_NAME]" at bounding box center [756, 336] width 854 height 33
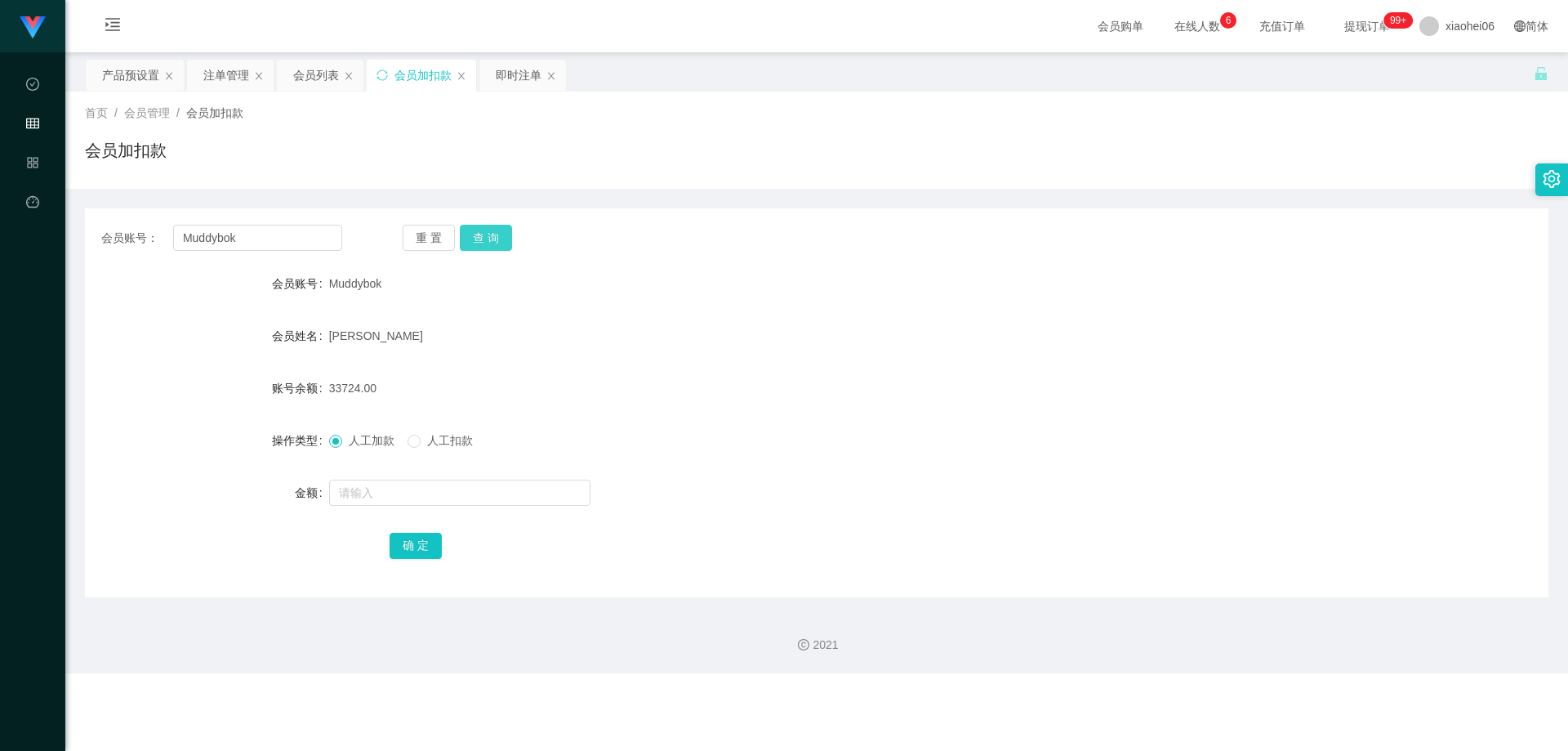
drag, startPoint x: 481, startPoint y: 239, endPoint x: 520, endPoint y: 268, distance: 48.6
click at [481, 239] on button "查 询" at bounding box center [486, 238] width 53 height 26
click at [578, 319] on div "[PERSON_NAME]" at bounding box center [756, 336] width 854 height 33
drag, startPoint x: 677, startPoint y: 312, endPoint x: 835, endPoint y: 262, distance: 165.7
click at [681, 312] on form "会员账号 Muddybok 会员姓名 [PERSON_NAME] 账号余额 33724.00 操作类型 人工加款 人工扣款 金额 确 定" at bounding box center [816, 414] width 1464 height 294
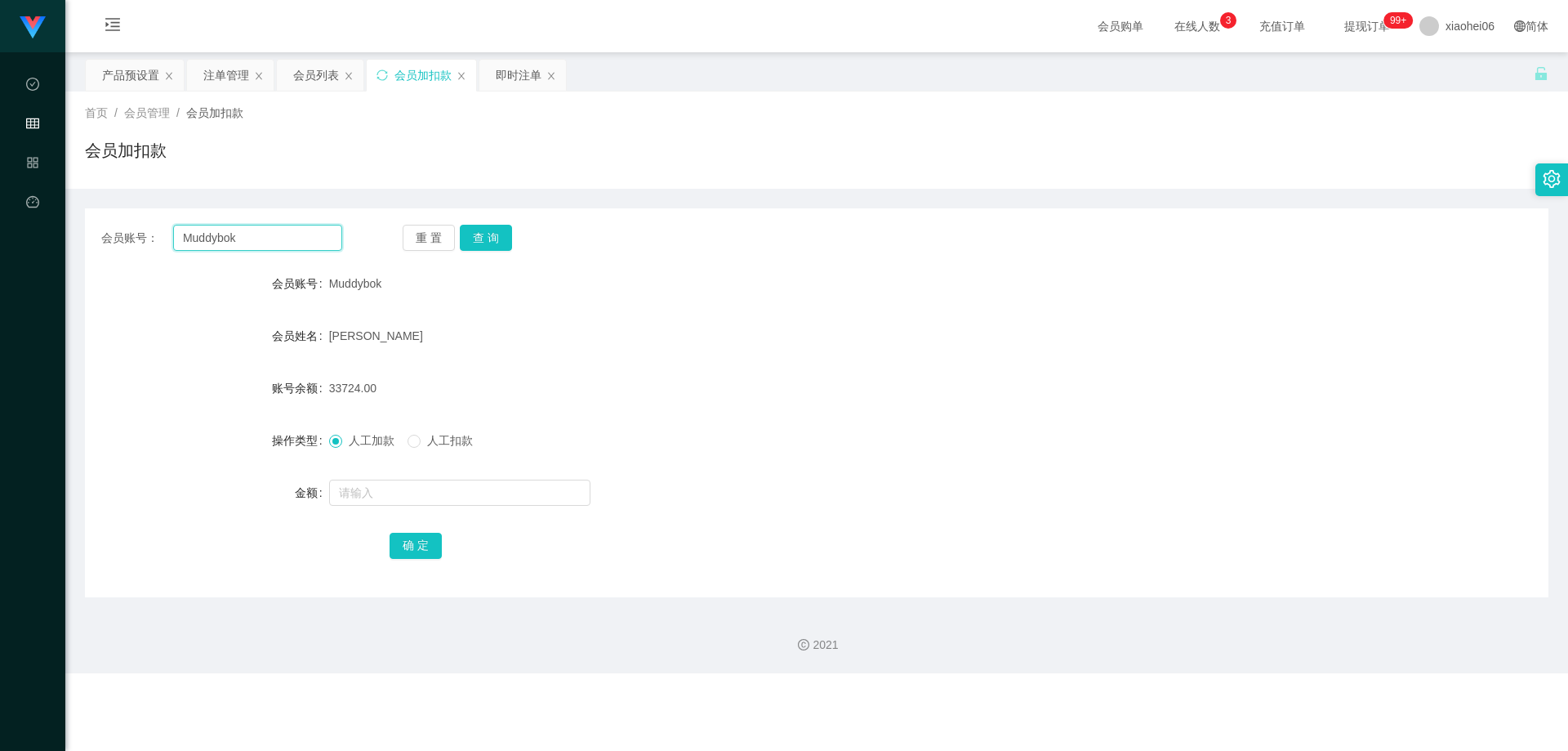
click at [298, 233] on input "Muddybok" at bounding box center [258, 238] width 169 height 26
click at [411, 172] on div "会员加扣款" at bounding box center [816, 157] width 1464 height 38
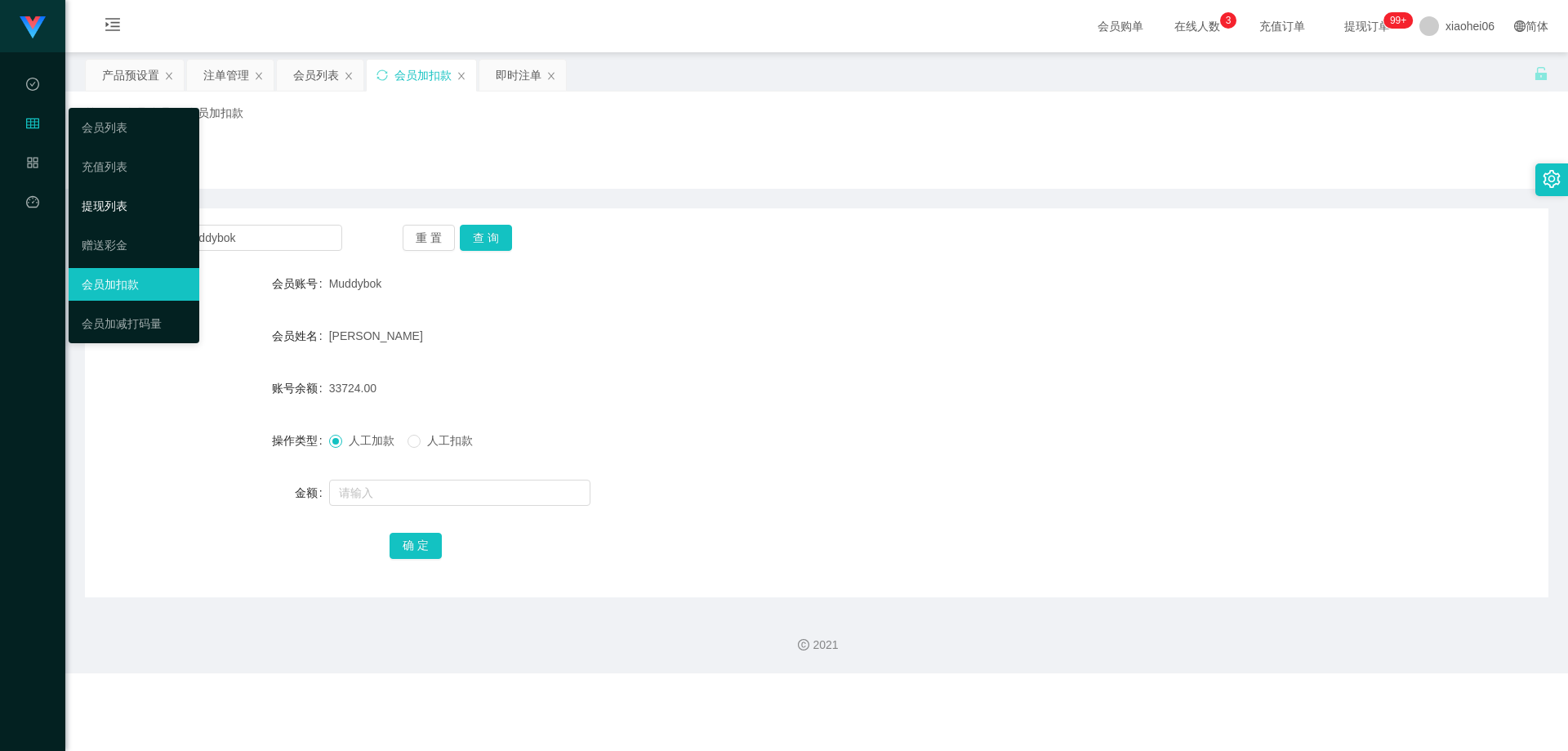
click at [113, 198] on link "提现列表" at bounding box center [133, 206] width 104 height 33
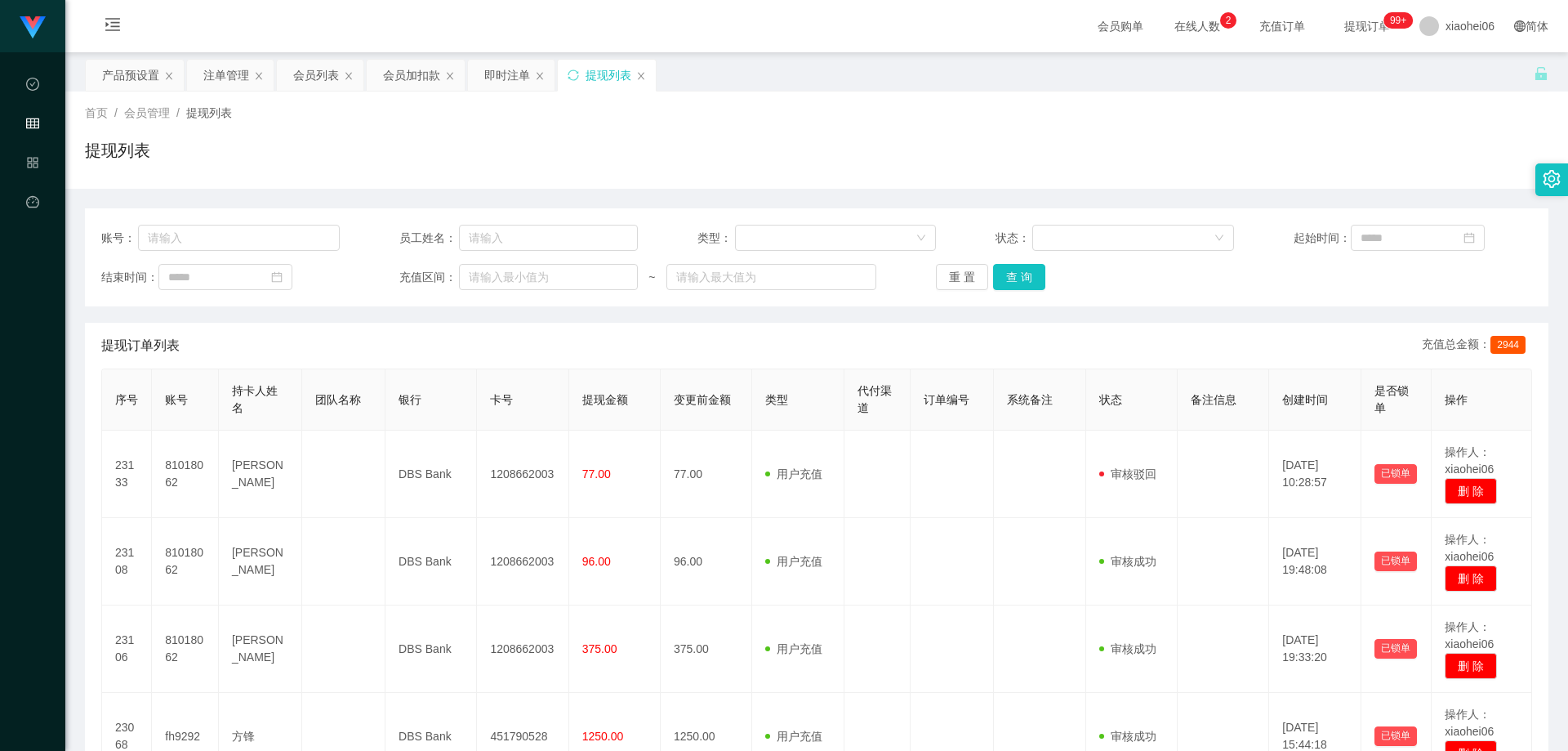
drag, startPoint x: 650, startPoint y: 353, endPoint x: 716, endPoint y: 354, distance: 66.0
click at [652, 354] on div "提现订单列表 充值总金额： 2944" at bounding box center [817, 345] width 1431 height 46
click at [1025, 284] on button "查 询" at bounding box center [1019, 277] width 53 height 26
click at [962, 334] on div "提现订单列表 充值总金额： 2944" at bounding box center [817, 345] width 1431 height 46
click at [271, 237] on input "text" at bounding box center [239, 238] width 202 height 26
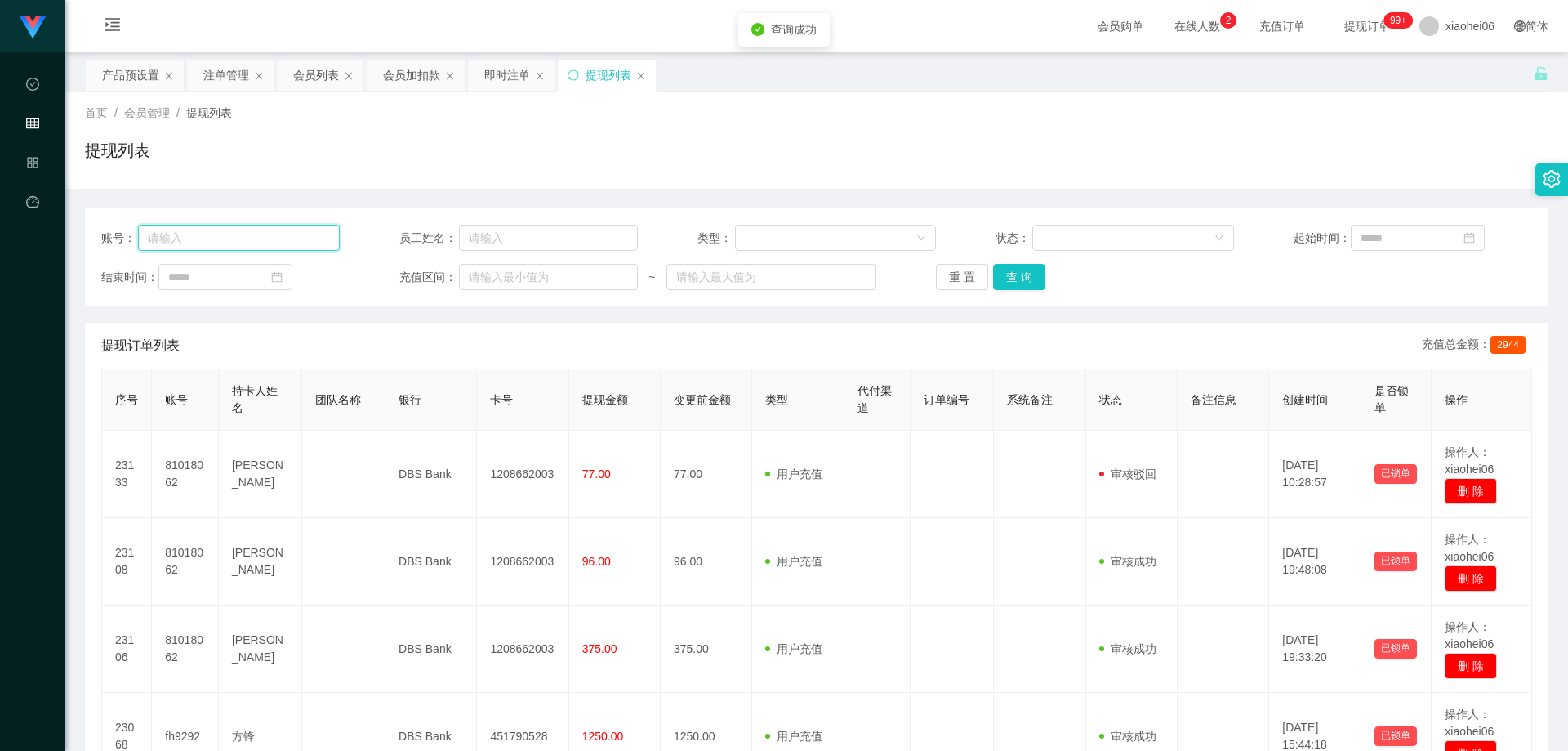
paste input "Muddybok"
type input "Muddybok"
click at [1000, 272] on button "查 询" at bounding box center [1019, 277] width 53 height 26
click at [985, 335] on div "提现订单列表 充值总金额： 2944" at bounding box center [817, 345] width 1431 height 46
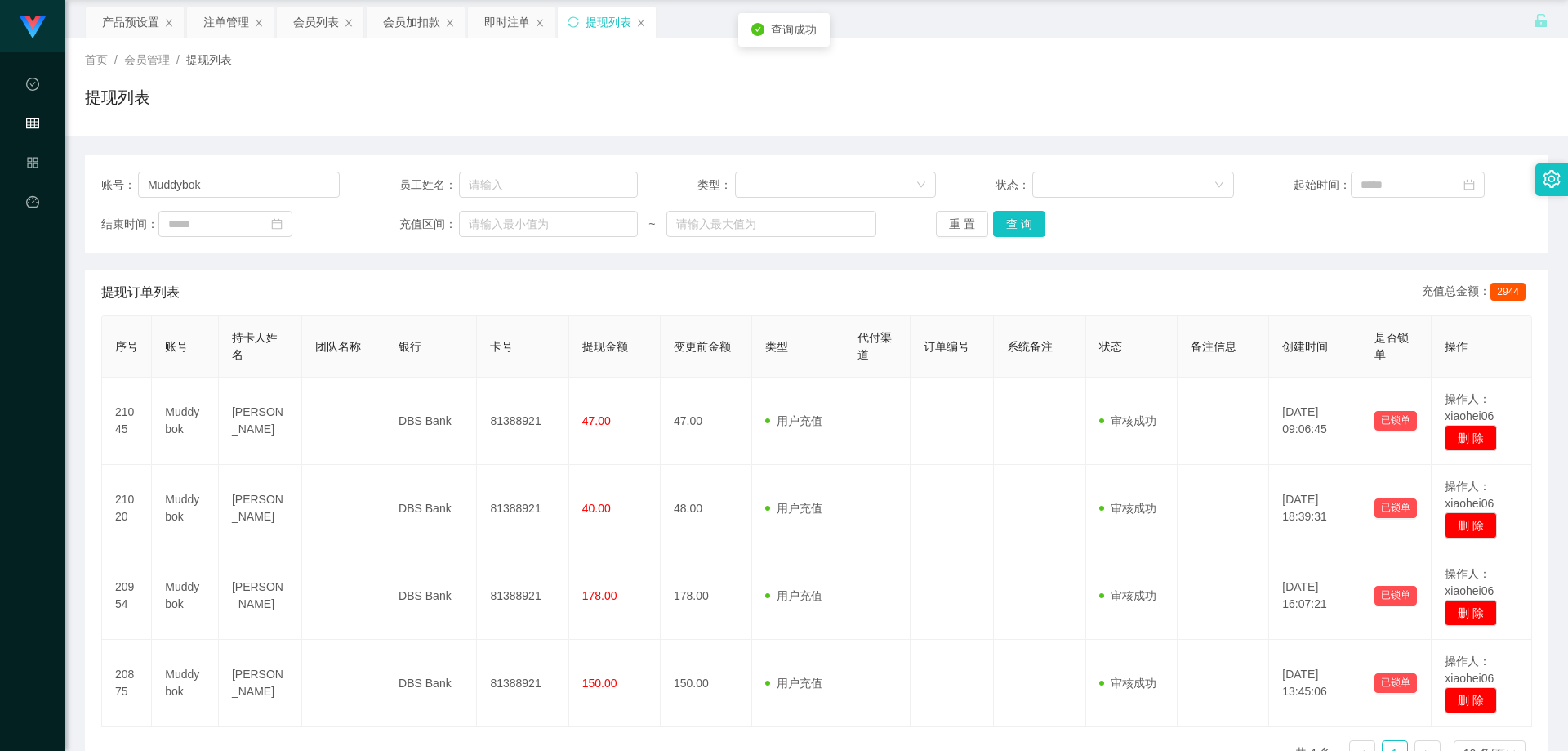
scroll to position [81, 0]
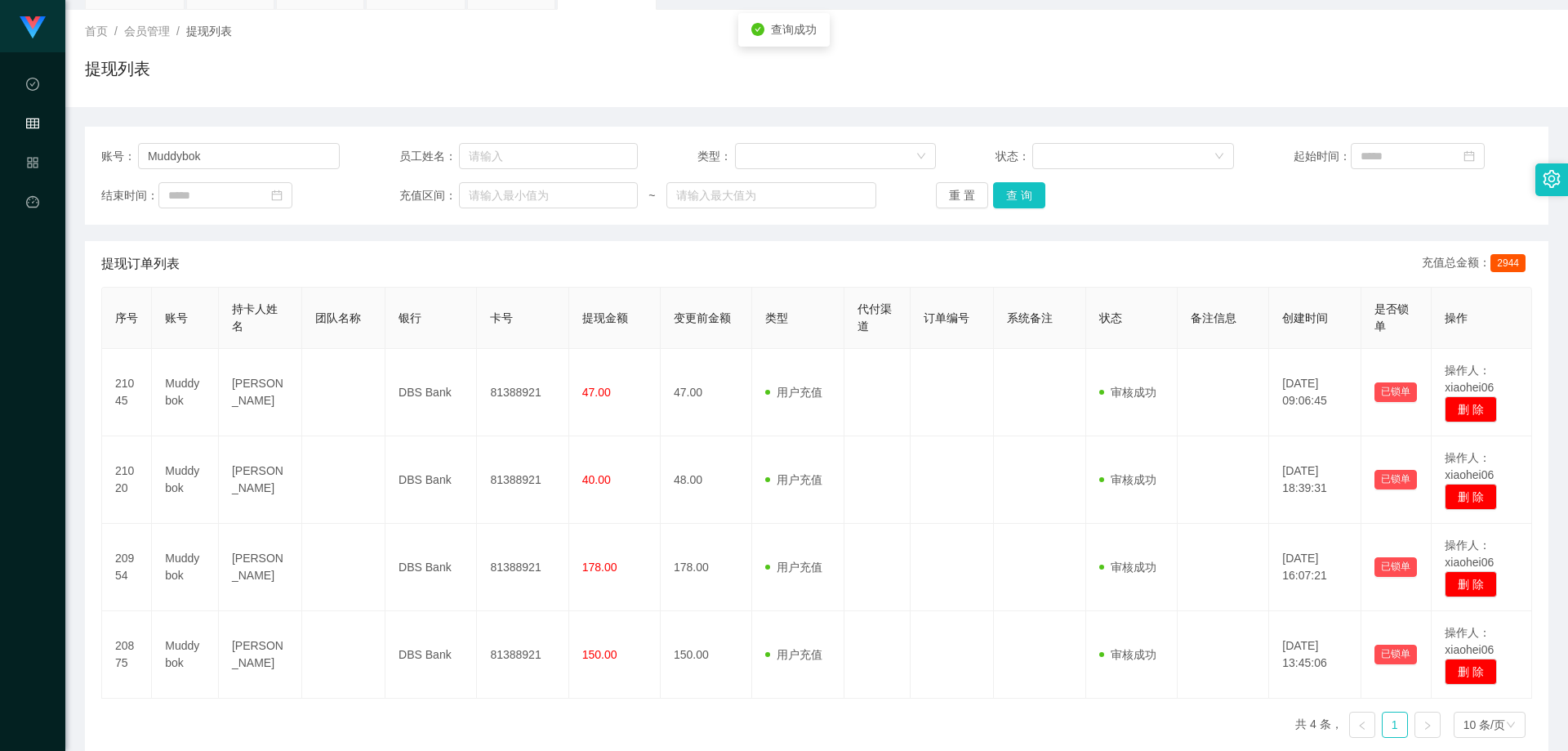
click at [823, 282] on div "提现订单列表 充值总金额： 2944" at bounding box center [817, 264] width 1431 height 46
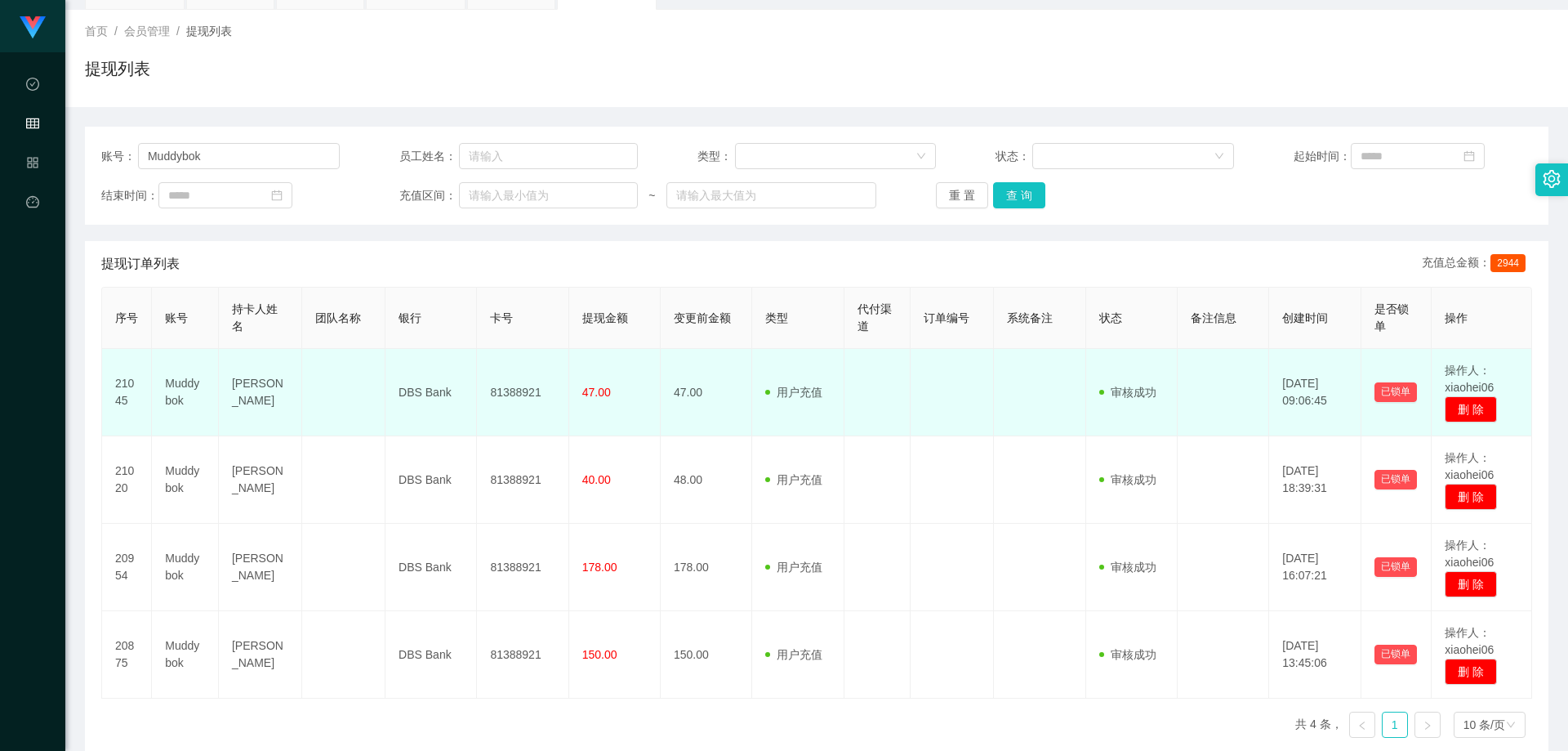
click at [516, 387] on td "81388921" at bounding box center [522, 392] width 91 height 87
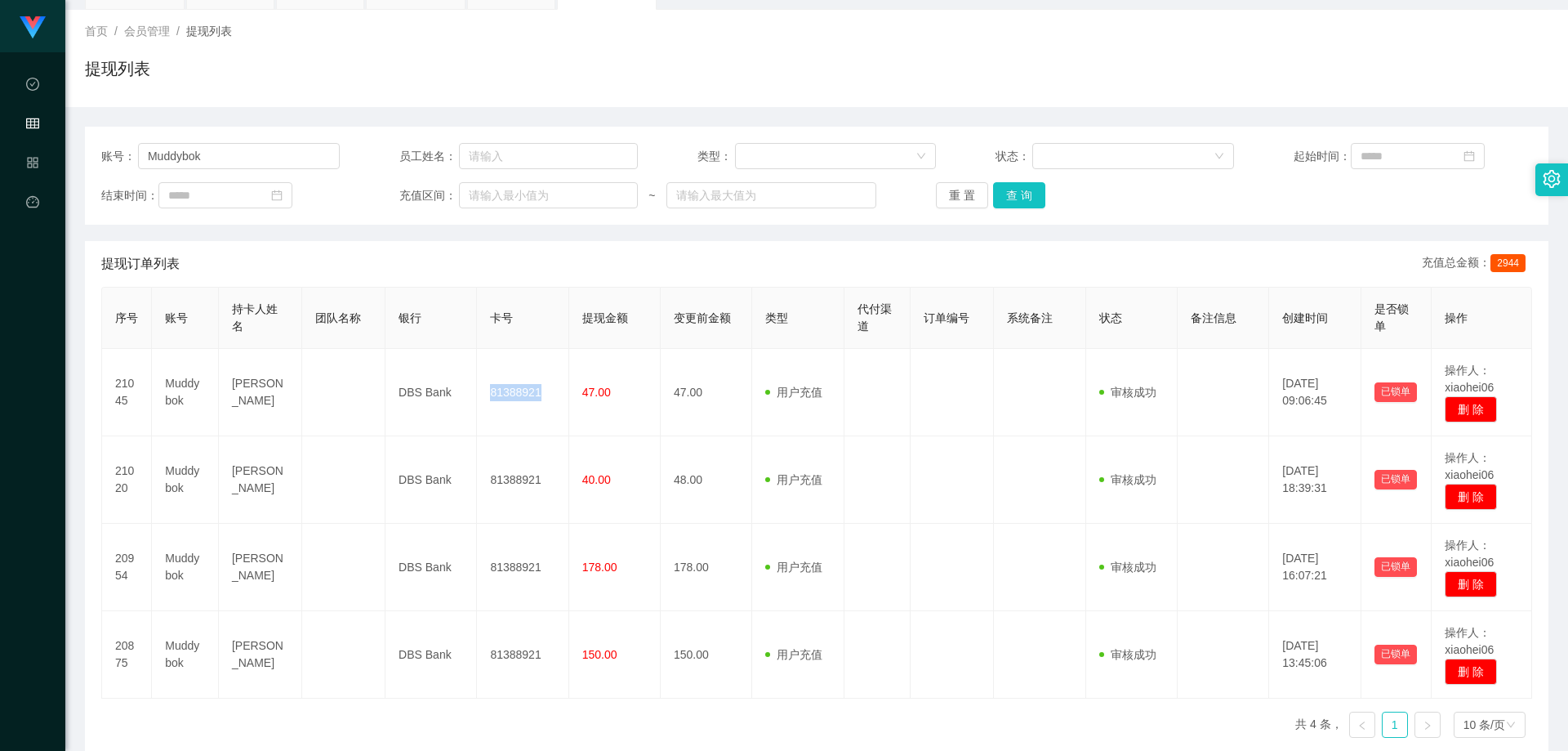
copy td "81388921"
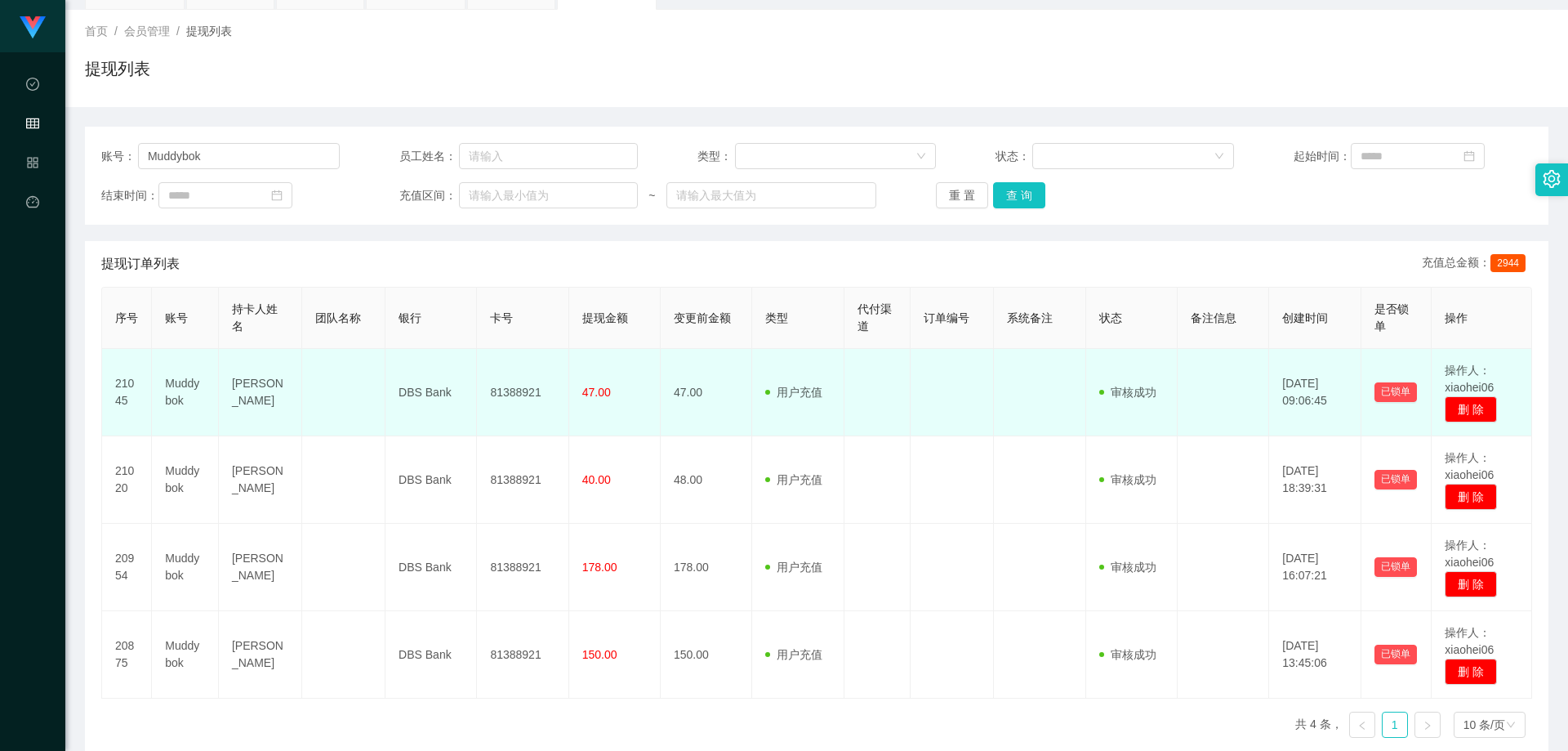
click at [401, 389] on td "DBS Bank" at bounding box center [431, 392] width 91 height 87
click at [401, 389] on td "DBS Bank" at bounding box center [431, 392] width 91 height 87
copy td "DBS Bank"
click at [250, 384] on td "[PERSON_NAME]" at bounding box center [260, 392] width 83 height 87
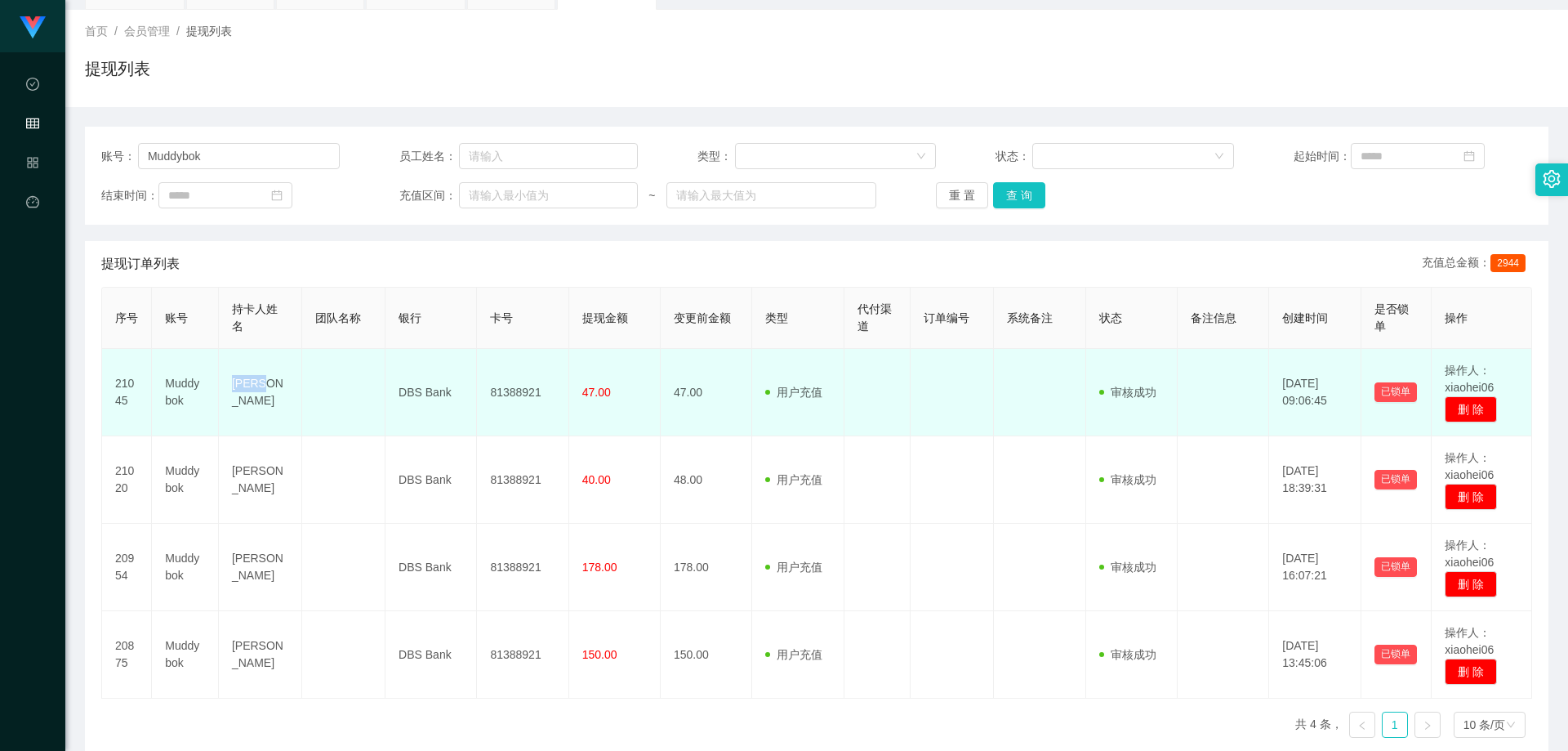
click at [253, 384] on td "[PERSON_NAME]" at bounding box center [260, 392] width 83 height 87
click at [261, 386] on td "[PERSON_NAME]" at bounding box center [260, 392] width 83 height 87
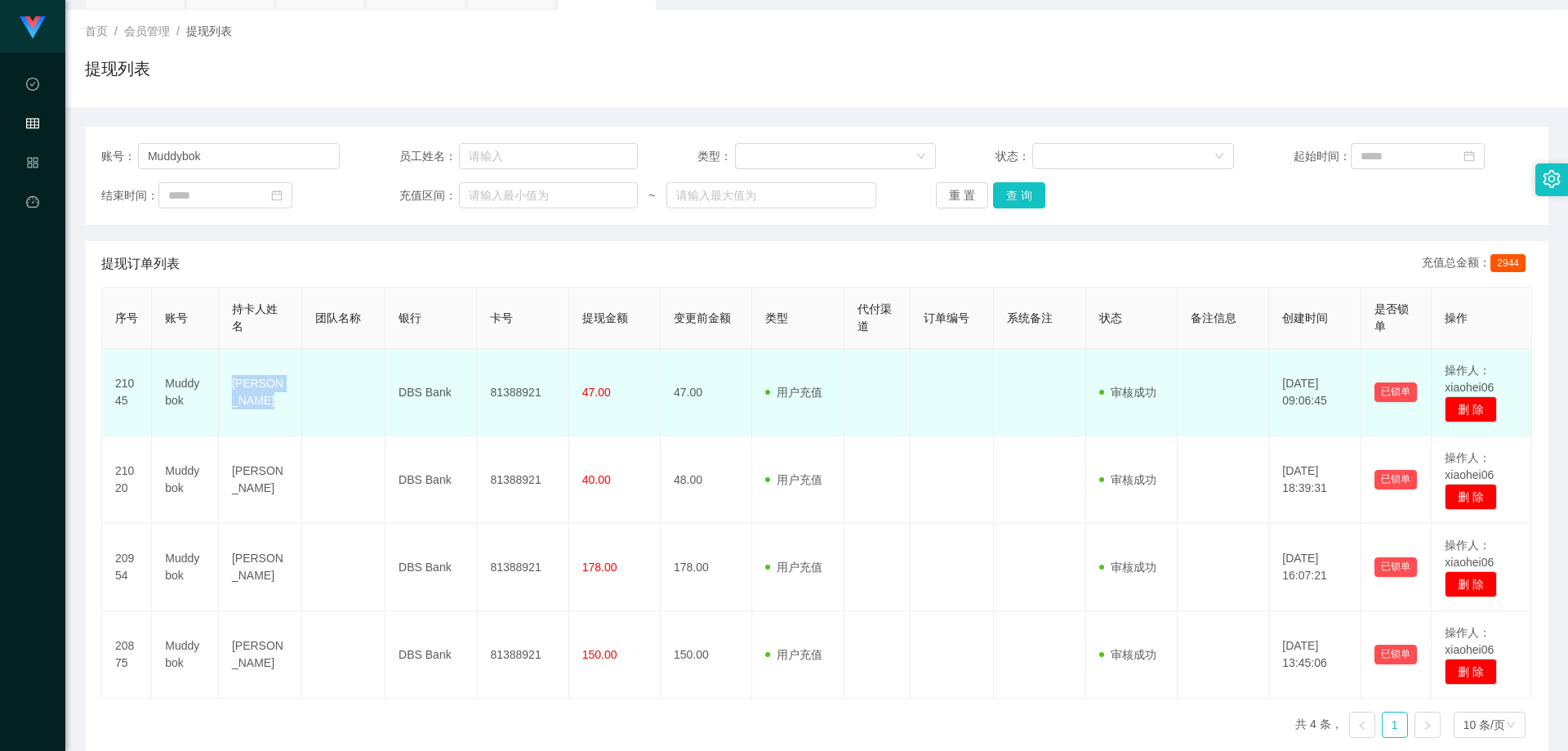
copy td "[PERSON_NAME]"
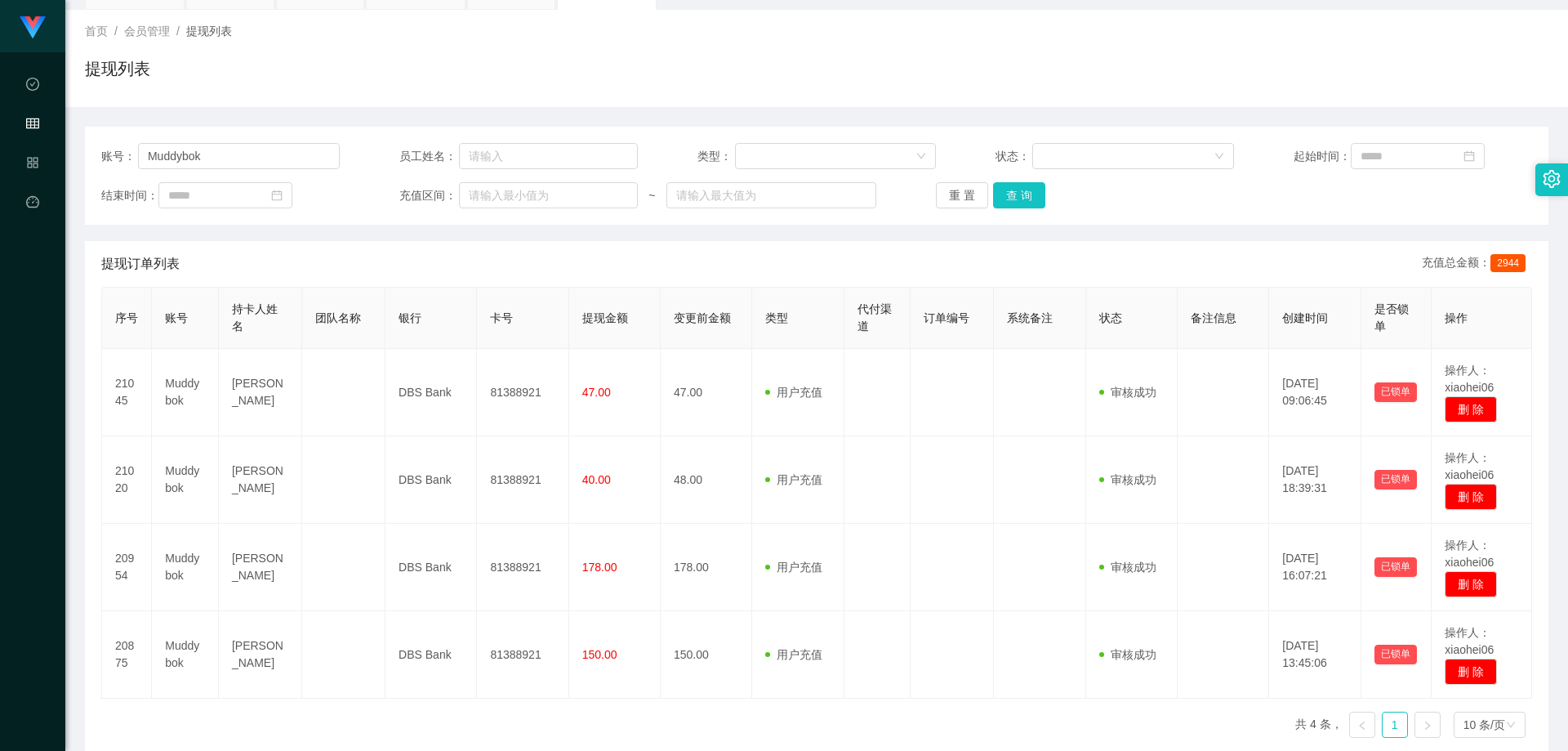
click at [838, 271] on div "提现订单列表 充值总金额： 2944" at bounding box center [817, 264] width 1431 height 46
click at [1015, 193] on button "查 询" at bounding box center [1019, 195] width 53 height 26
click at [1041, 283] on div "提现订单列表 充值总金额： 2944" at bounding box center [817, 264] width 1431 height 46
click at [1102, 245] on div "提现订单列表 充值总金额： 2944" at bounding box center [817, 264] width 1431 height 46
click at [1103, 245] on div "提现订单列表 充值总金额： 2944" at bounding box center [817, 264] width 1431 height 46
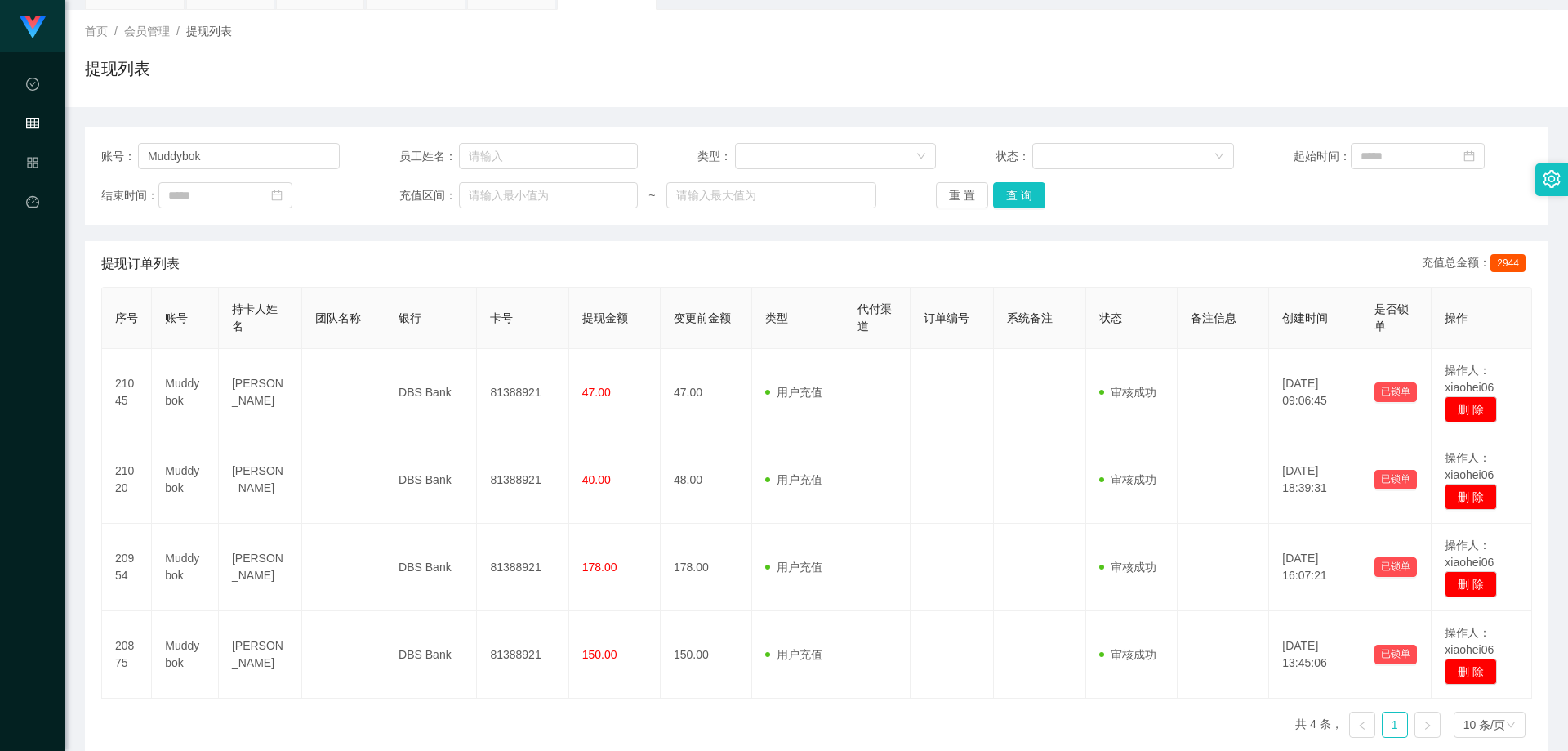
click at [1103, 246] on div "提现订单列表 充值总金额： 2944" at bounding box center [817, 264] width 1431 height 46
click at [1023, 192] on button "查 询" at bounding box center [1019, 195] width 53 height 26
click at [1196, 233] on div "账号： Muddybok 员工姓名： 类型： 状态： 起始时间： 结束时间： 充值区间： ~ 重 置 查 询 提现订单列表 充值总金额： 2944 序号 账号…" at bounding box center [816, 438] width 1464 height 624
click at [1261, 28] on div "首页 / 会员管理 / 提现列表 /" at bounding box center [816, 31] width 1464 height 17
click at [1035, 205] on button "查 询" at bounding box center [1019, 195] width 53 height 26
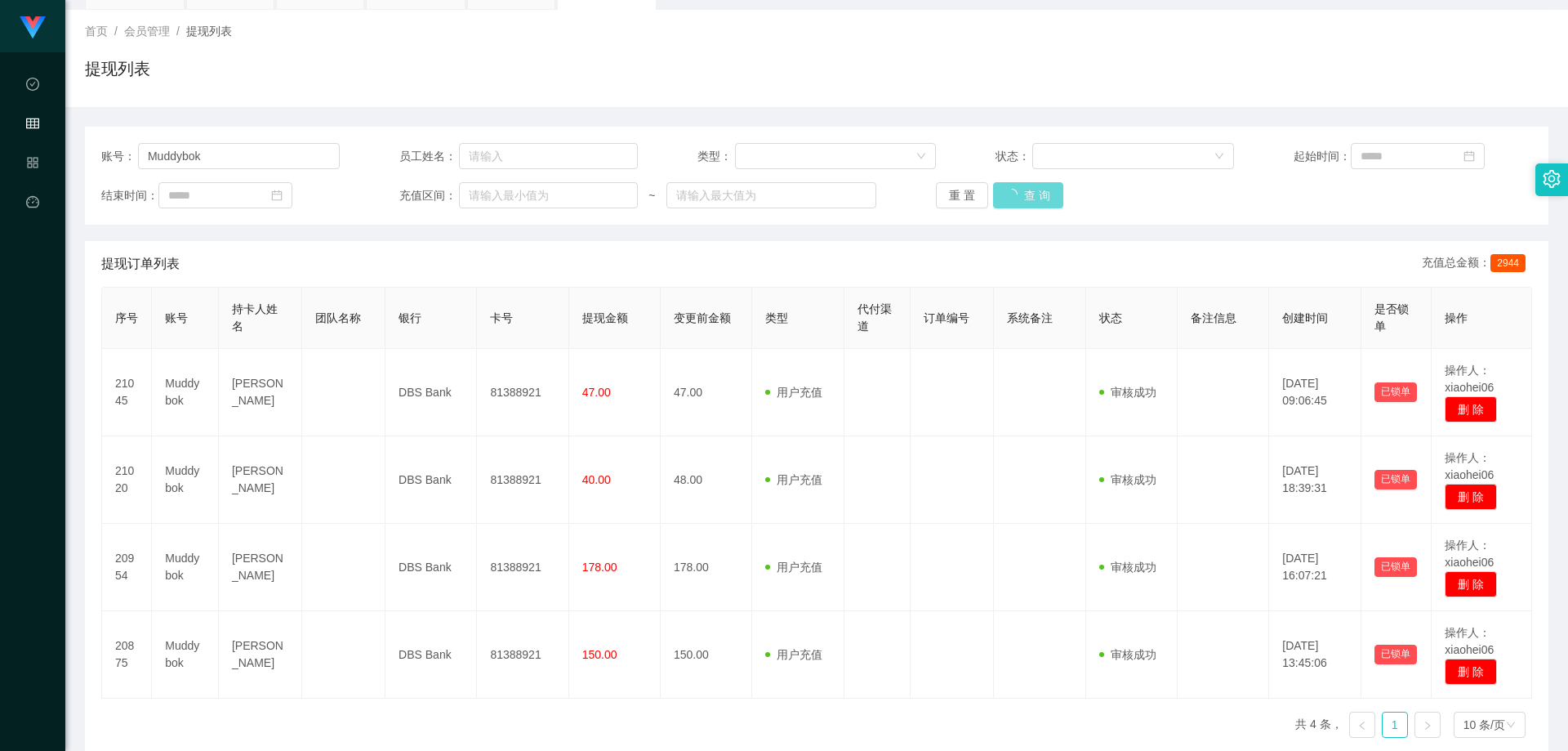
click at [1032, 203] on div "重 置 查 询" at bounding box center [1055, 195] width 239 height 26
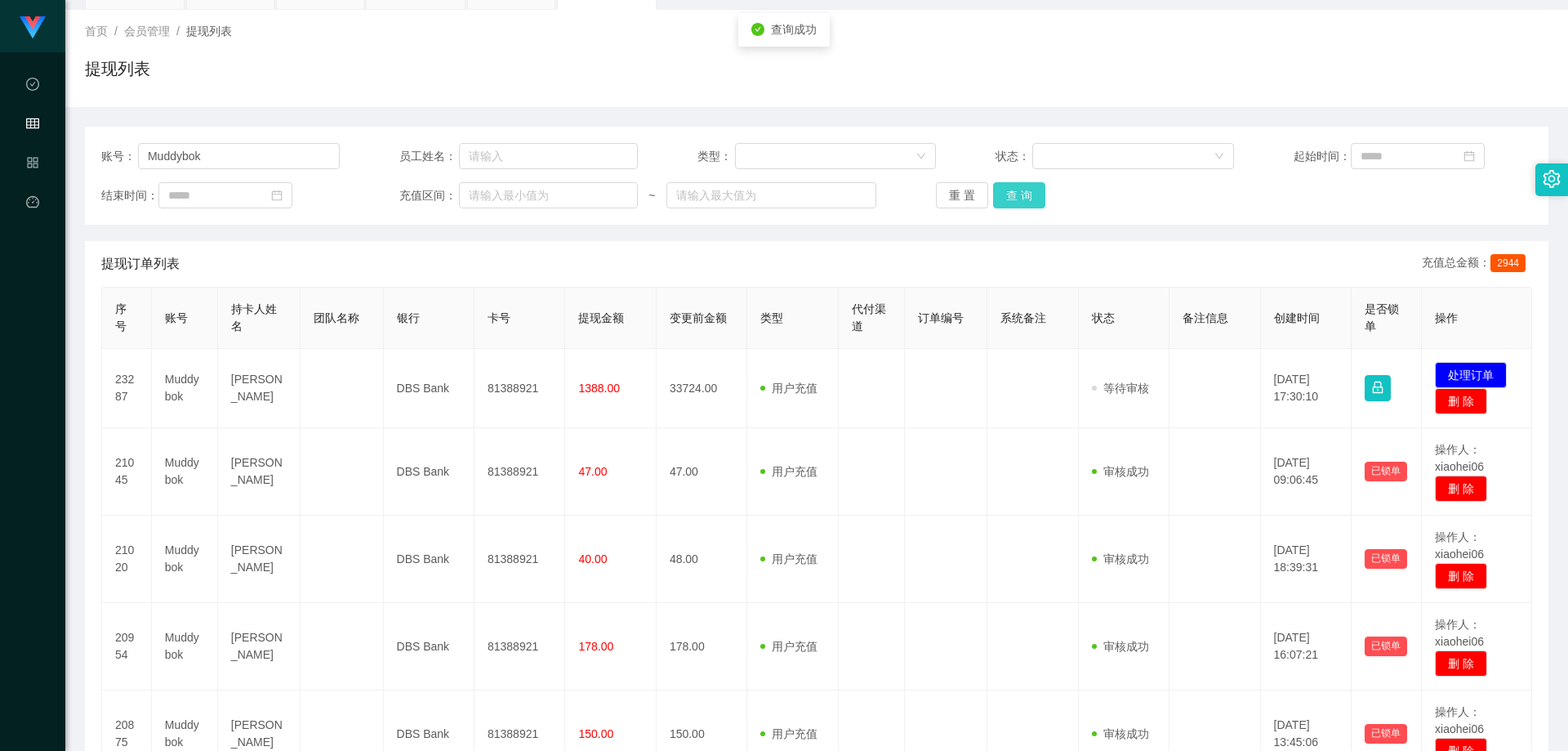
click at [1032, 203] on button "查 询" at bounding box center [1019, 195] width 53 height 26
click at [1239, 237] on div "账号： Muddybok 员工姓名： 类型： 状态： 起始时间： 结束时间： 充值区间： ~ 重 置 查 询 提现订单列表 充值总金额： 2944 序号 账号…" at bounding box center [816, 478] width 1464 height 703
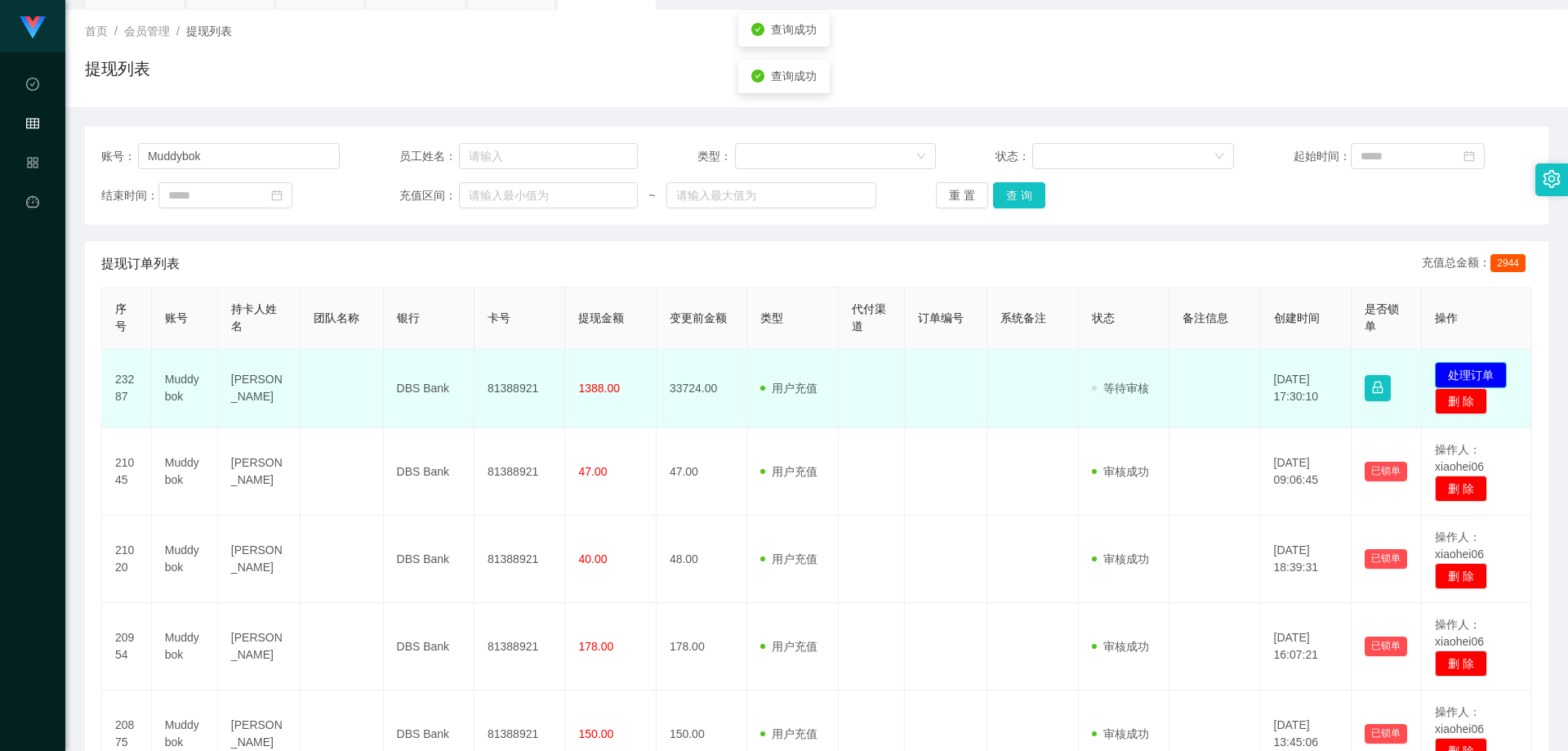
click at [1474, 373] on button "处理订单" at bounding box center [1471, 375] width 72 height 26
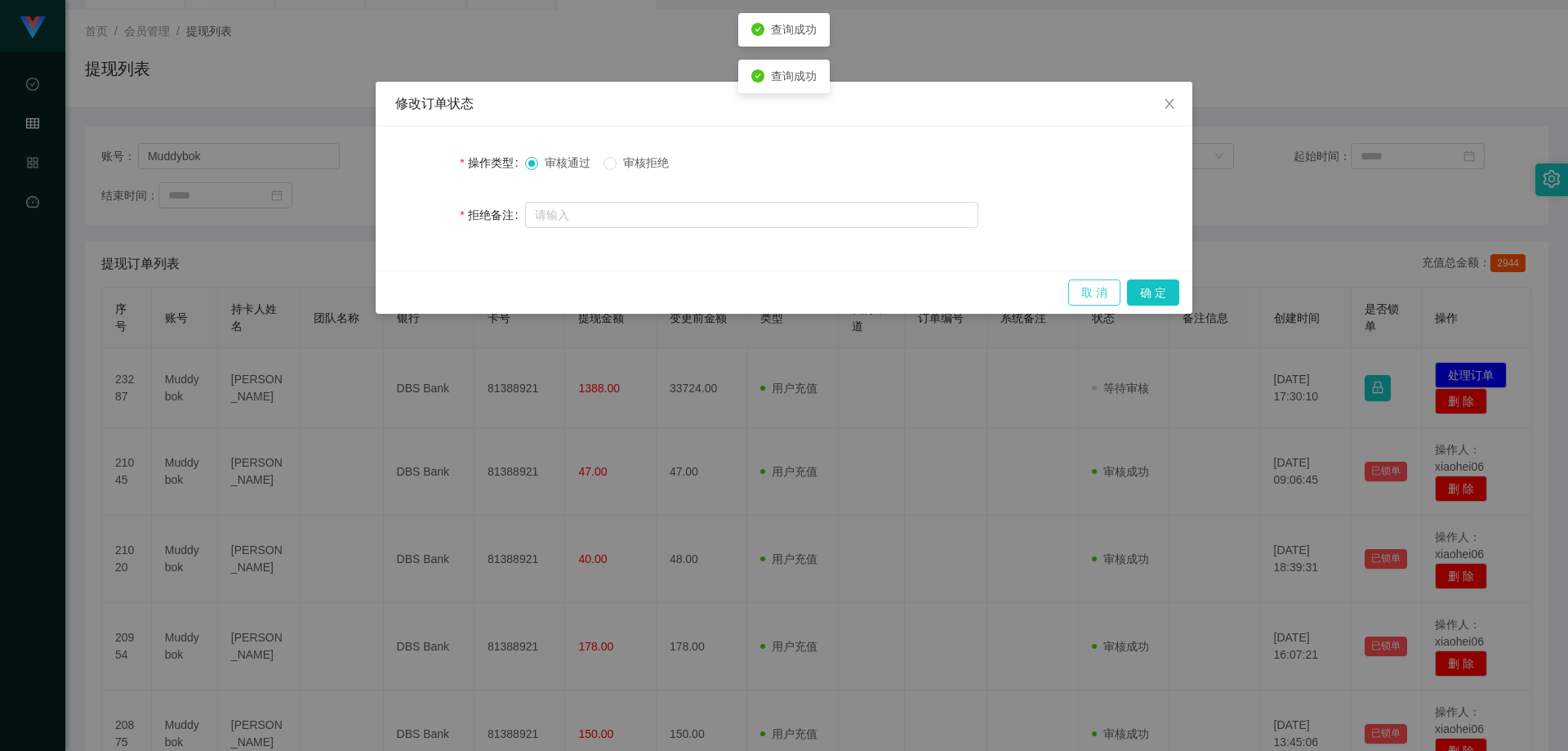
click at [1097, 285] on button "取 消" at bounding box center [1095, 293] width 53 height 26
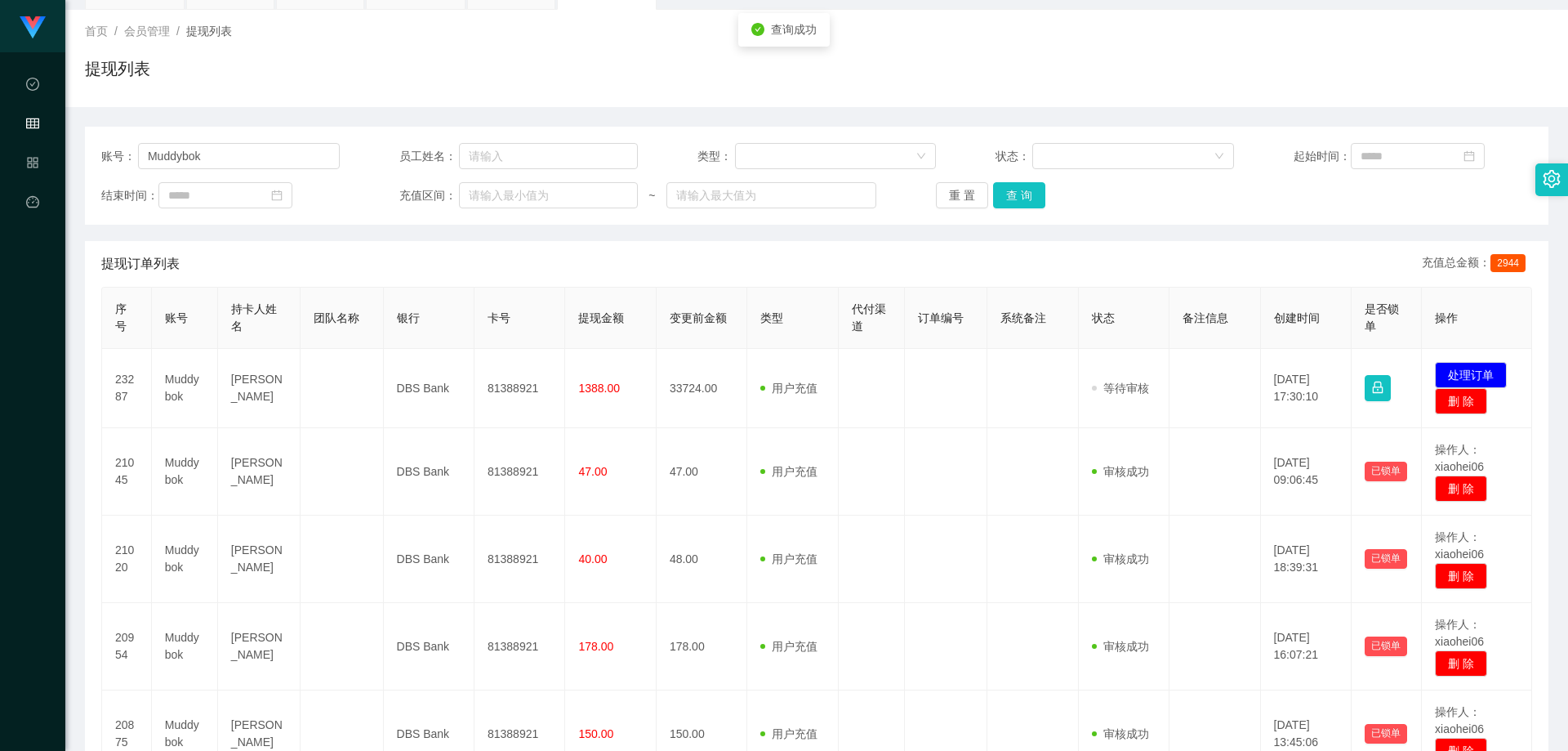
click at [1034, 387] on td at bounding box center [1032, 388] width 90 height 79
click at [1222, 250] on div "提现订单列表 充值总金额： 2944" at bounding box center [817, 264] width 1431 height 46
click at [1022, 197] on button "查 询" at bounding box center [1019, 195] width 53 height 26
click at [1102, 225] on div "账号： Muddybok 员工姓名： 类型： 状态： 起始时间： 结束时间： 充值区间： ~ 重 置 查 询 提现订单列表 充值总金额： 2944 序号 账号…" at bounding box center [816, 478] width 1464 height 703
click at [1103, 225] on div "账号： Muddybok 员工姓名： 类型： 状态： 起始时间： 结束时间： 充值区间： ~ 重 置 查 询 提现订单列表 充值总金额： 2944 序号 账号…" at bounding box center [816, 478] width 1464 height 703
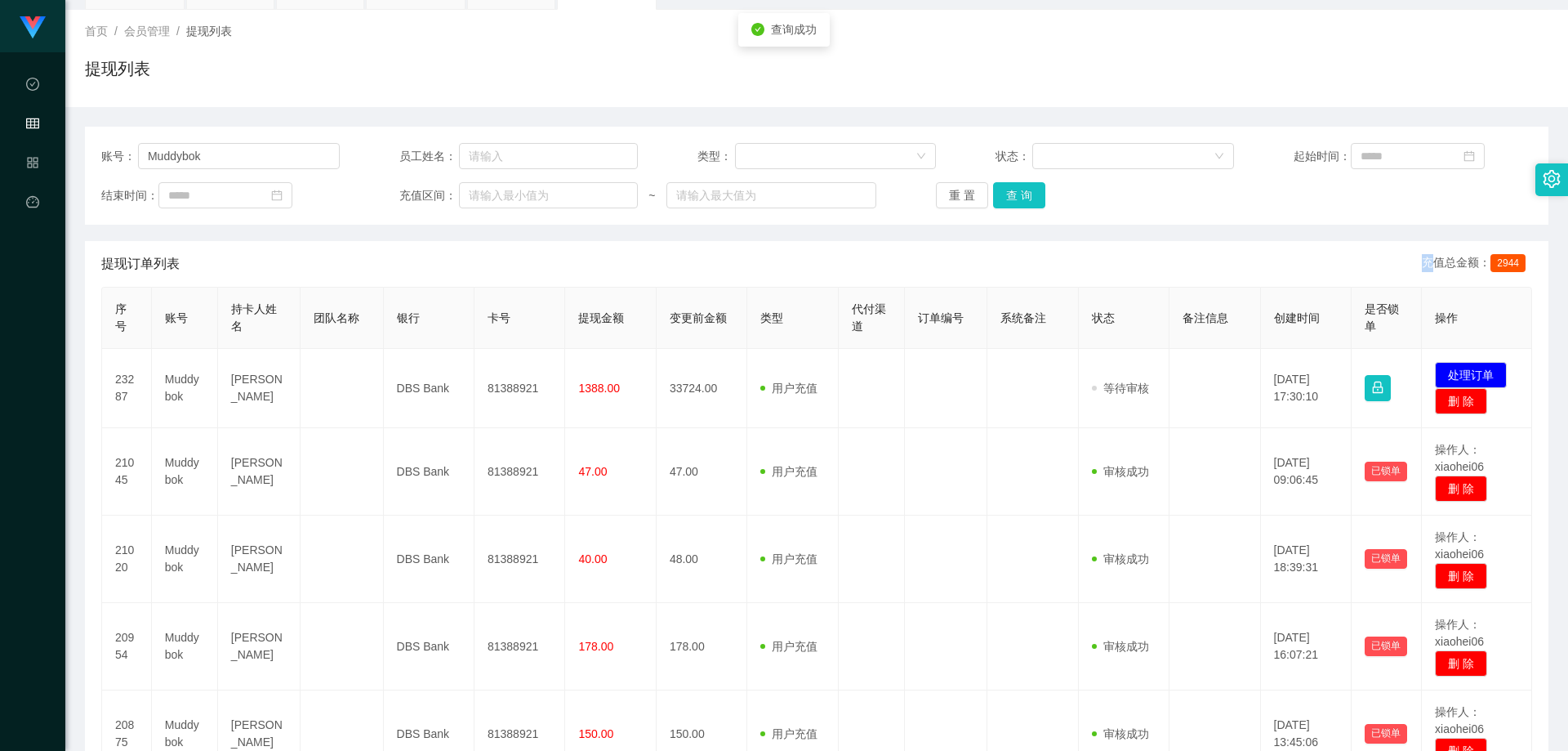
click at [1157, 227] on div "账号： Muddybok 员工姓名： 类型： 状态： 起始时间： 结束时间： 充值区间： ~ 重 置 查 询 提现订单列表 充值总金额： 2944 序号 账号…" at bounding box center [816, 478] width 1464 height 703
click at [1246, 21] on div "首页 / 会员管理 / 提现列表 / 提现列表" at bounding box center [816, 58] width 1503 height 97
drag, startPoint x: 1452, startPoint y: 369, endPoint x: 1422, endPoint y: 366, distance: 30.1
click at [1454, 368] on button "处理订单" at bounding box center [1471, 375] width 72 height 26
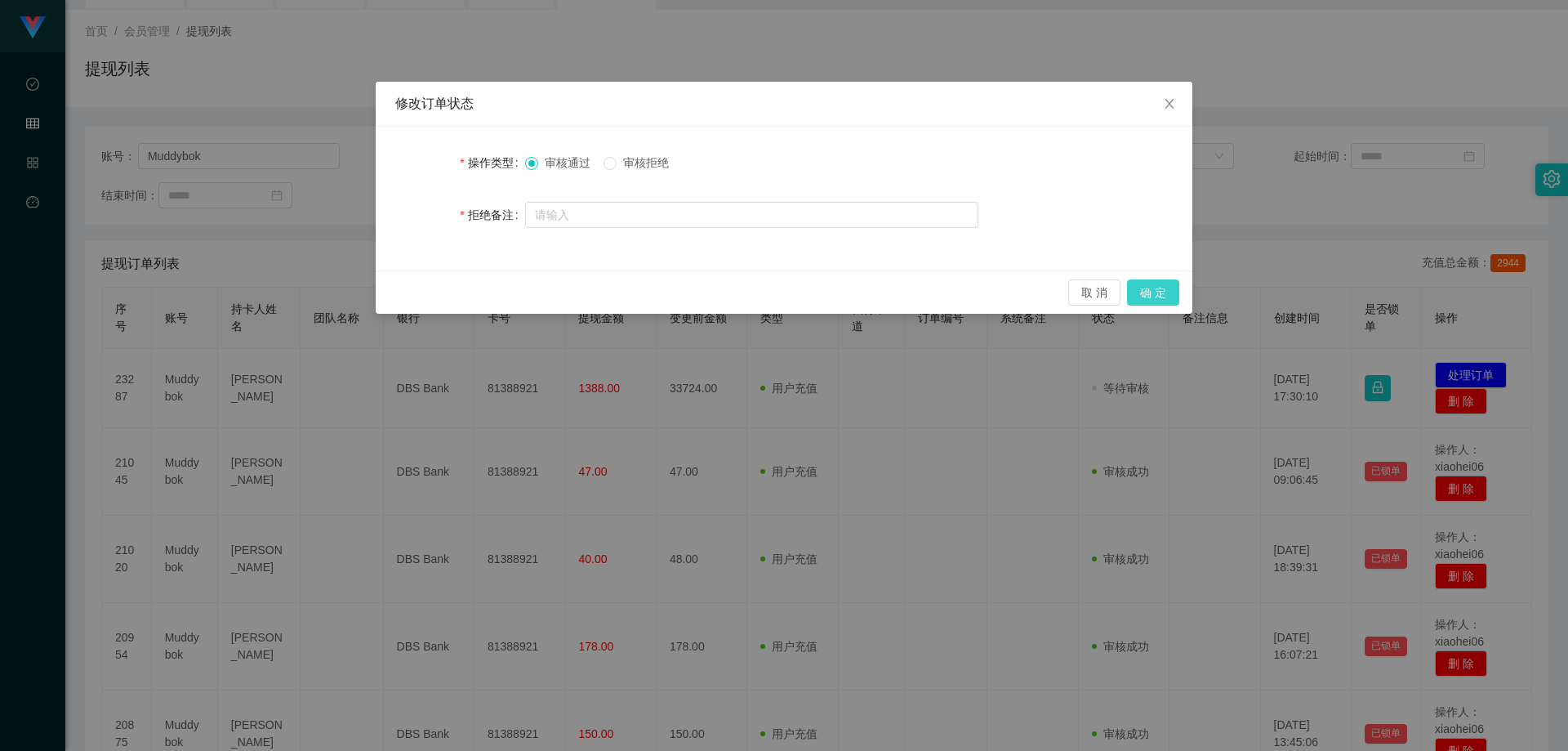
click at [1151, 297] on button "确 定" at bounding box center [1153, 293] width 53 height 26
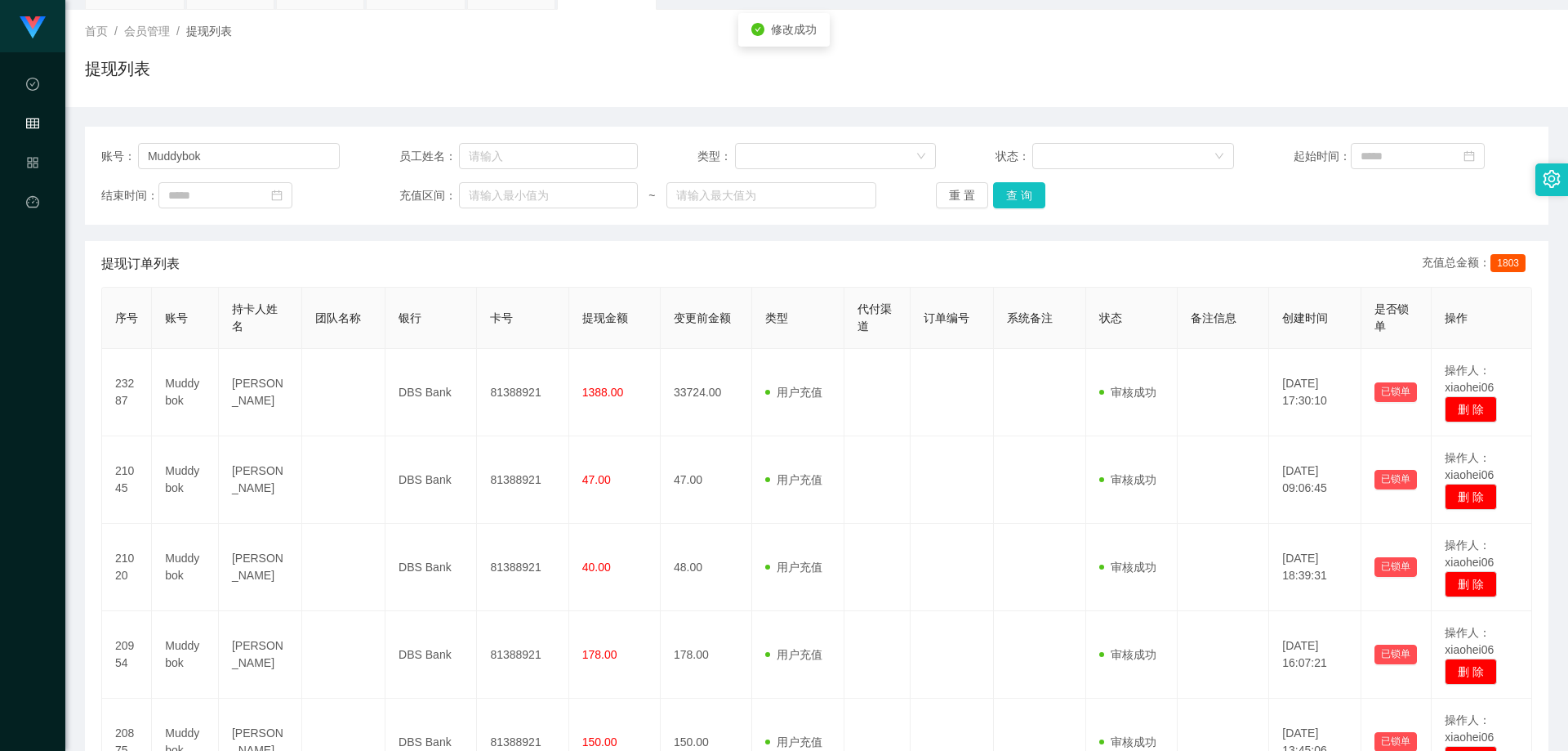
click at [1263, 186] on div "结束时间： 充值区间： ~ 重 置 查 询" at bounding box center [817, 195] width 1431 height 26
click at [1018, 188] on button "查 询" at bounding box center [1019, 195] width 53 height 26
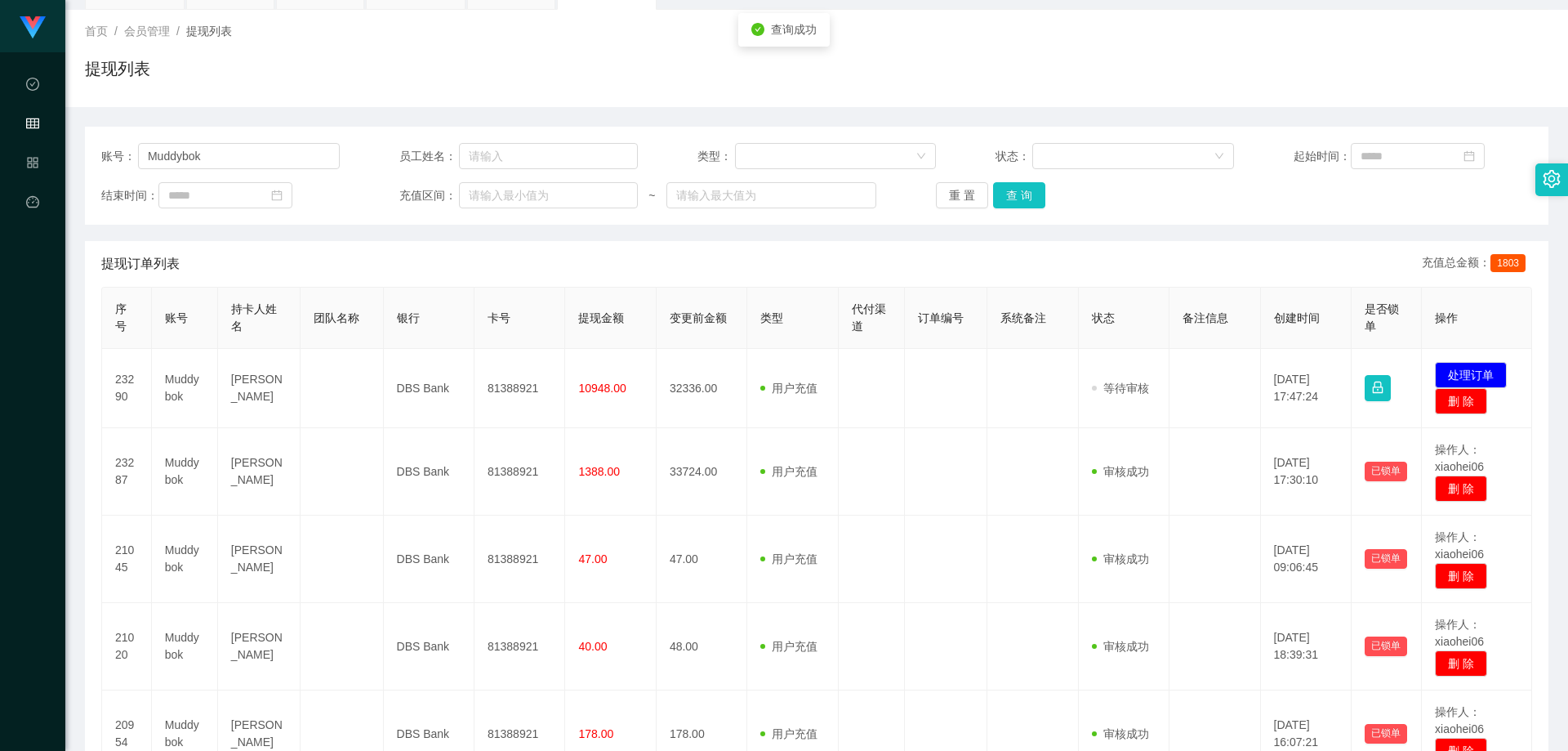
click at [1138, 219] on div "账号： Muddybok 员工姓名： 类型： 状态： 起始时间： 结束时间： 充值区间： ~ 重 置 查 询" at bounding box center [816, 175] width 1464 height 98
click at [1141, 229] on div "账号： Muddybok 员工姓名： 类型： 状态： 起始时间： 结束时间： 充值区间： ~ 重 置 查 询 提现订单列表 充值总金额： 1803 序号 账号…" at bounding box center [816, 522] width 1464 height 790
click at [1257, 90] on div "提现列表" at bounding box center [816, 76] width 1464 height 38
drag, startPoint x: 1246, startPoint y: 267, endPoint x: 1380, endPoint y: 336, distance: 150.7
click at [1247, 267] on div "提现订单列表 充值总金额： 1803" at bounding box center [817, 264] width 1431 height 46
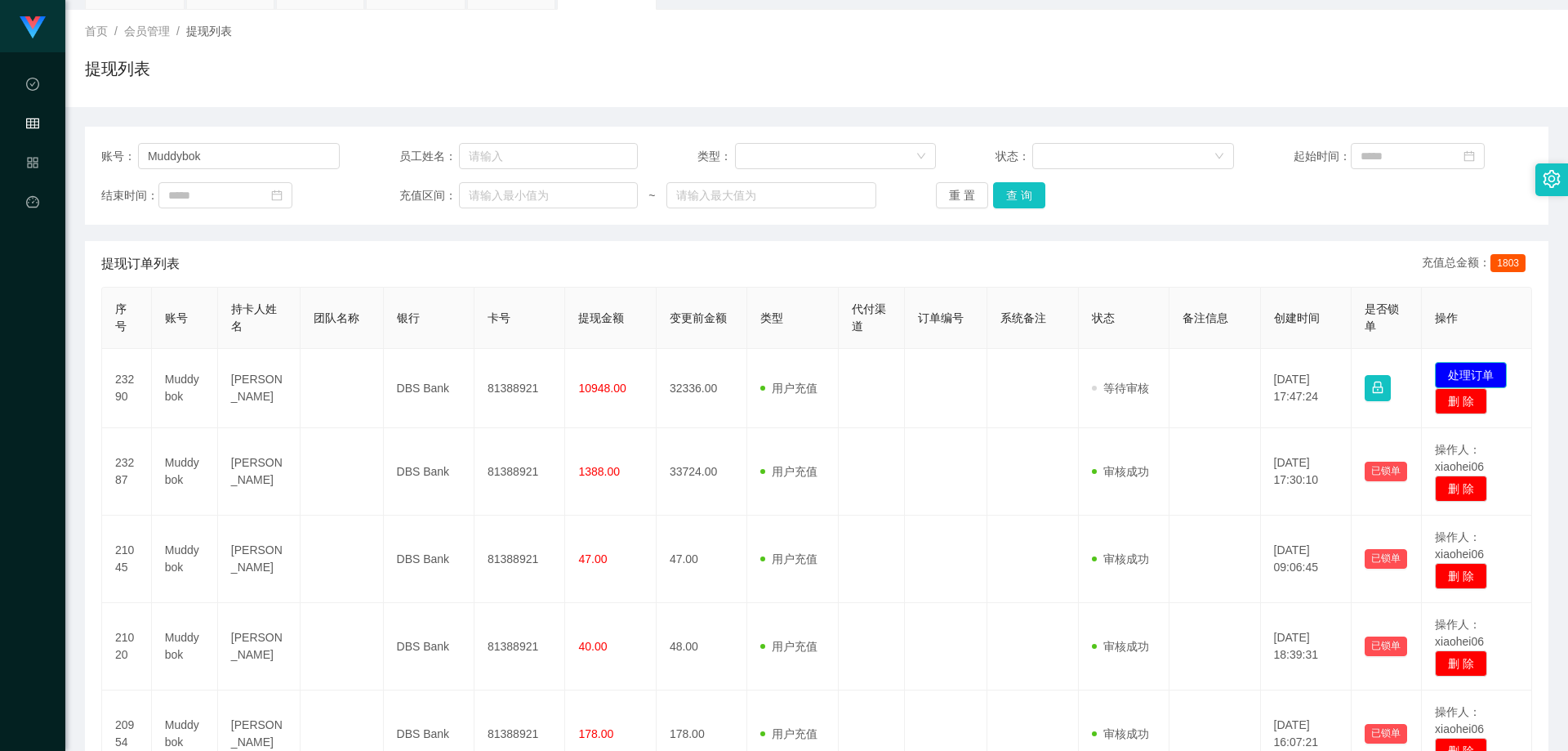
click at [1447, 373] on button "处理订单" at bounding box center [1471, 375] width 72 height 26
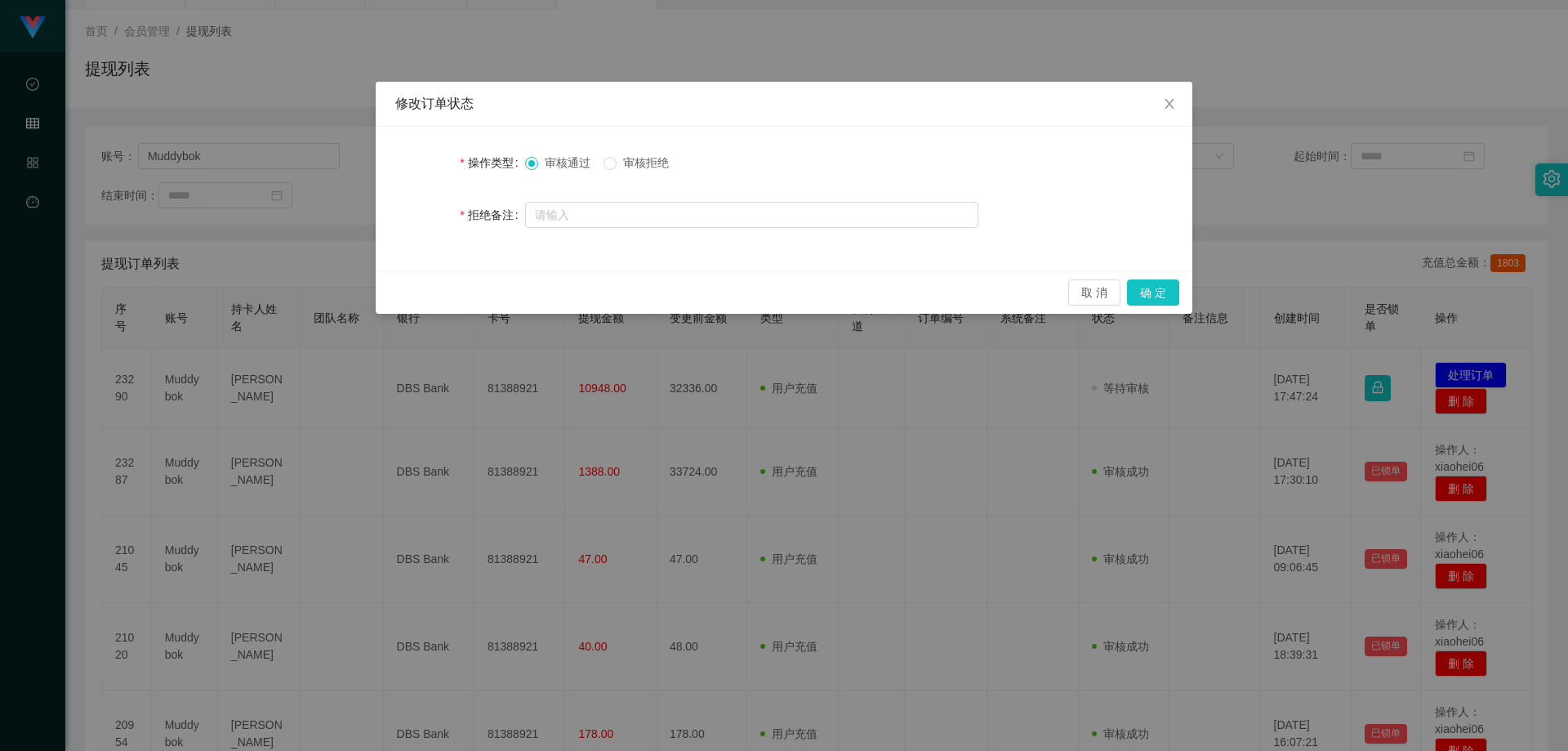
click at [658, 168] on span "审核拒绝" at bounding box center [646, 163] width 58 height 13
click at [675, 201] on div at bounding box center [751, 215] width 453 height 33
click at [681, 214] on input "text" at bounding box center [751, 215] width 453 height 26
paste input "本次兑换取款未按报备步骤分笔顺序提交，根据监管条款需立即完成对冲账户机制，请于本通知送达后24小时内完成指定对冲操作，以免账户冻结。本次对冲金额：账户余额的 …"
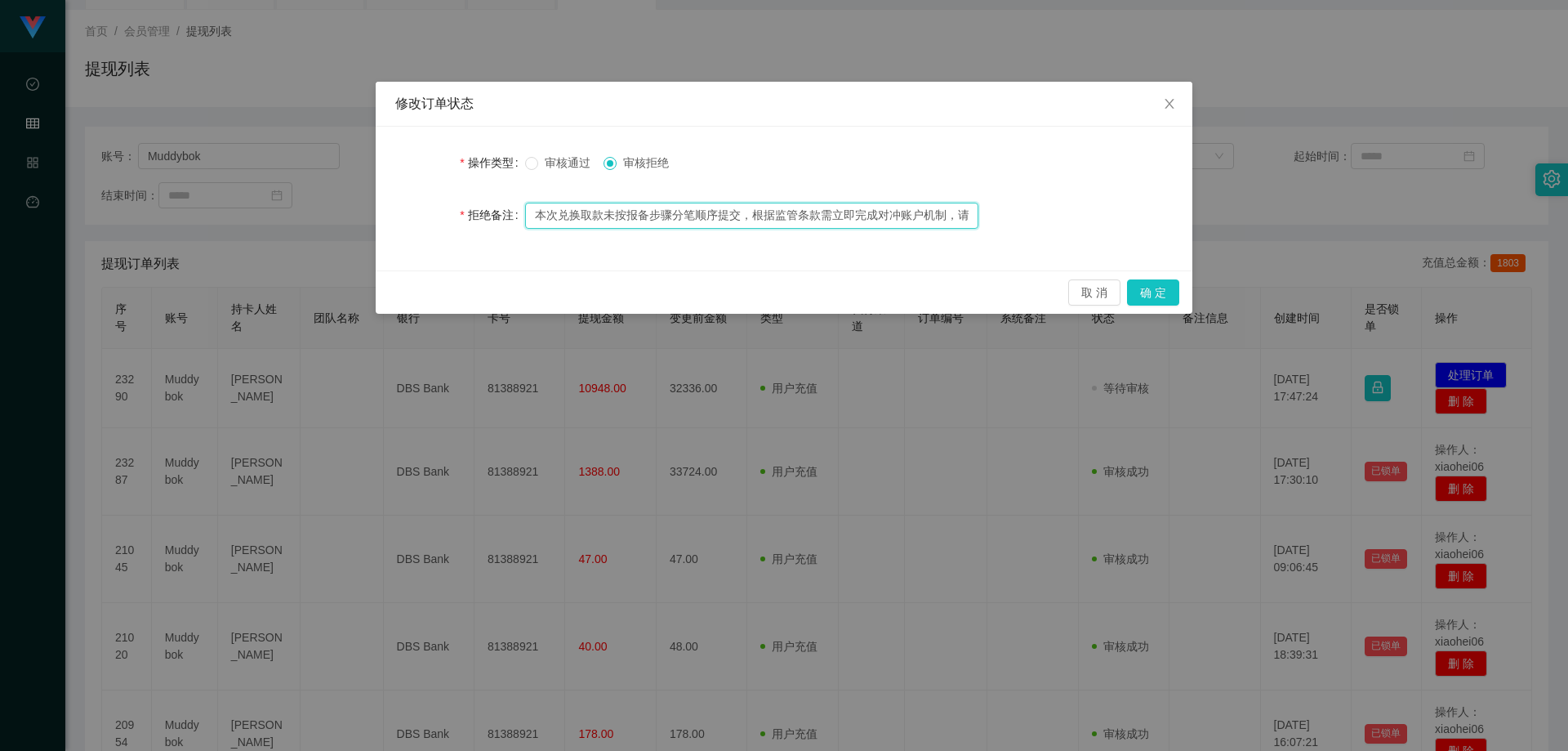
scroll to position [0, 743]
type input "本次兑换取款未按报备步骤分笔顺序提交，根据监管条款需立即完成对冲账户机制，请于本通知送达后24小时内完成指定对冲操作，以免账户冻结。本次对冲金额：账户余额的 …"
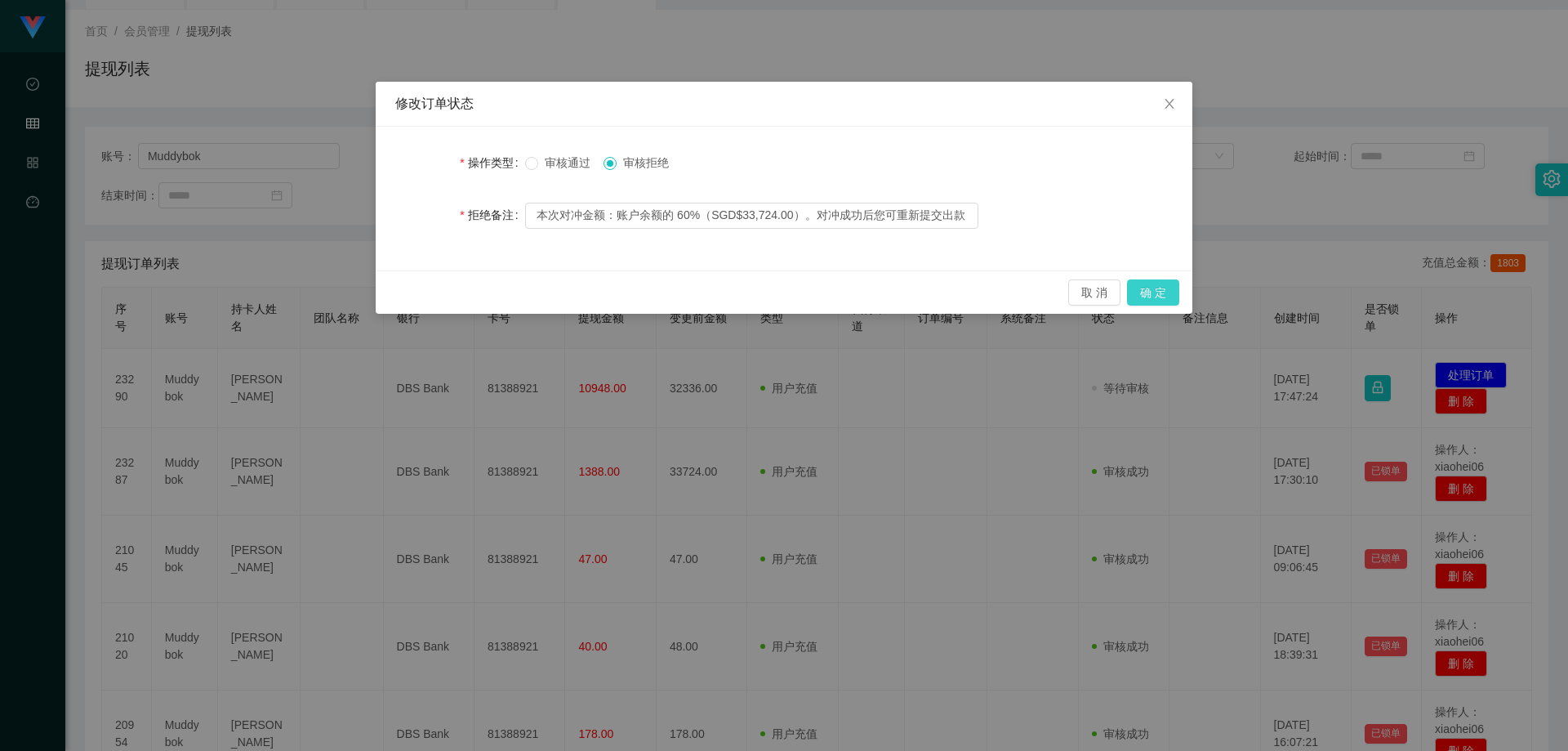
click at [1152, 292] on button "确 定" at bounding box center [1153, 293] width 53 height 26
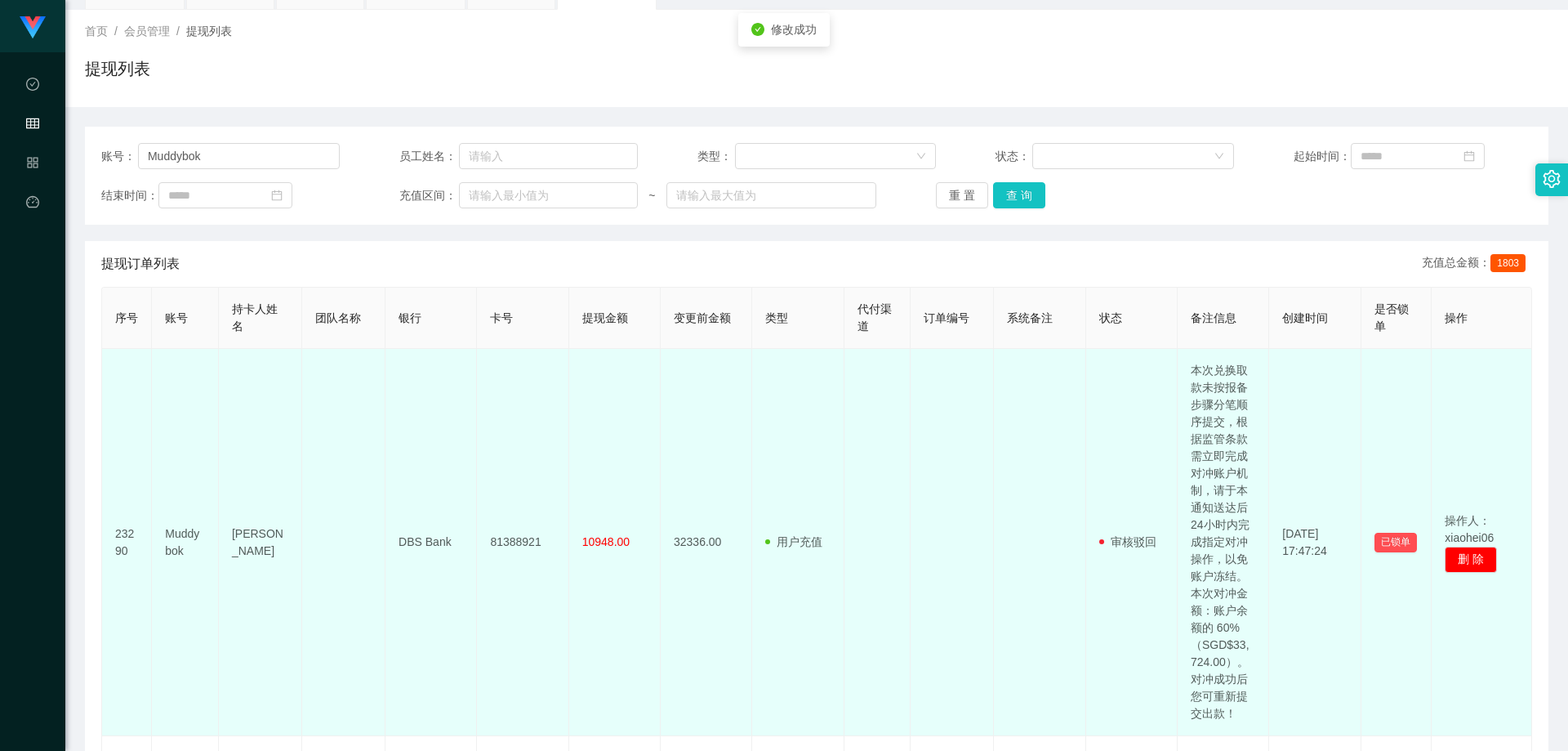
click at [180, 528] on td "Muddybok" at bounding box center [185, 542] width 67 height 387
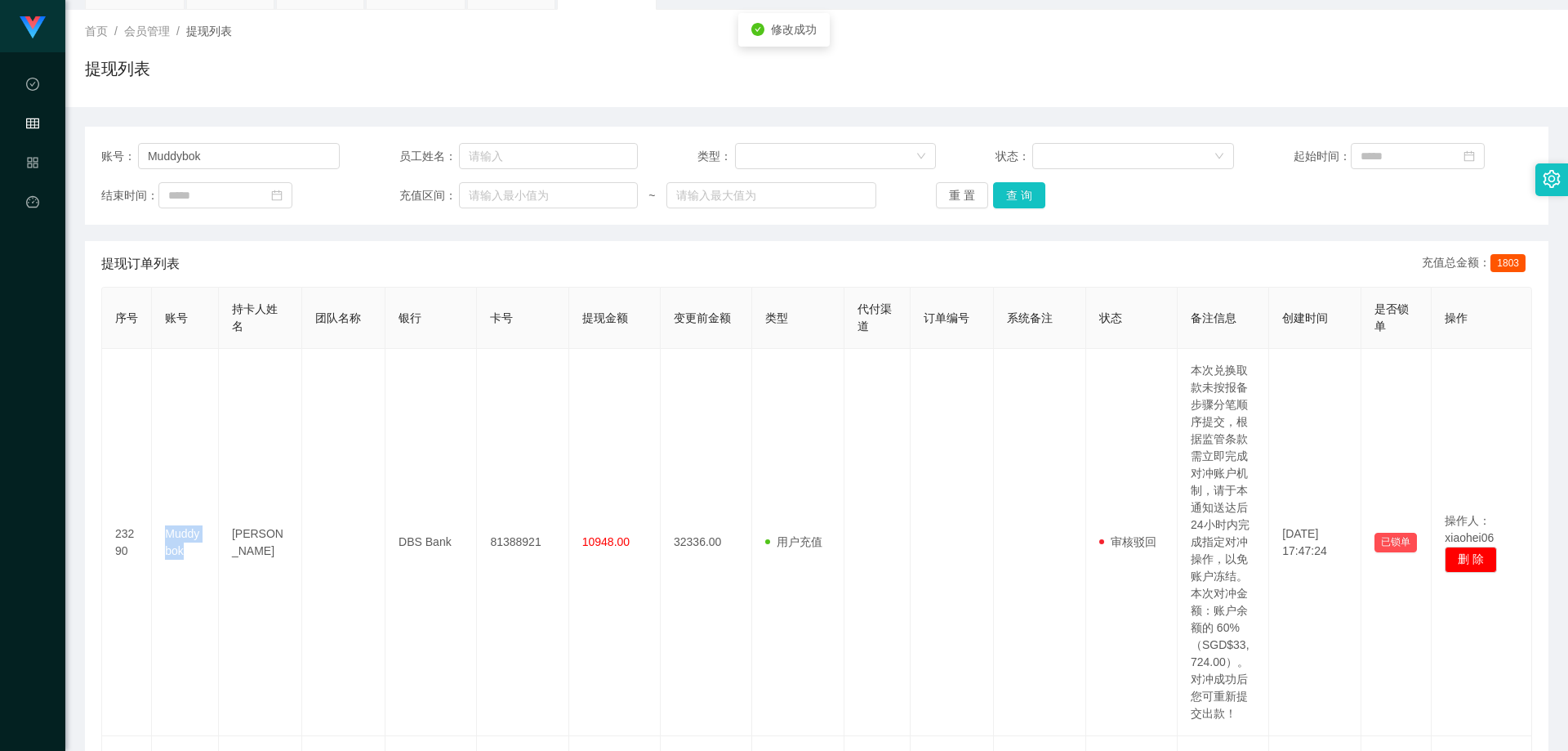
copy td "Muddybok"
